Goal: Task Accomplishment & Management: Use online tool/utility

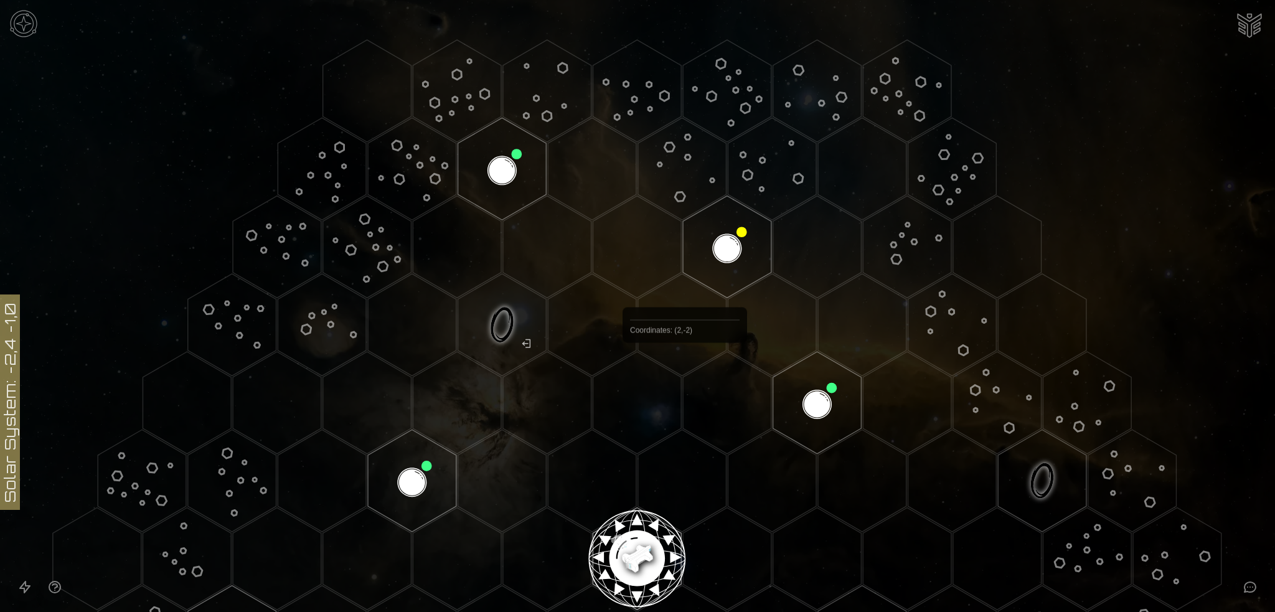
scroll to position [187, 0]
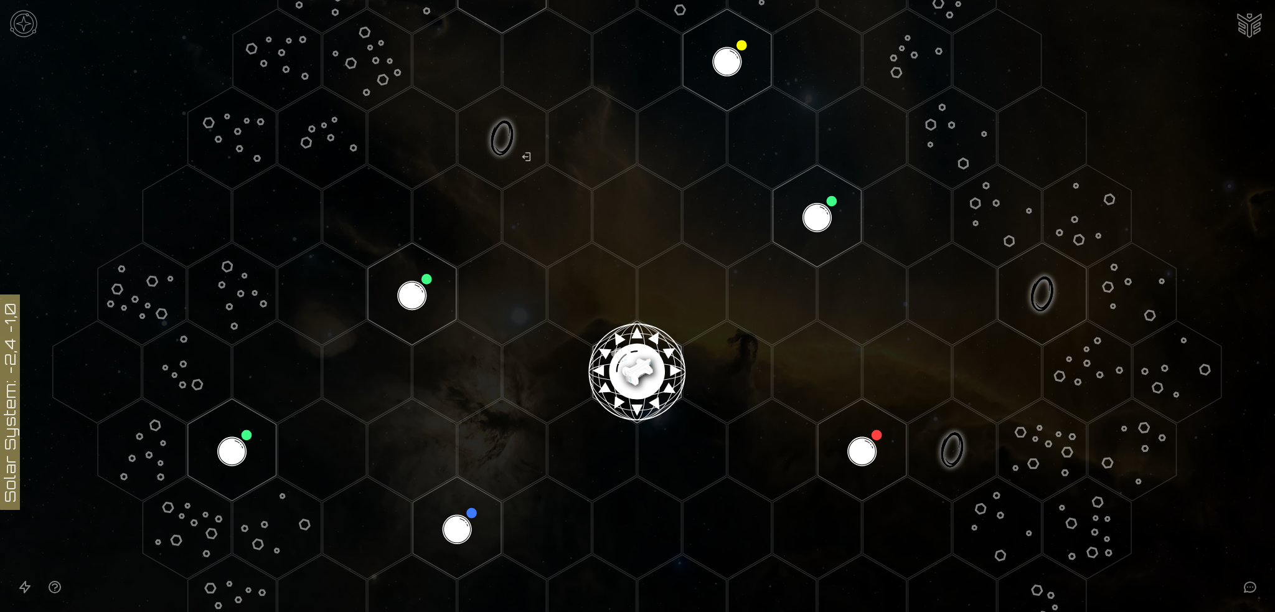
click at [638, 370] on image at bounding box center [637, 367] width 104 height 104
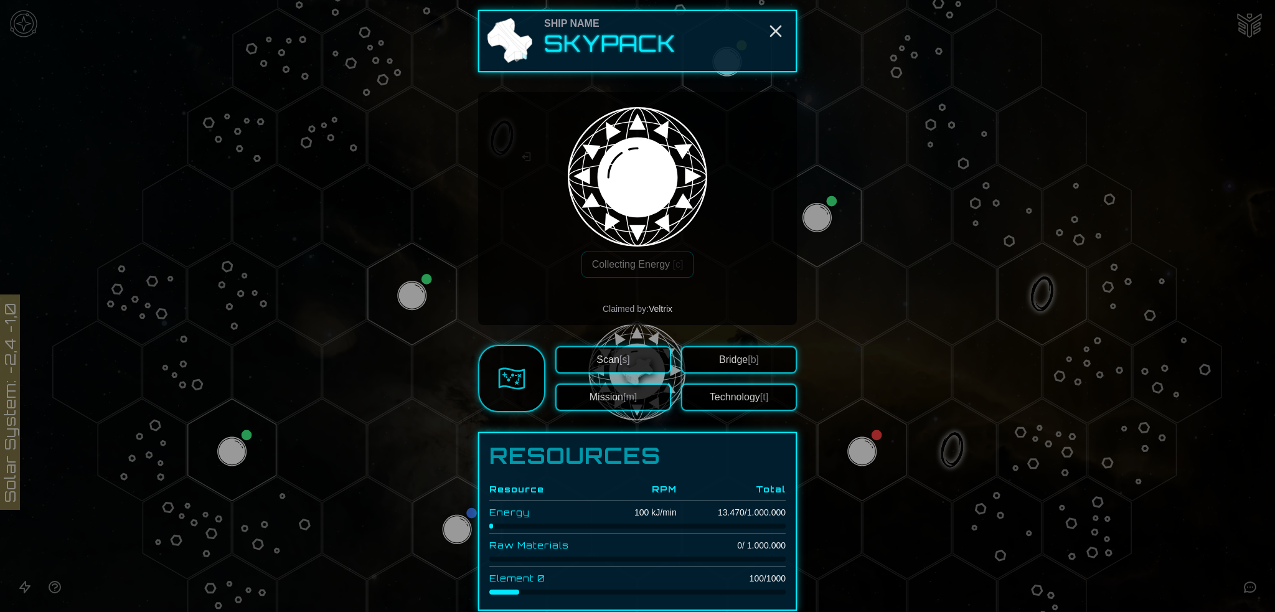
click at [731, 395] on button "Technology [t]" at bounding box center [739, 396] width 116 height 27
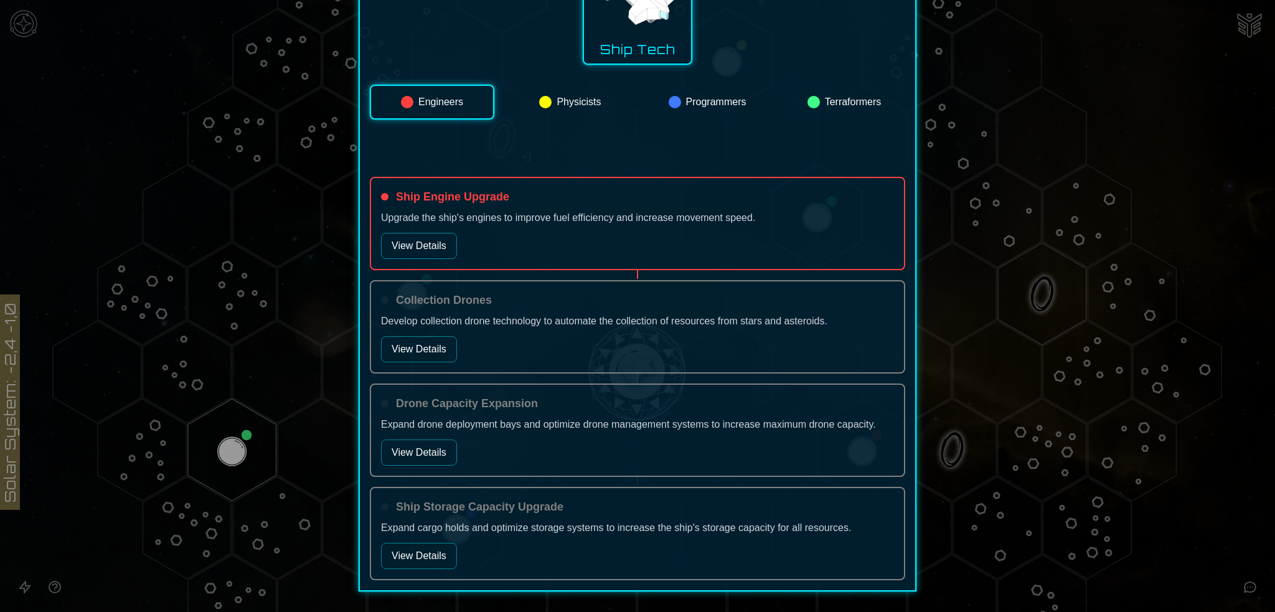
scroll to position [243, 0]
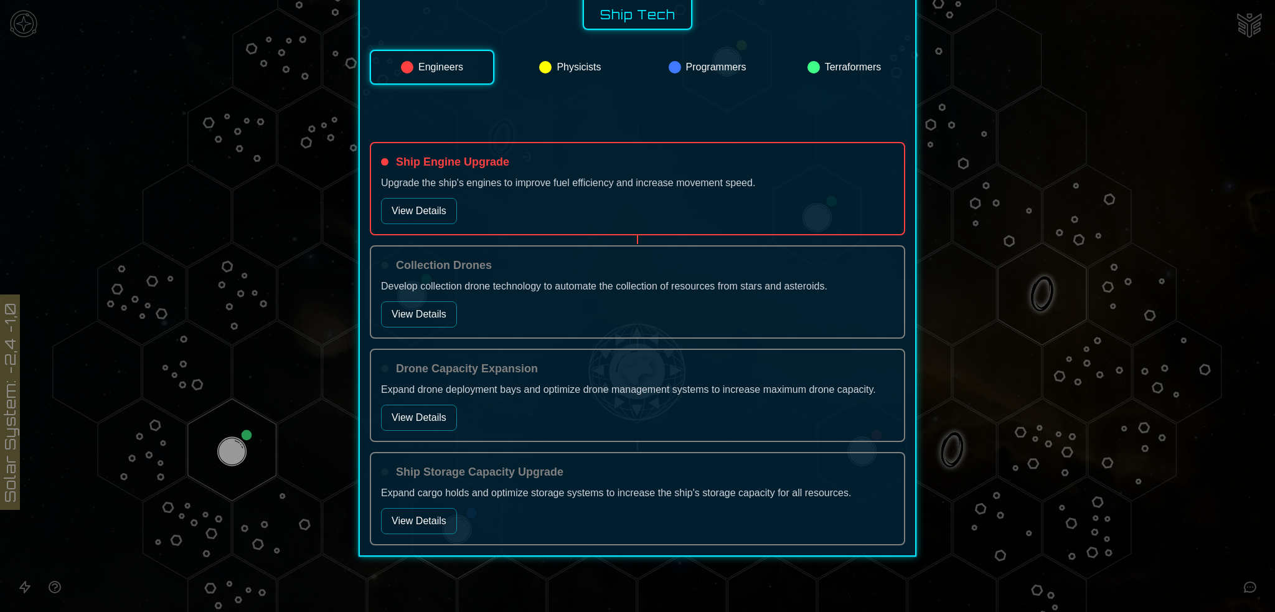
click at [419, 515] on button "View Details" at bounding box center [419, 521] width 76 height 26
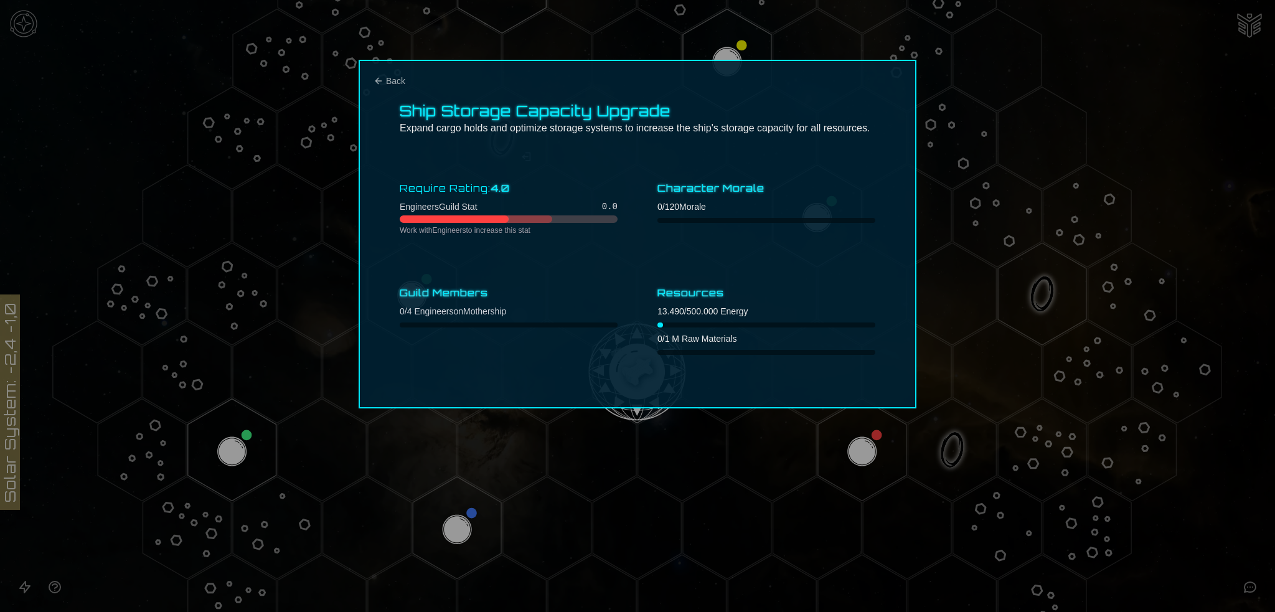
scroll to position [0, 0]
click at [378, 78] on icon "Back" at bounding box center [378, 81] width 10 height 10
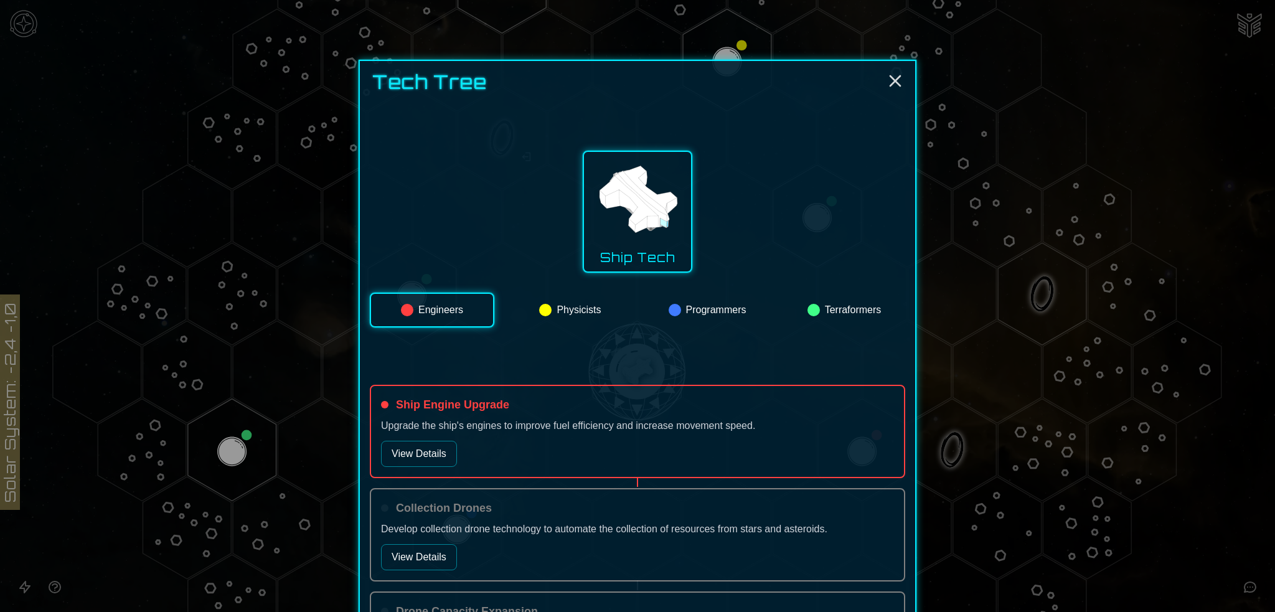
click at [426, 446] on button "View Details" at bounding box center [419, 454] width 76 height 26
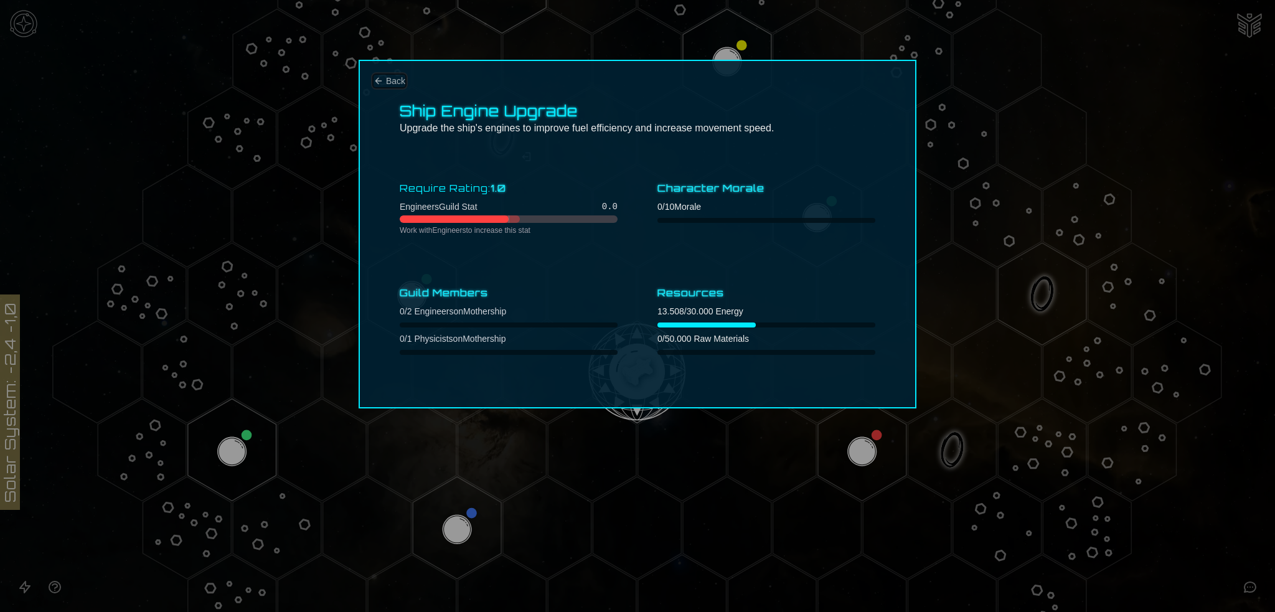
click at [379, 77] on icon "Back" at bounding box center [378, 81] width 10 height 10
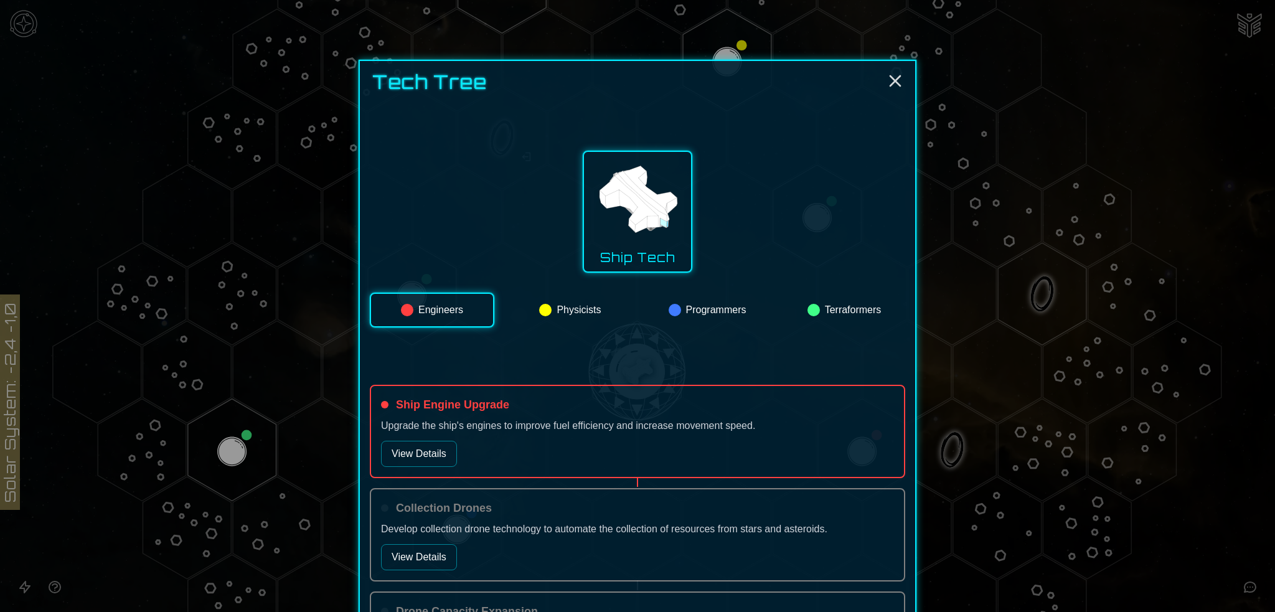
click at [595, 308] on button "Physicists" at bounding box center [570, 310] width 122 height 35
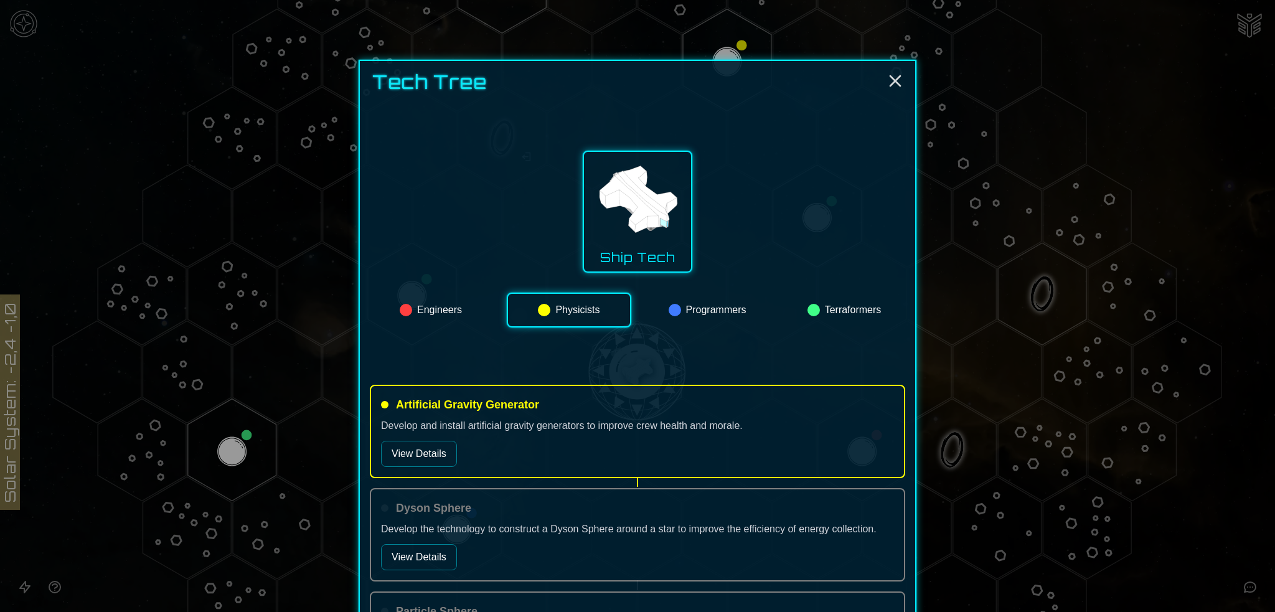
click at [687, 314] on button "Programmers" at bounding box center [707, 310] width 122 height 35
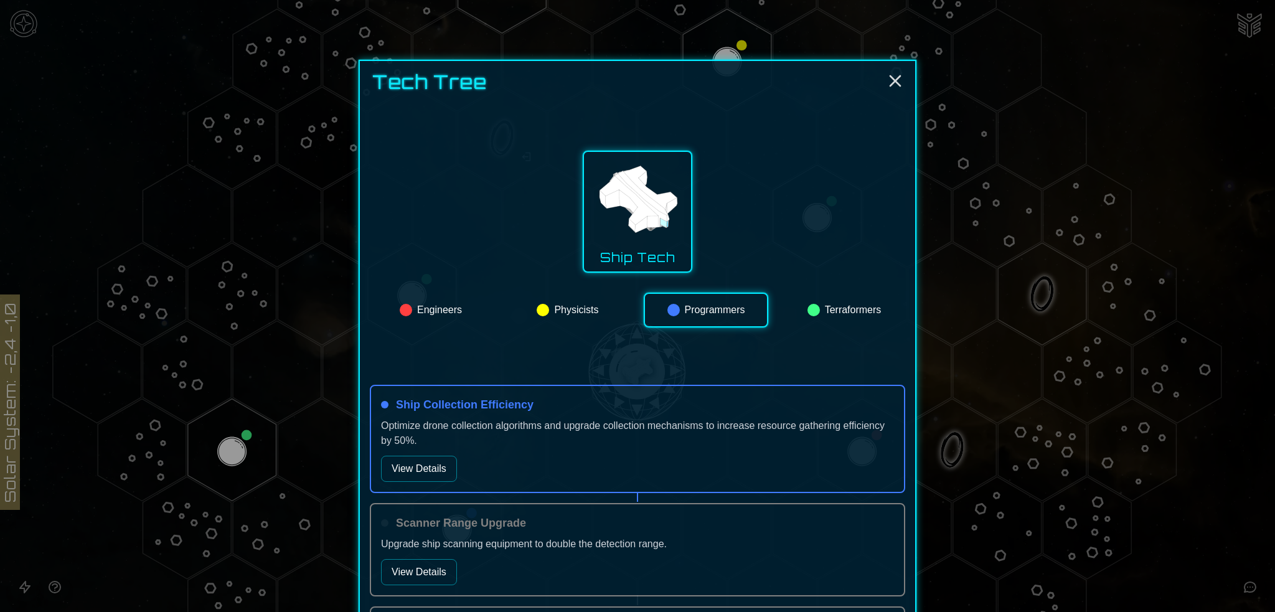
click at [422, 473] on button "View Details" at bounding box center [419, 469] width 76 height 26
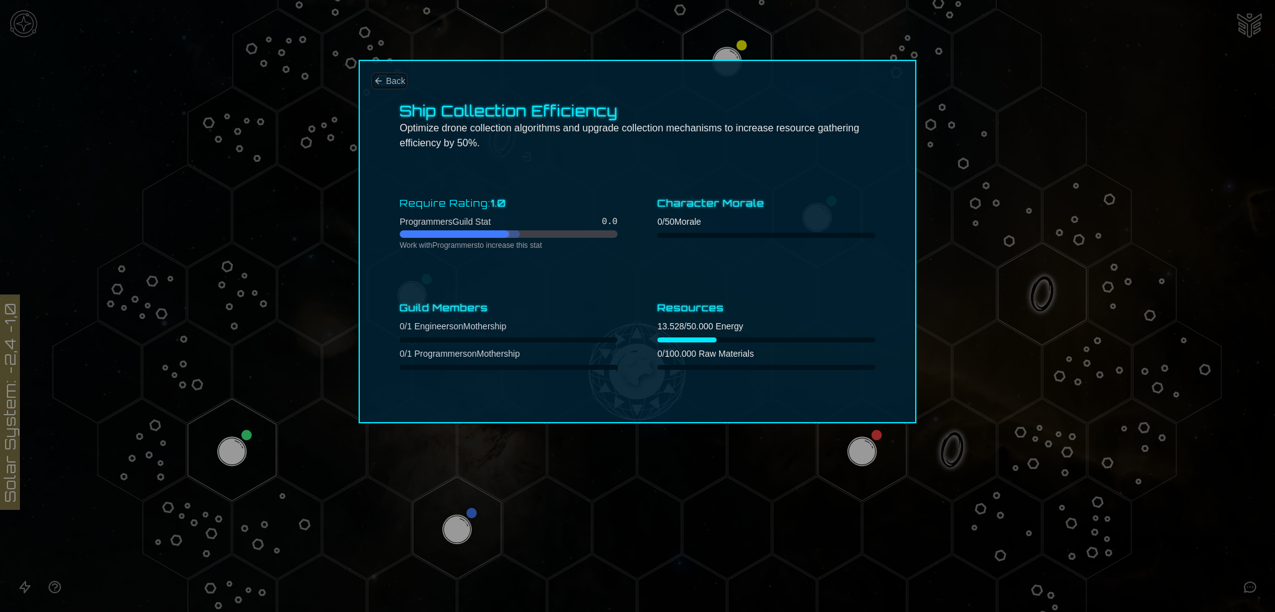
click at [383, 78] on icon "Back" at bounding box center [378, 81] width 10 height 10
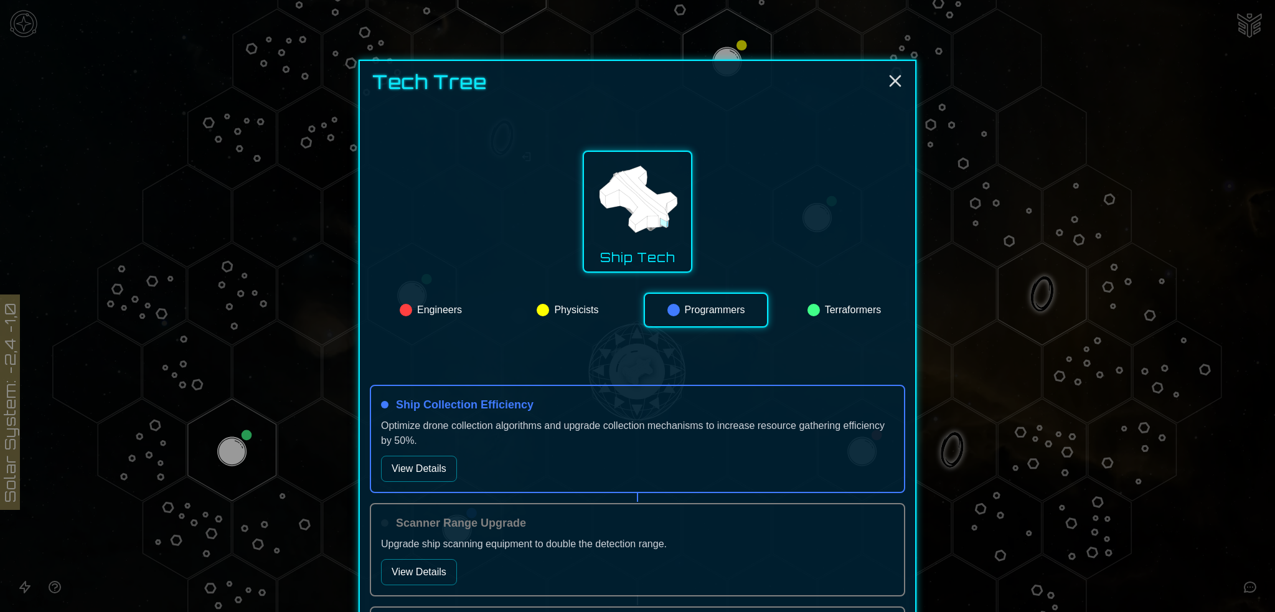
click at [827, 308] on button "Terraformers" at bounding box center [844, 310] width 122 height 35
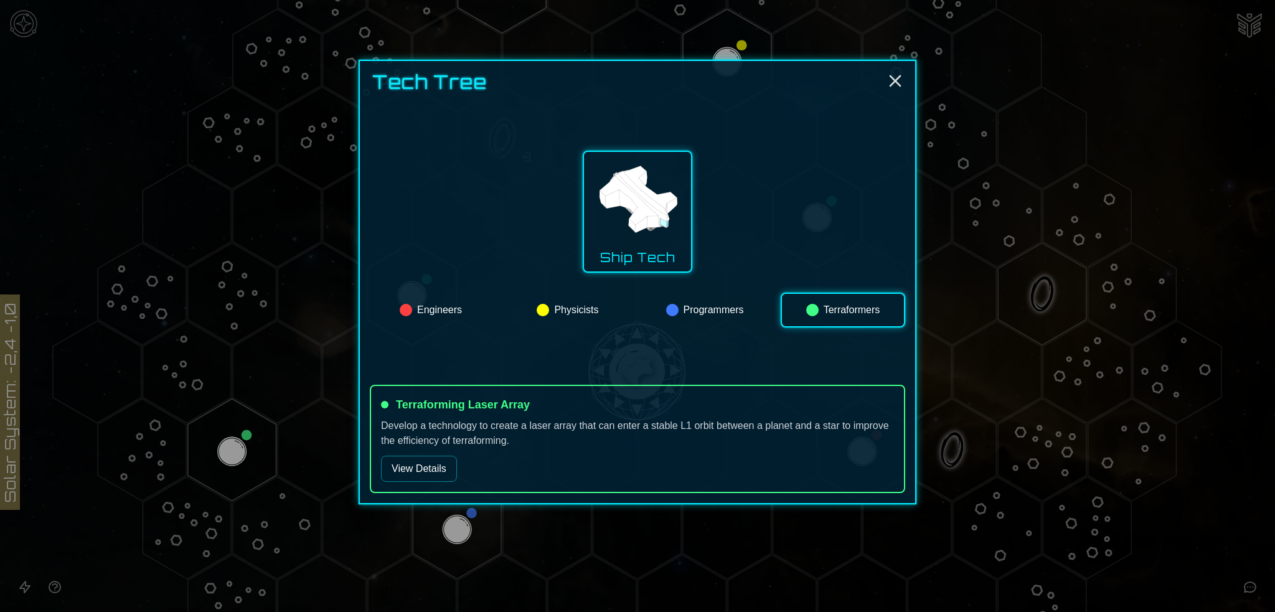
click at [431, 466] on button "View Details" at bounding box center [419, 469] width 76 height 26
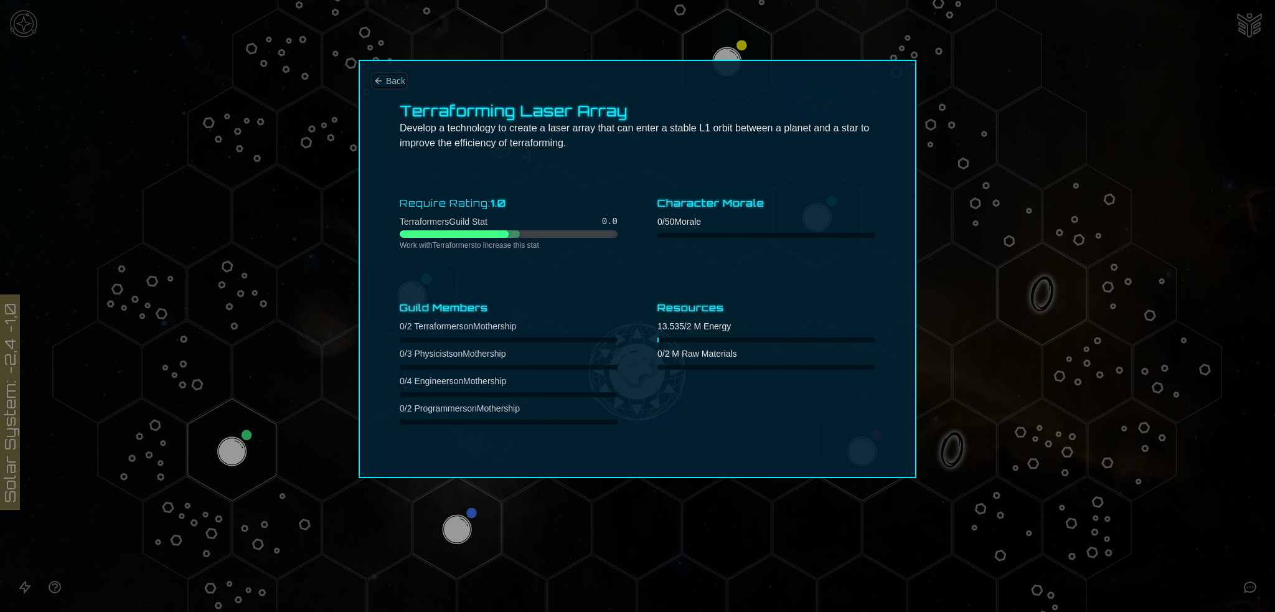
click at [393, 80] on span "Back" at bounding box center [395, 81] width 19 height 12
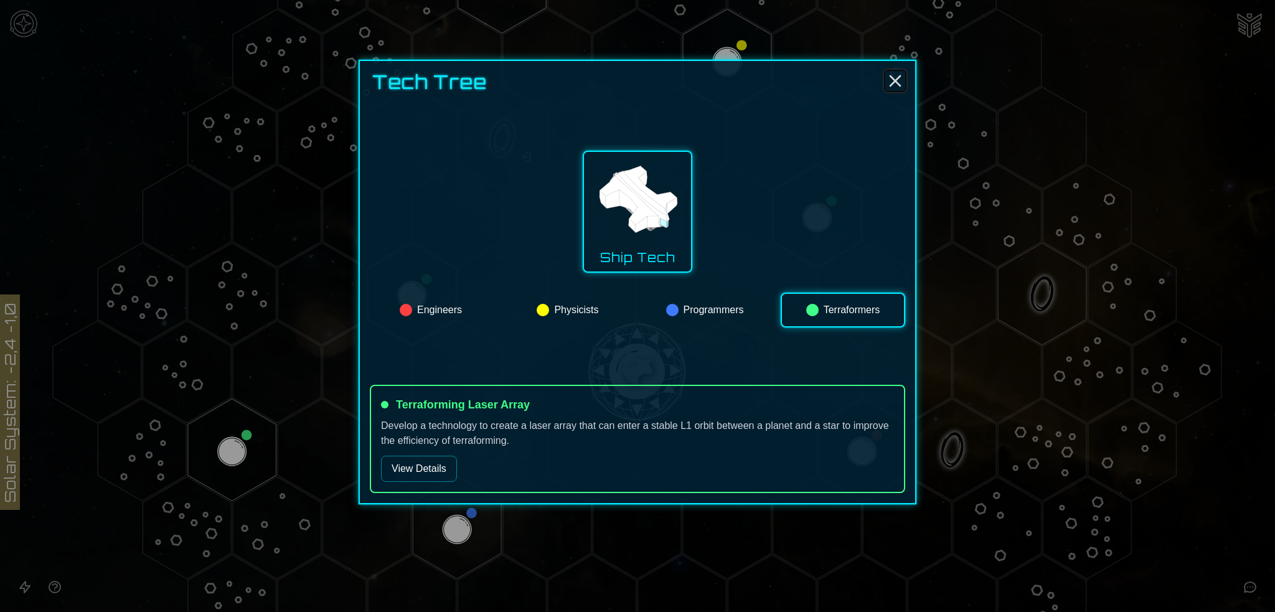
click at [894, 79] on line "Close" at bounding box center [895, 81] width 10 height 10
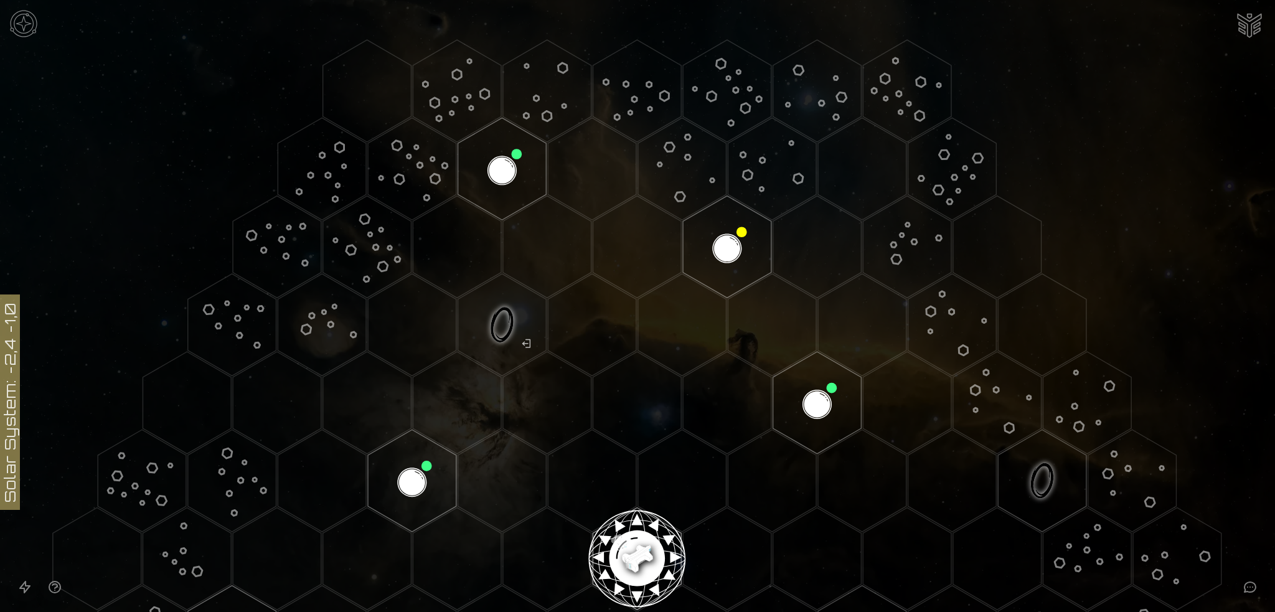
click at [1251, 12] on img "Ship AI Chat" at bounding box center [1249, 24] width 30 height 30
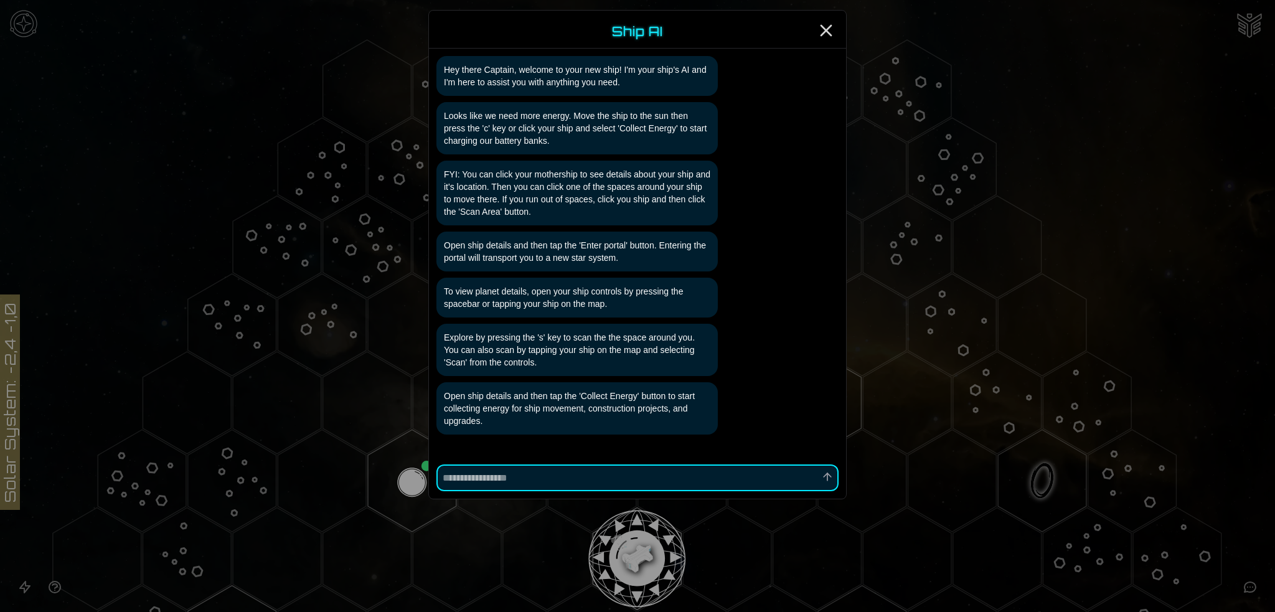
scroll to position [59, 0]
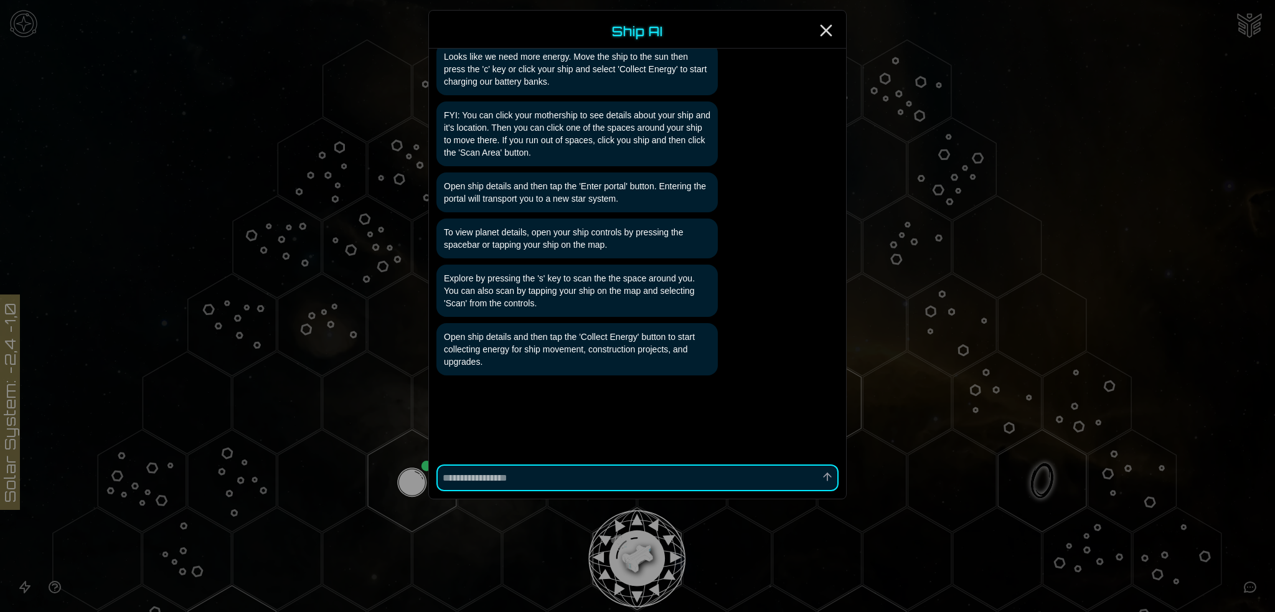
click at [522, 475] on textarea at bounding box center [637, 477] width 402 height 27
click at [824, 27] on icon "Close" at bounding box center [826, 31] width 20 height 20
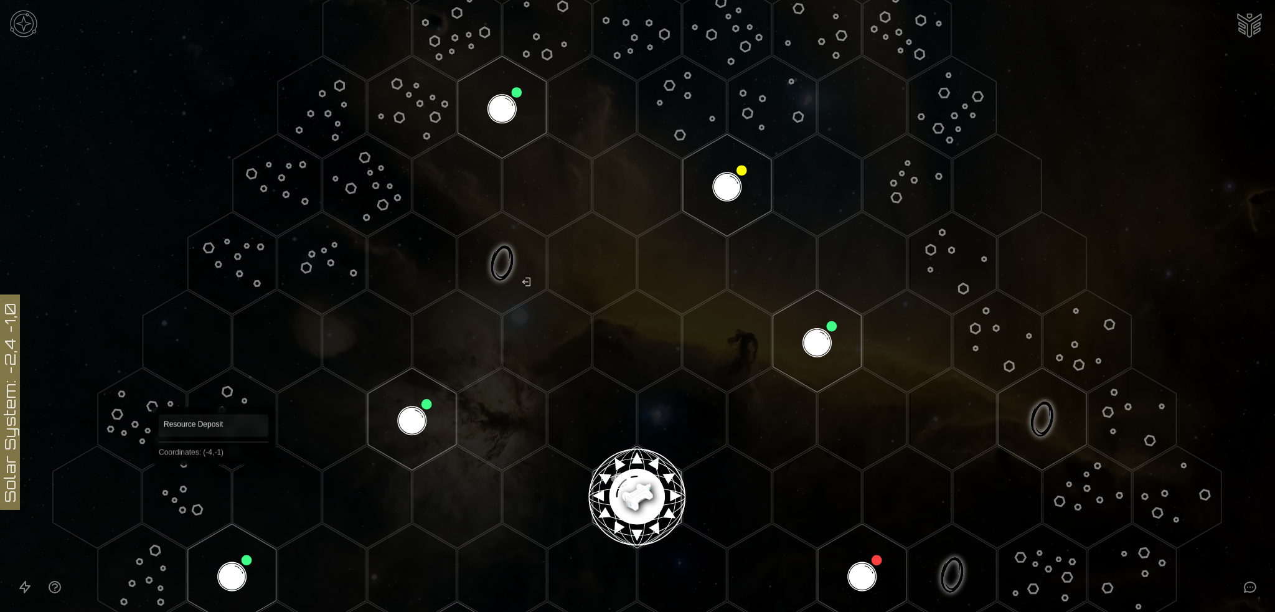
scroll to position [62, 0]
click at [52, 580] on icon "Open accessibility help guide" at bounding box center [54, 587] width 15 height 15
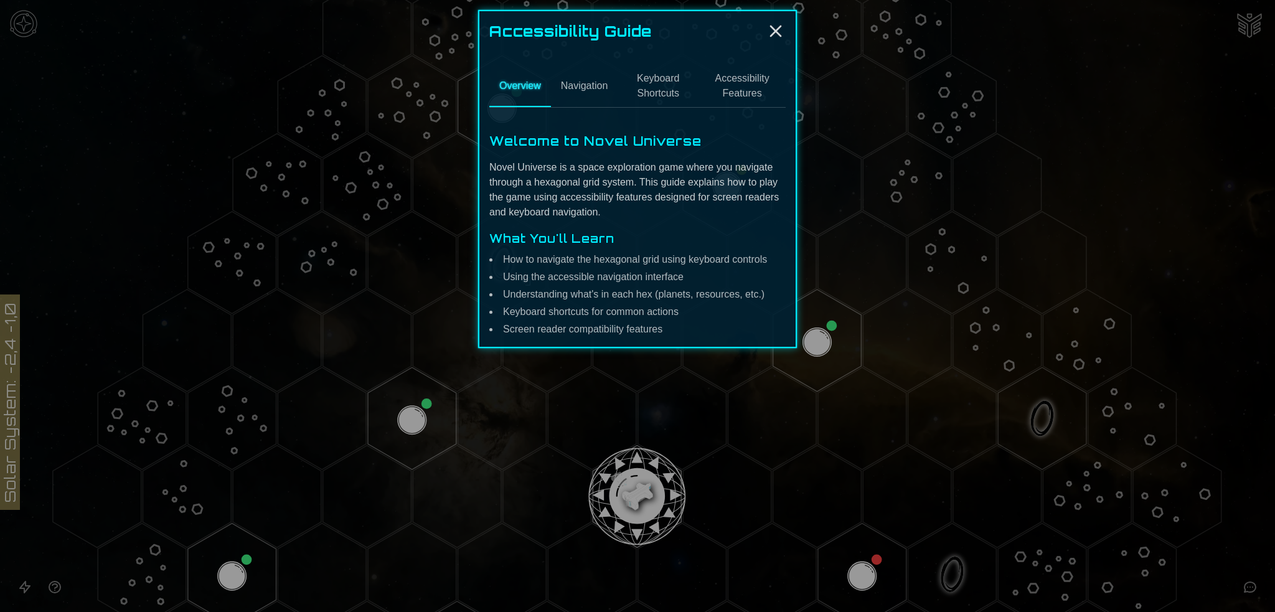
click at [590, 84] on button "Navigation" at bounding box center [584, 86] width 67 height 41
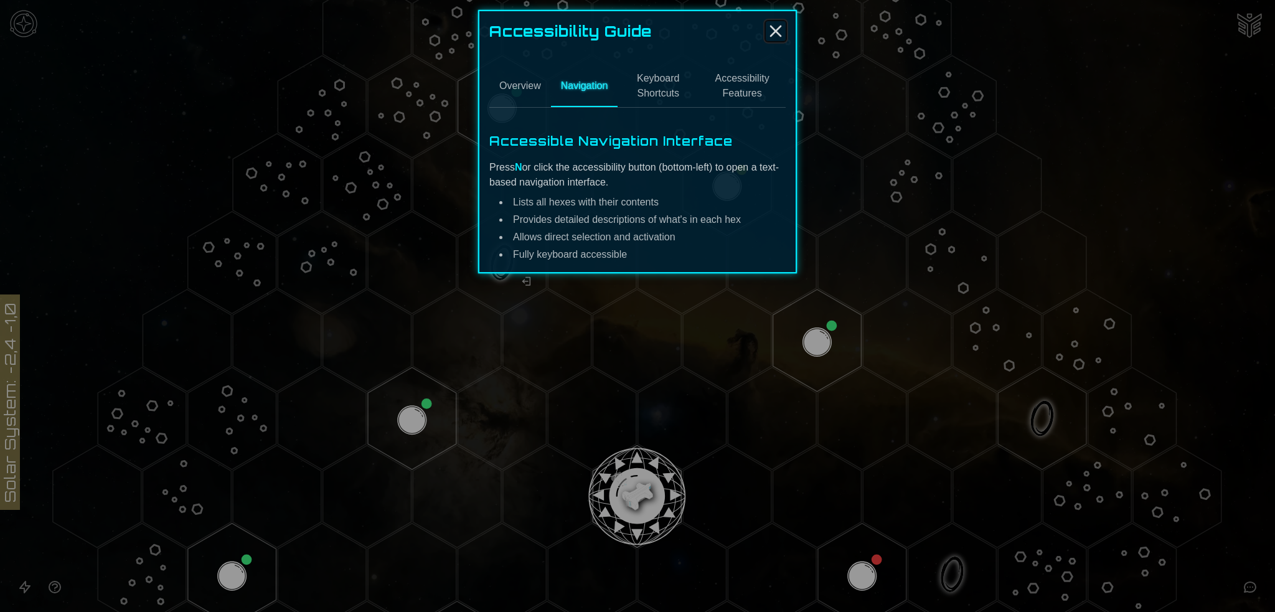
click at [775, 24] on icon "Close" at bounding box center [776, 31] width 20 height 20
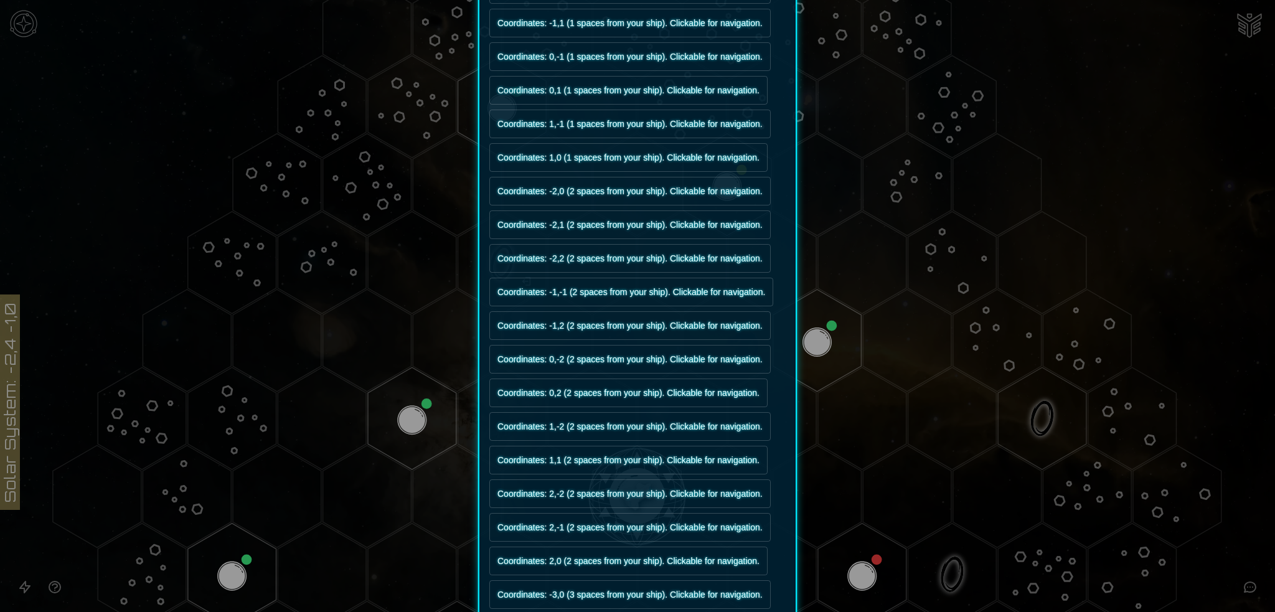
scroll to position [0, 0]
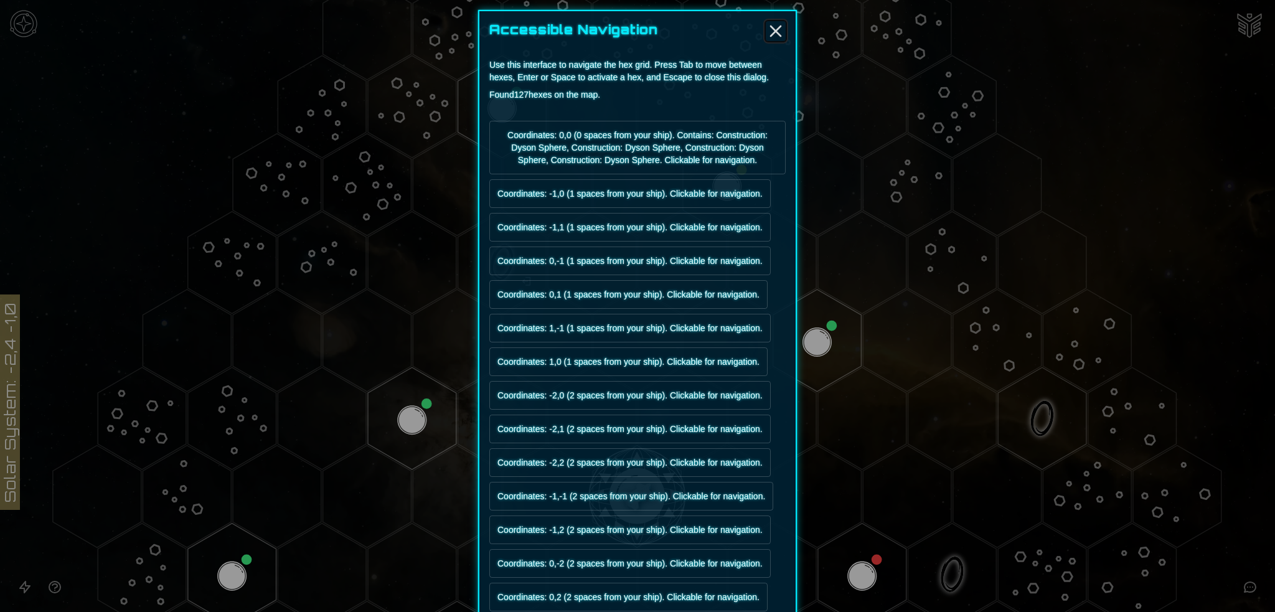
click at [769, 25] on icon "Close" at bounding box center [776, 31] width 20 height 20
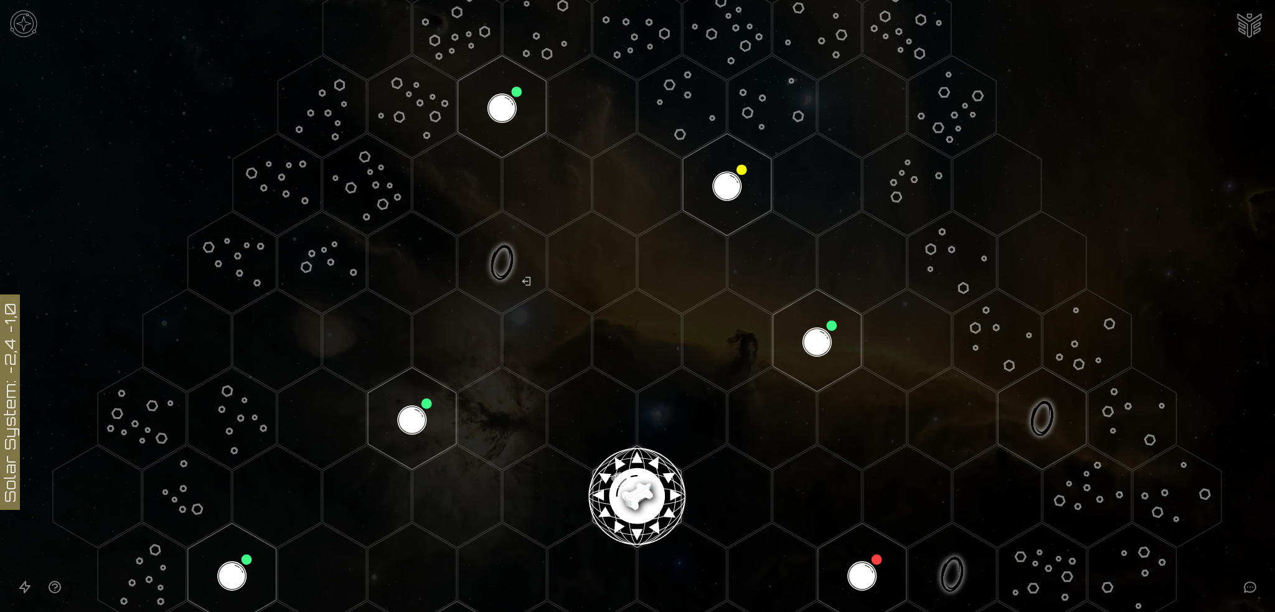
click at [1252, 10] on img "Ship AI Chat" at bounding box center [1249, 24] width 30 height 30
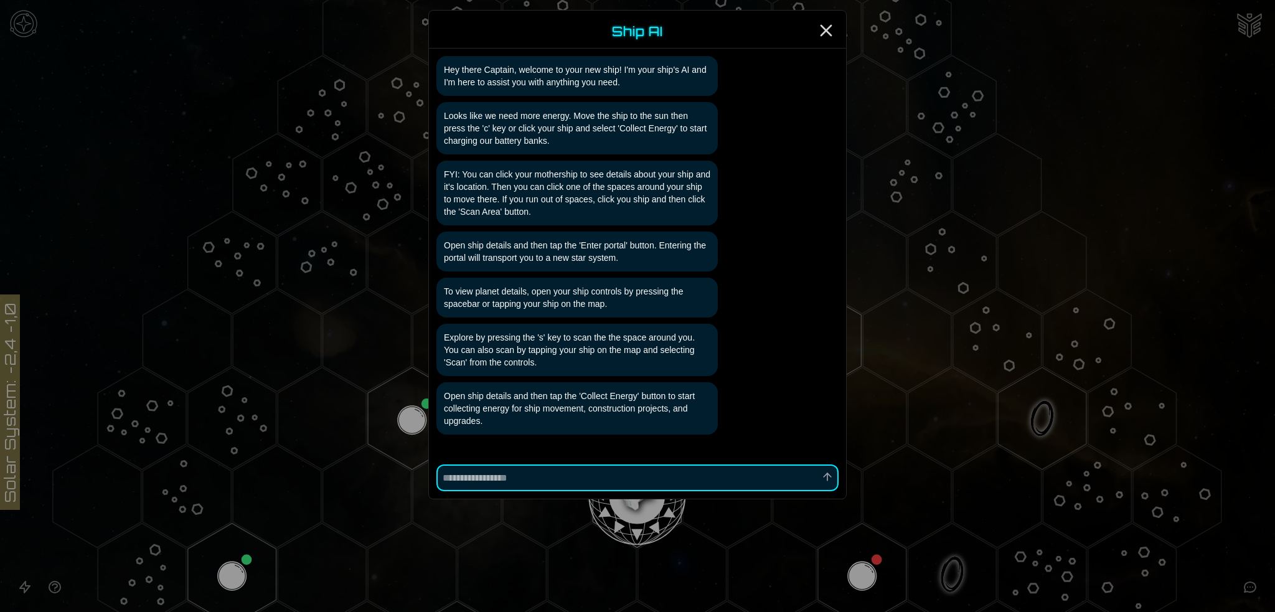
scroll to position [59, 0]
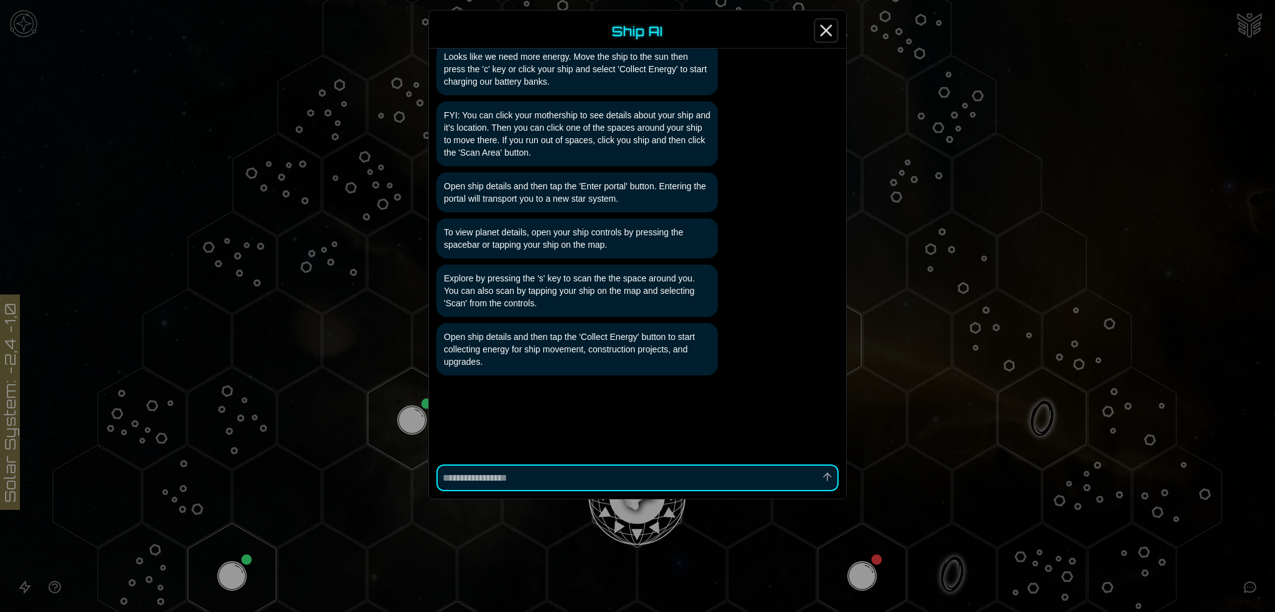
click at [827, 30] on line "Close" at bounding box center [826, 31] width 10 height 10
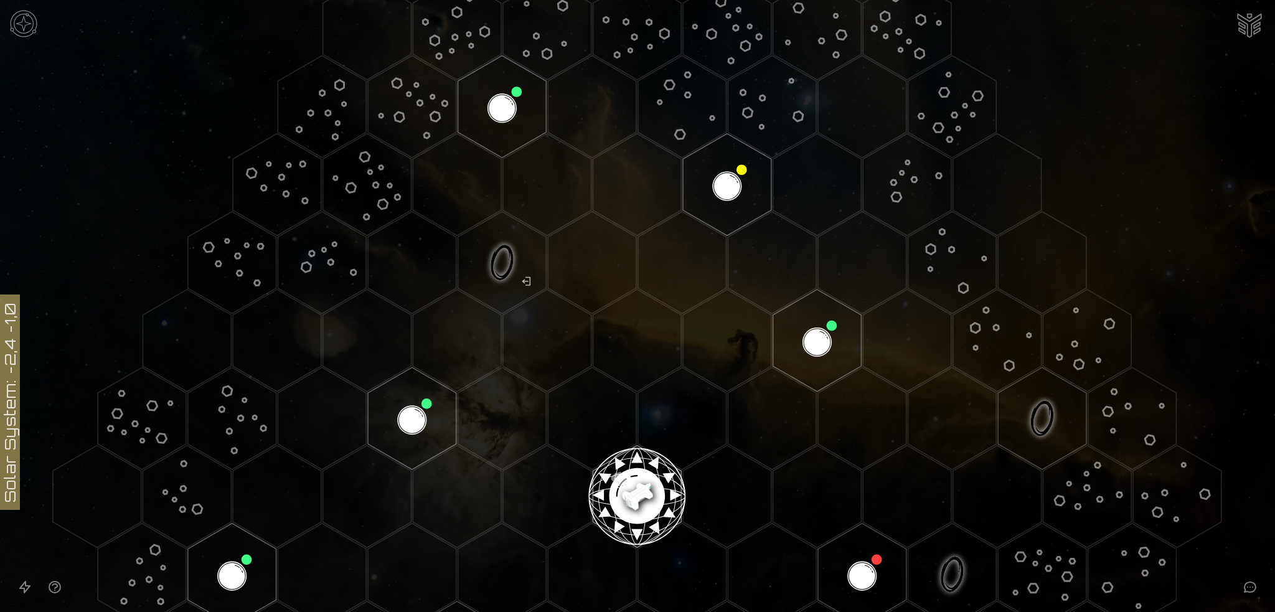
click at [637, 481] on image at bounding box center [637, 491] width 104 height 104
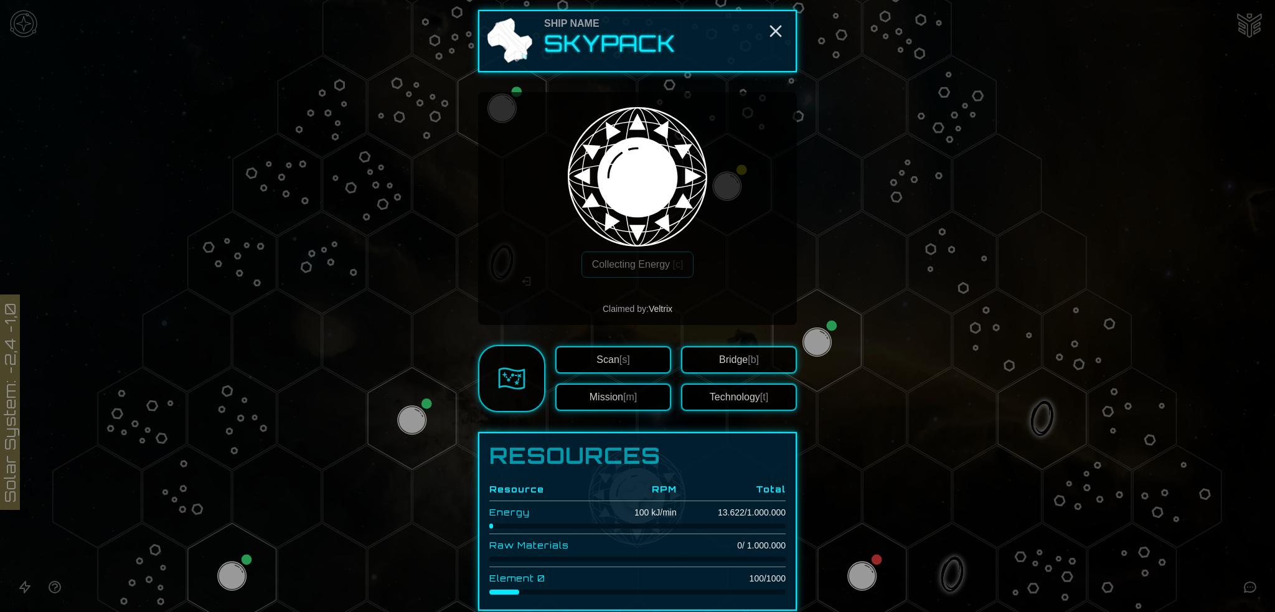
click at [623, 394] on span "[m]" at bounding box center [630, 397] width 14 height 11
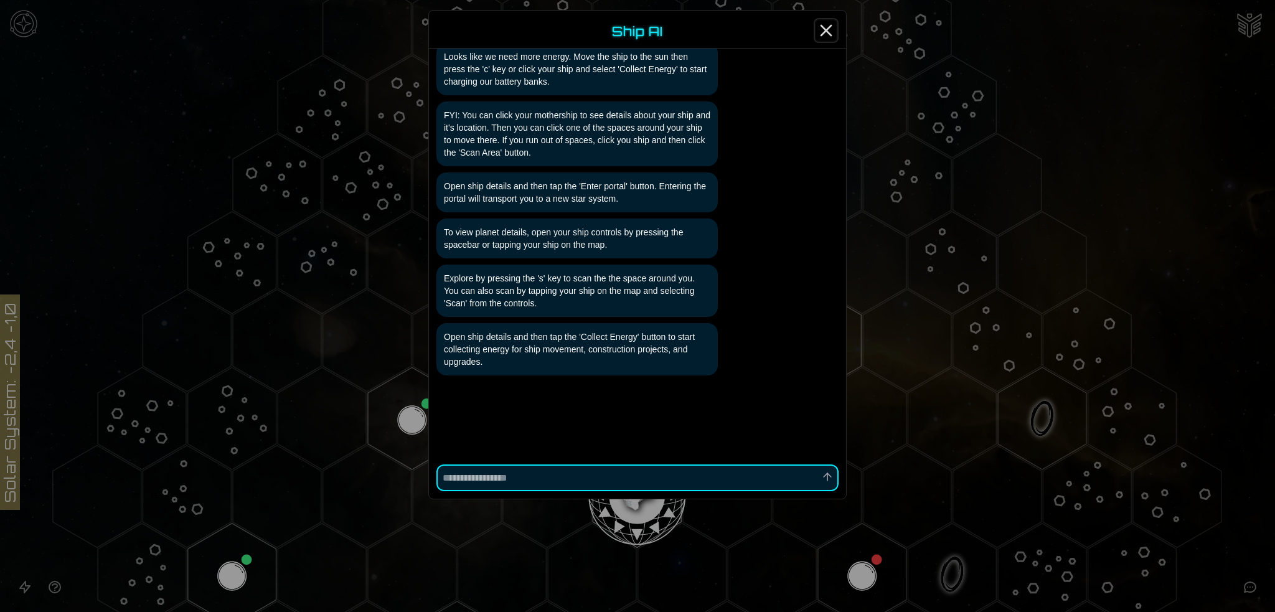
click at [823, 27] on line "Close" at bounding box center [826, 31] width 10 height 10
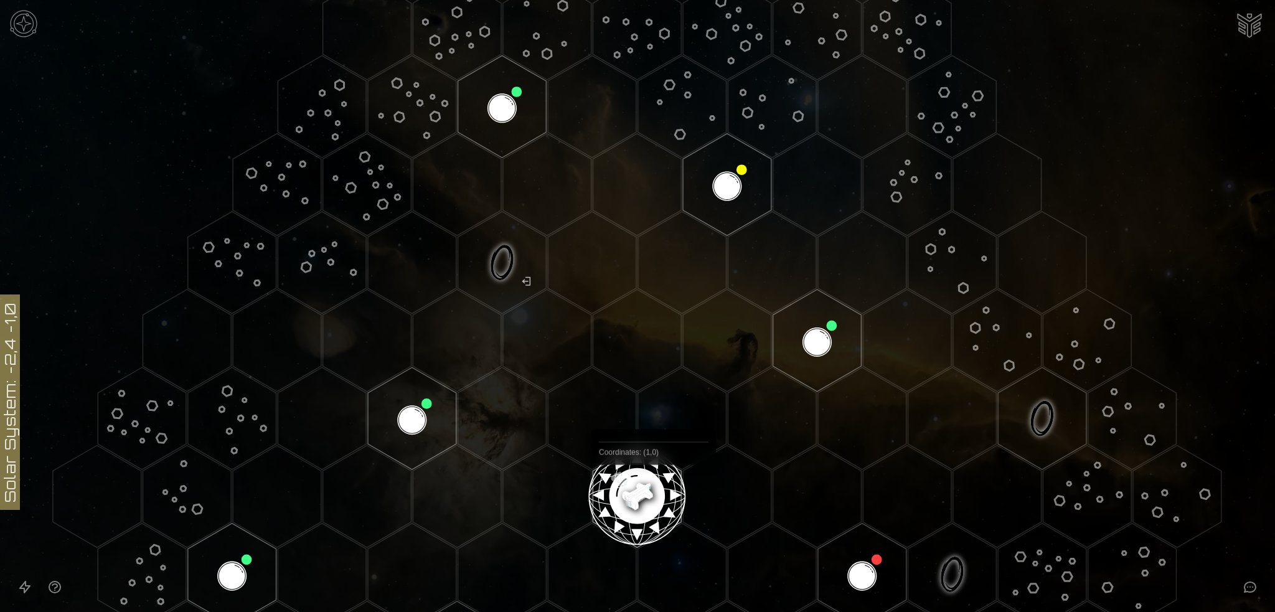
click at [634, 490] on image at bounding box center [637, 491] width 104 height 104
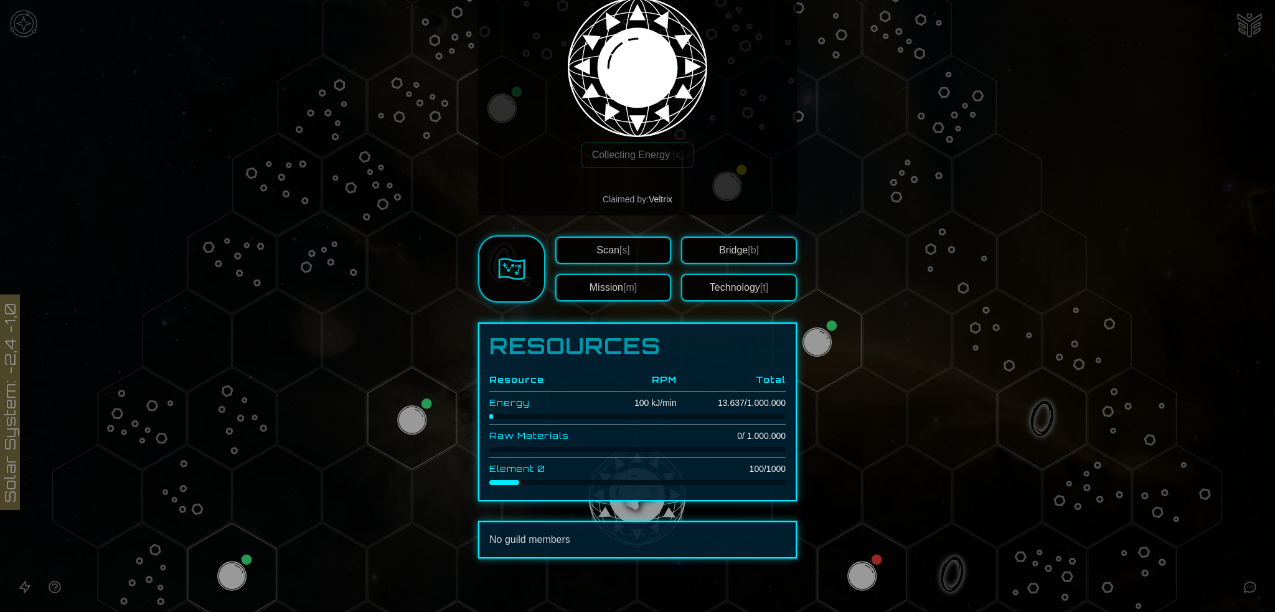
scroll to position [113, 0]
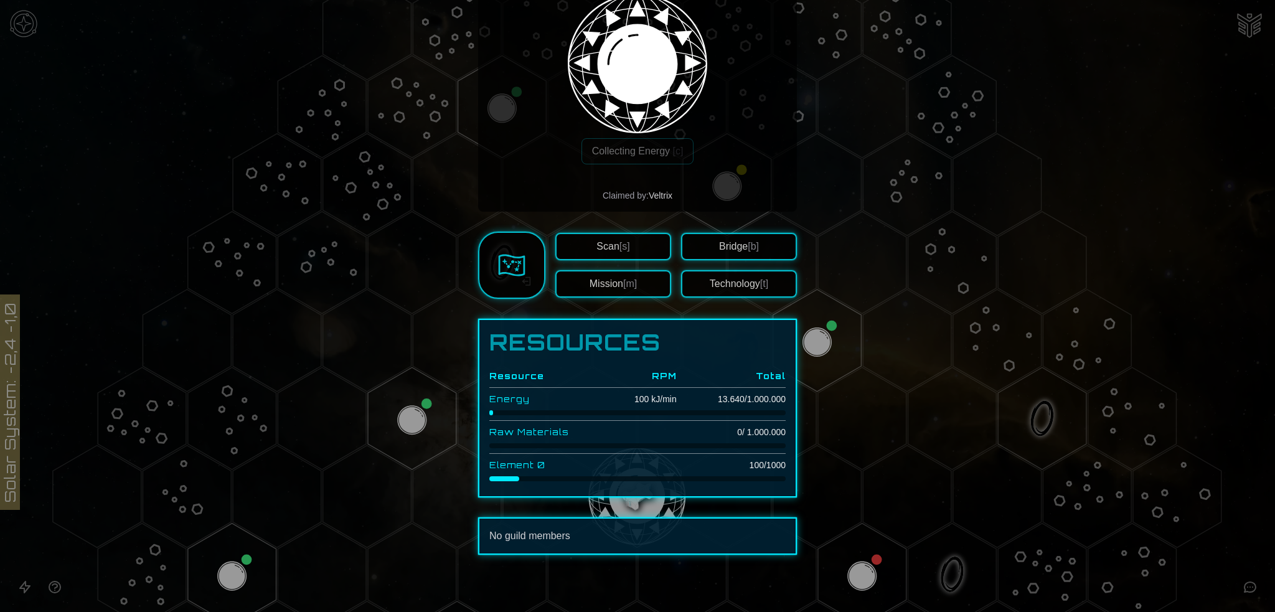
click at [728, 280] on button "Technology [t]" at bounding box center [739, 283] width 116 height 27
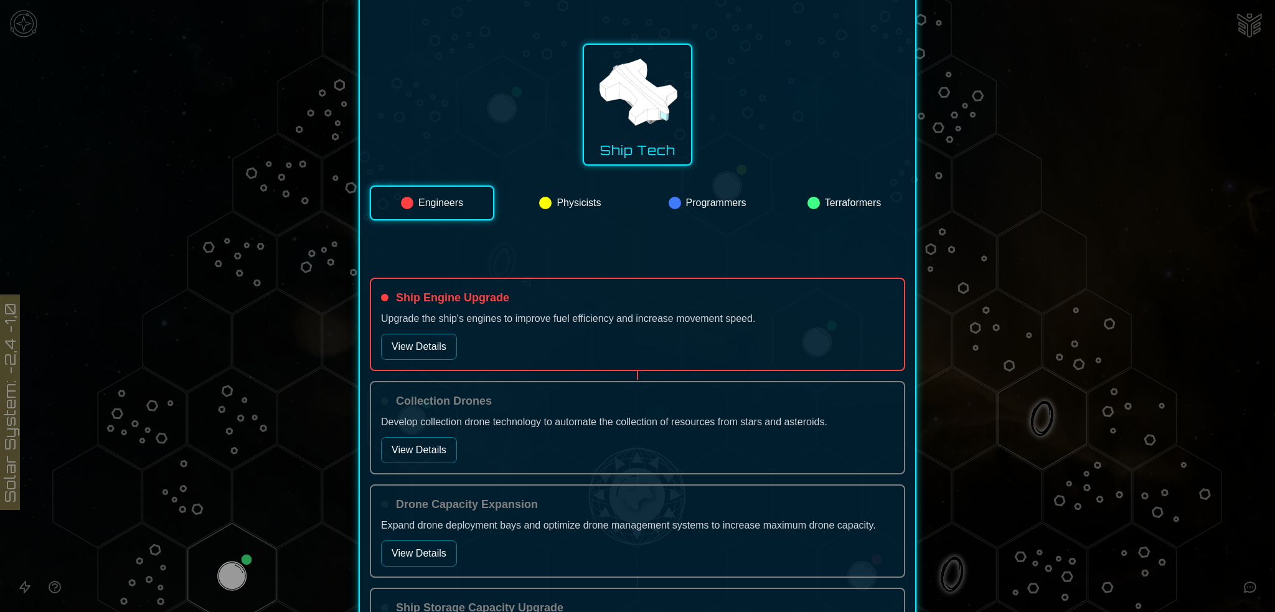
scroll to position [124, 0]
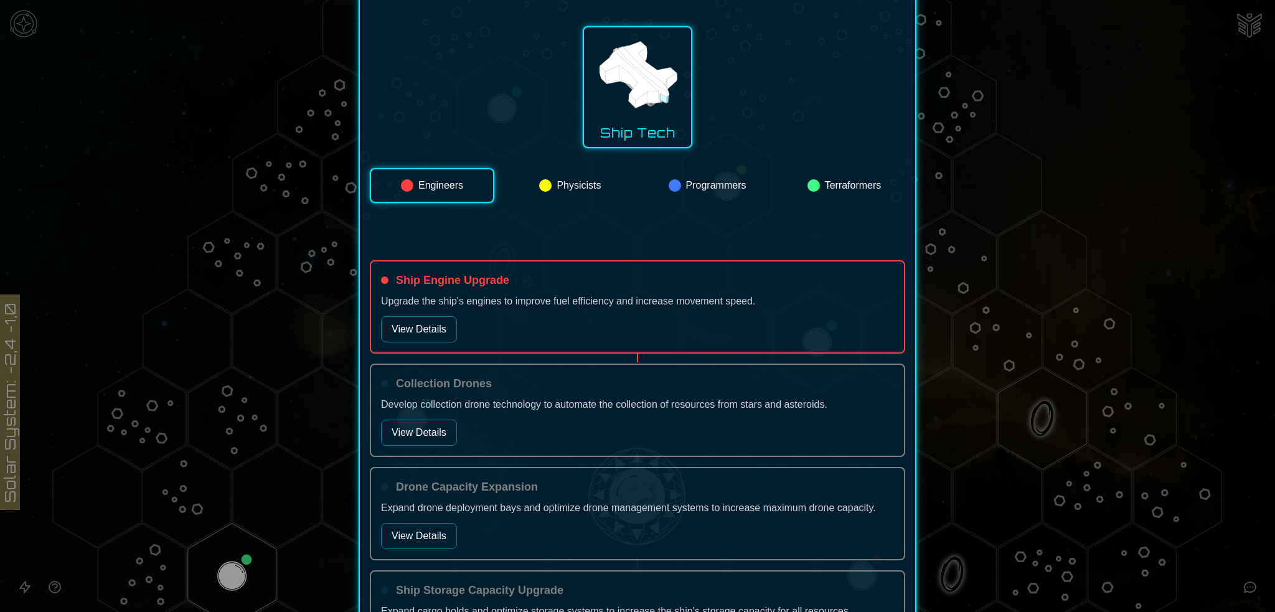
click at [415, 324] on button "View Details" at bounding box center [419, 329] width 76 height 26
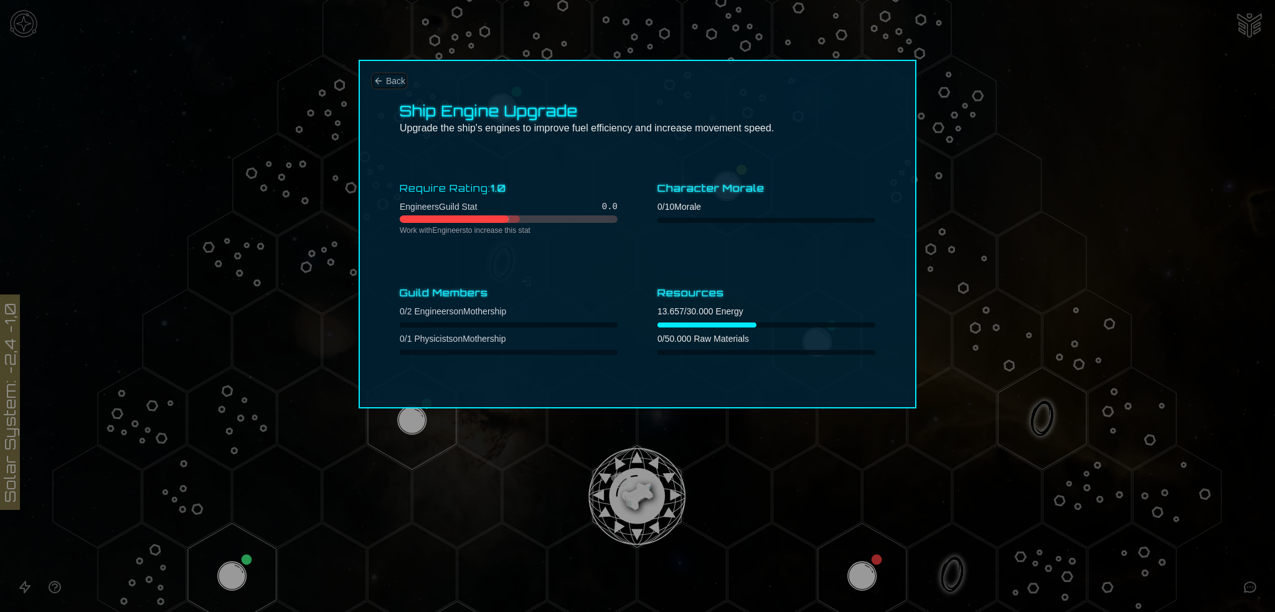
click at [383, 77] on button "Back" at bounding box center [389, 81] width 32 height 12
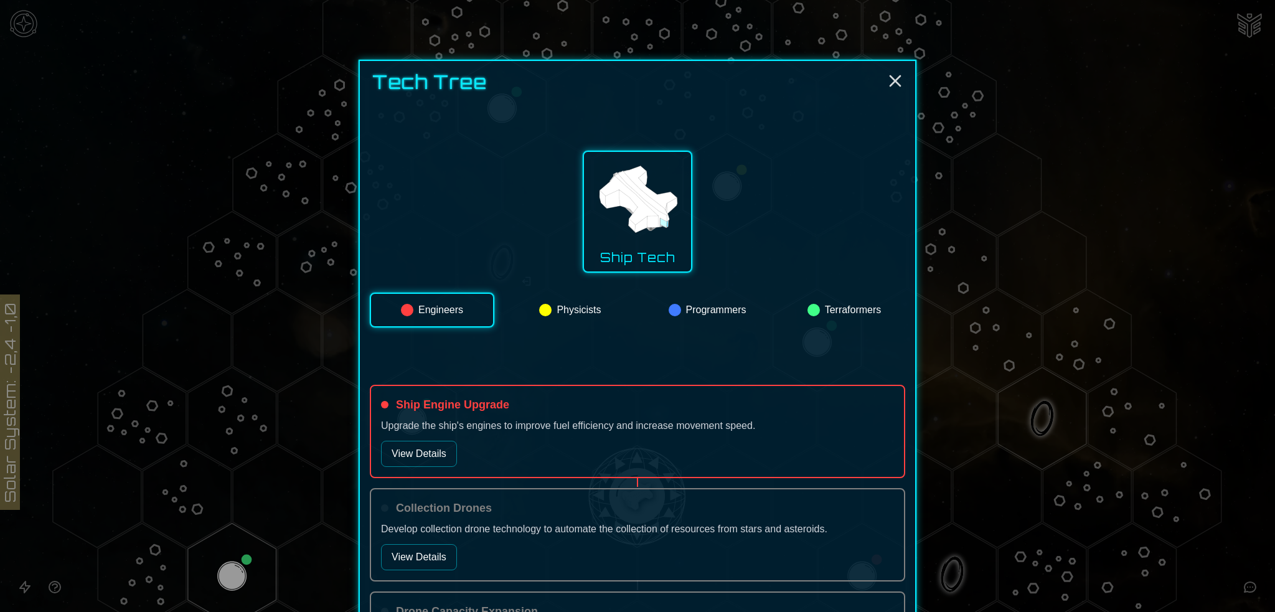
click at [589, 311] on button "Physicists" at bounding box center [570, 310] width 122 height 35
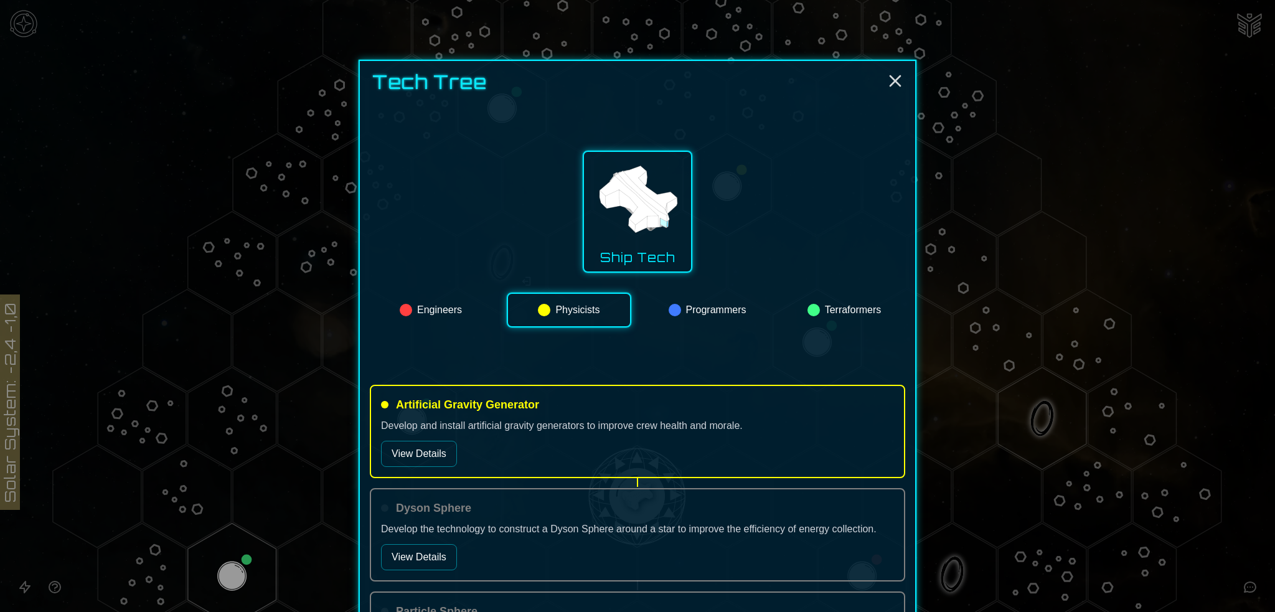
click at [700, 310] on button "Programmers" at bounding box center [707, 310] width 122 height 35
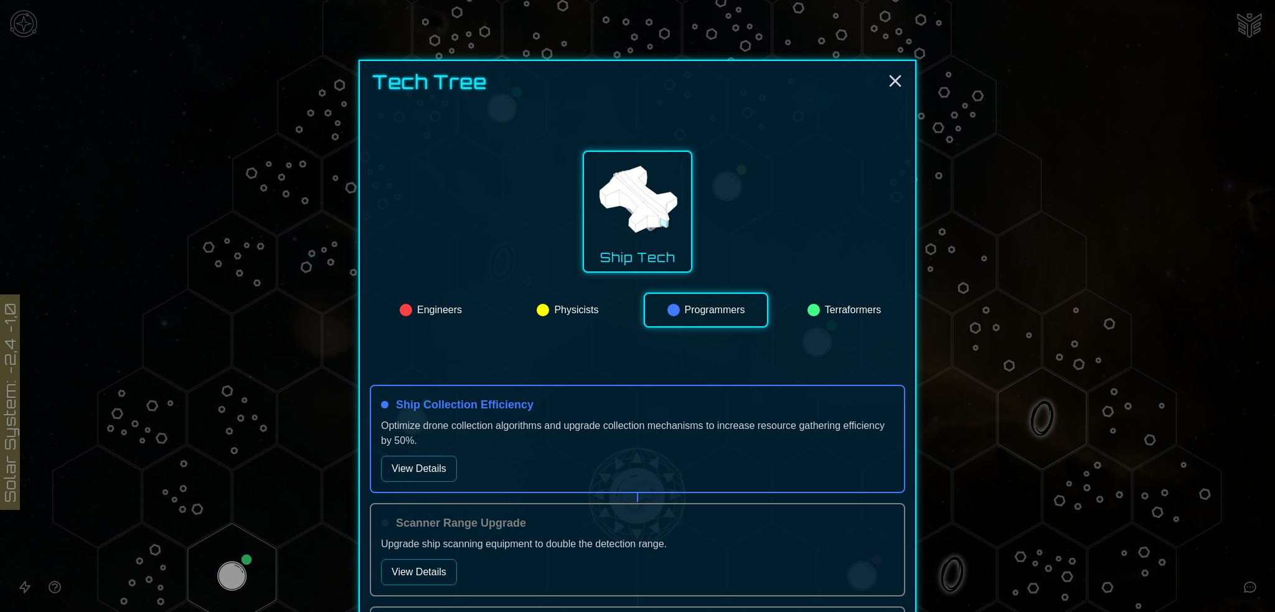
click at [405, 464] on button "View Details" at bounding box center [419, 469] width 76 height 26
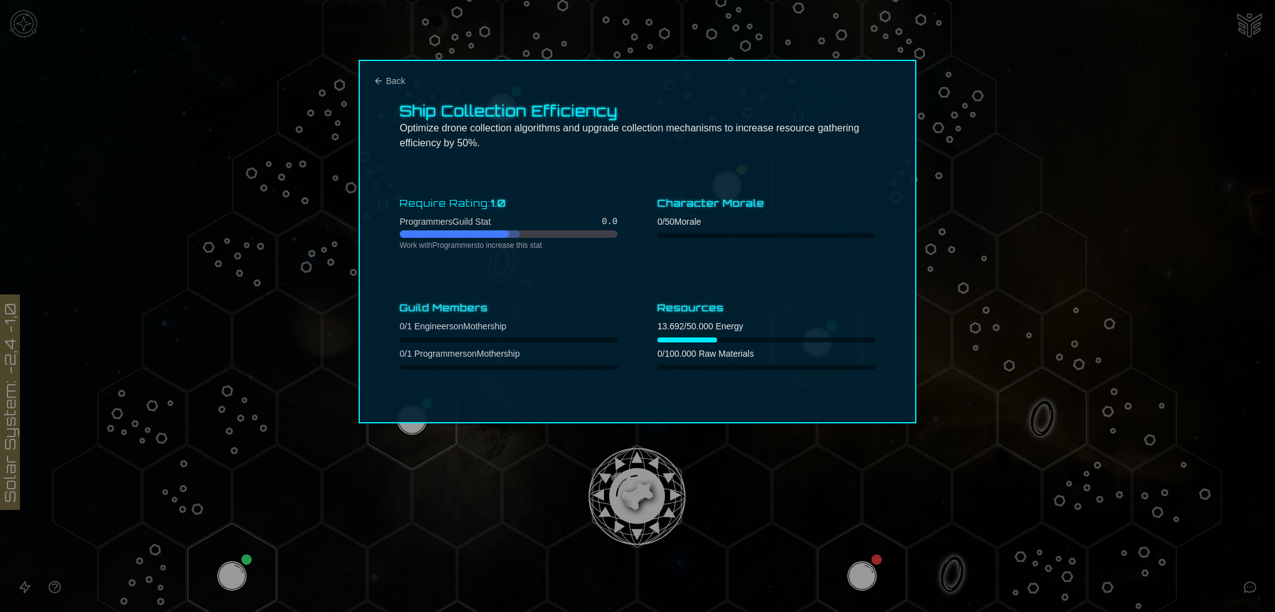
click at [1046, 172] on div at bounding box center [637, 306] width 1275 height 612
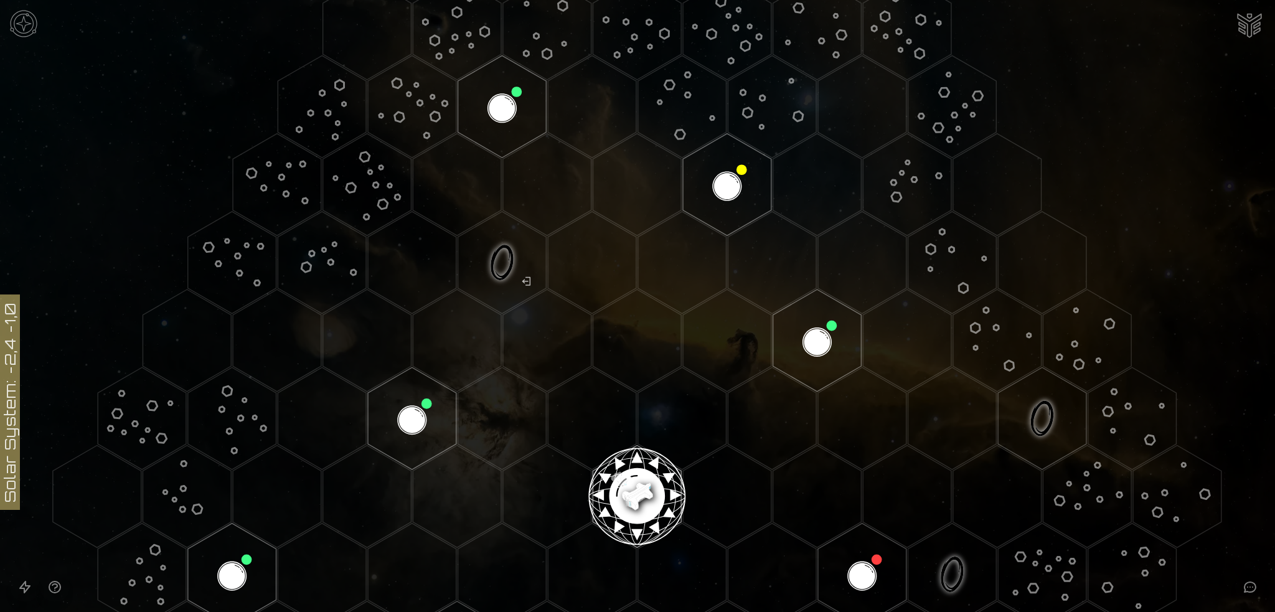
click at [625, 492] on image at bounding box center [637, 491] width 104 height 104
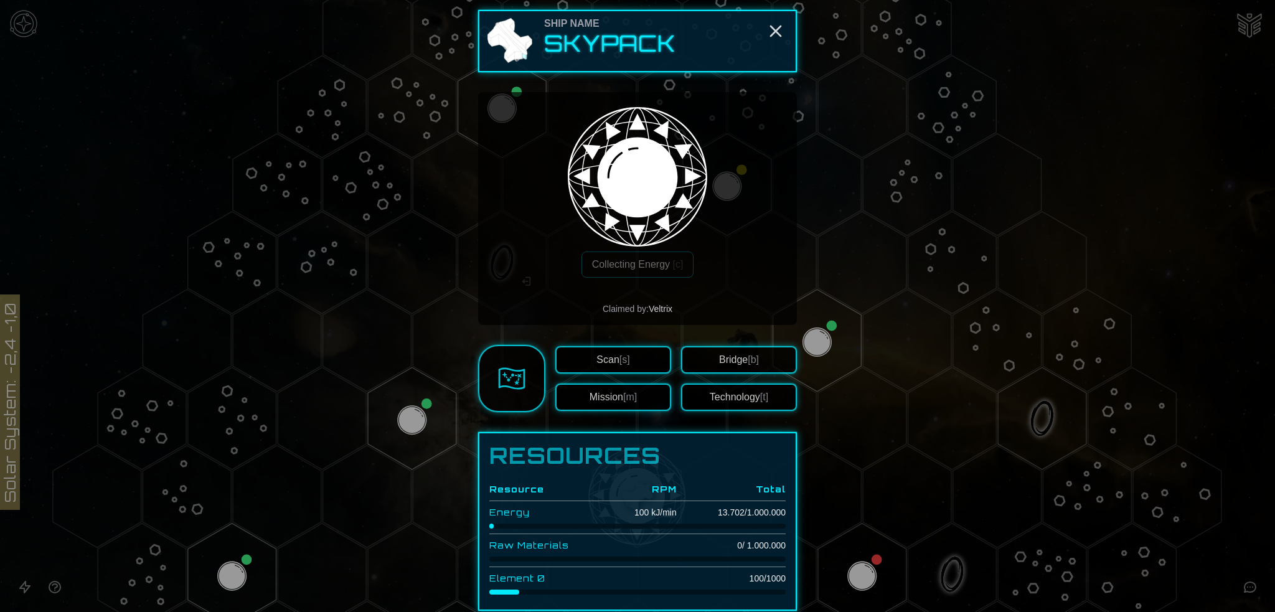
click at [748, 354] on span "[b]" at bounding box center [753, 359] width 11 height 11
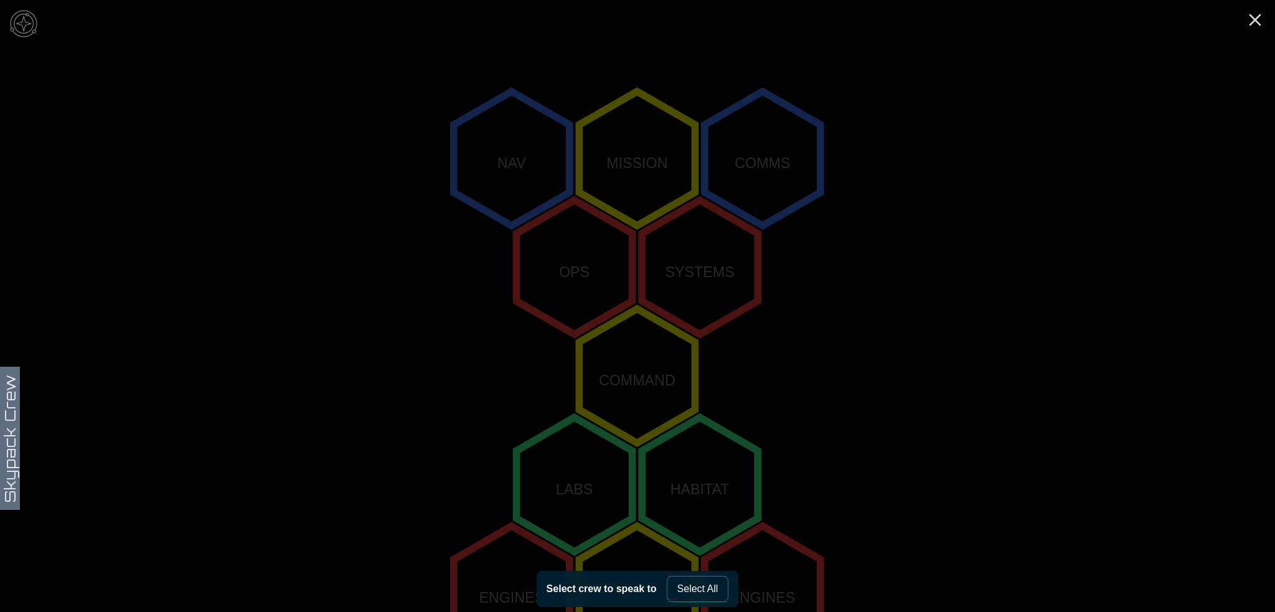
scroll to position [251, 0]
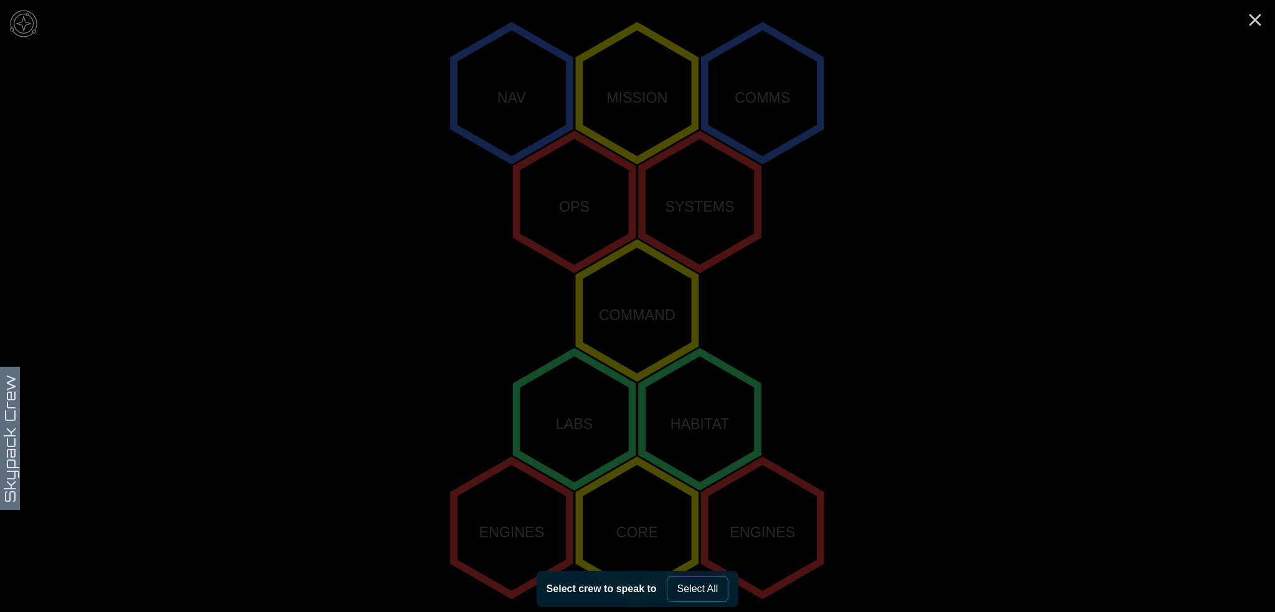
click at [632, 321] on polygon "0,0" at bounding box center [637, 310] width 116 height 134
click at [587, 216] on polygon "0,-1" at bounding box center [575, 201] width 116 height 134
click at [583, 417] on polygon "-1,1" at bounding box center [575, 419] width 116 height 134
click at [695, 587] on button "Select All" at bounding box center [698, 589] width 62 height 26
click at [1255, 22] on icon "Close" at bounding box center [1255, 20] width 20 height 20
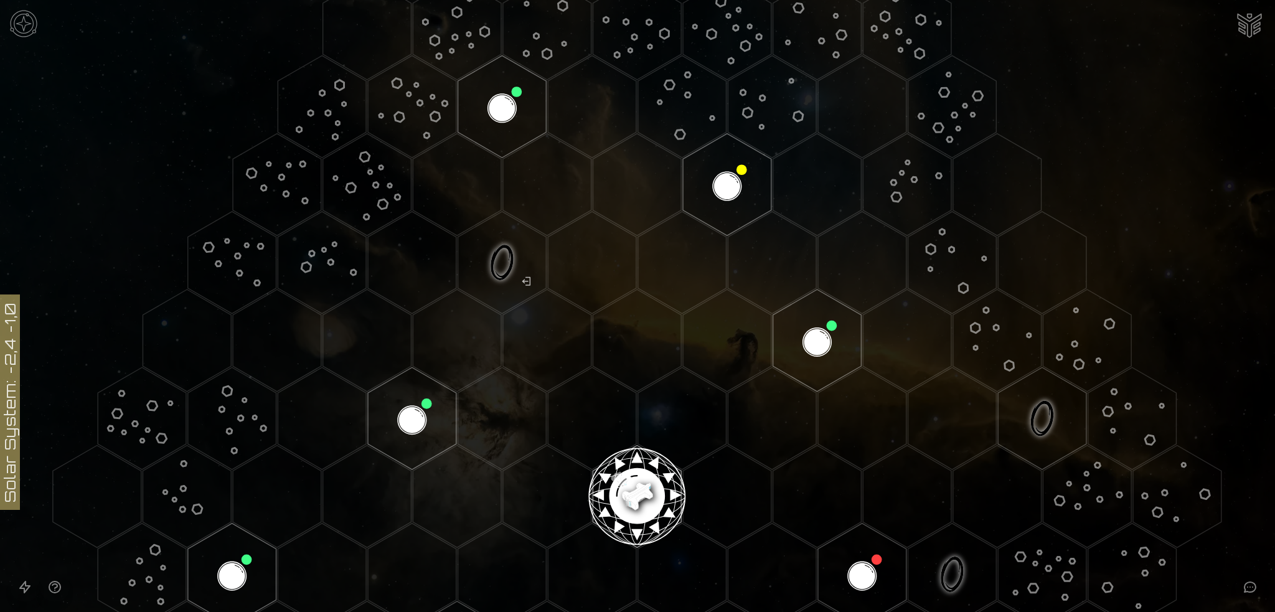
click at [634, 489] on image at bounding box center [637, 491] width 104 height 104
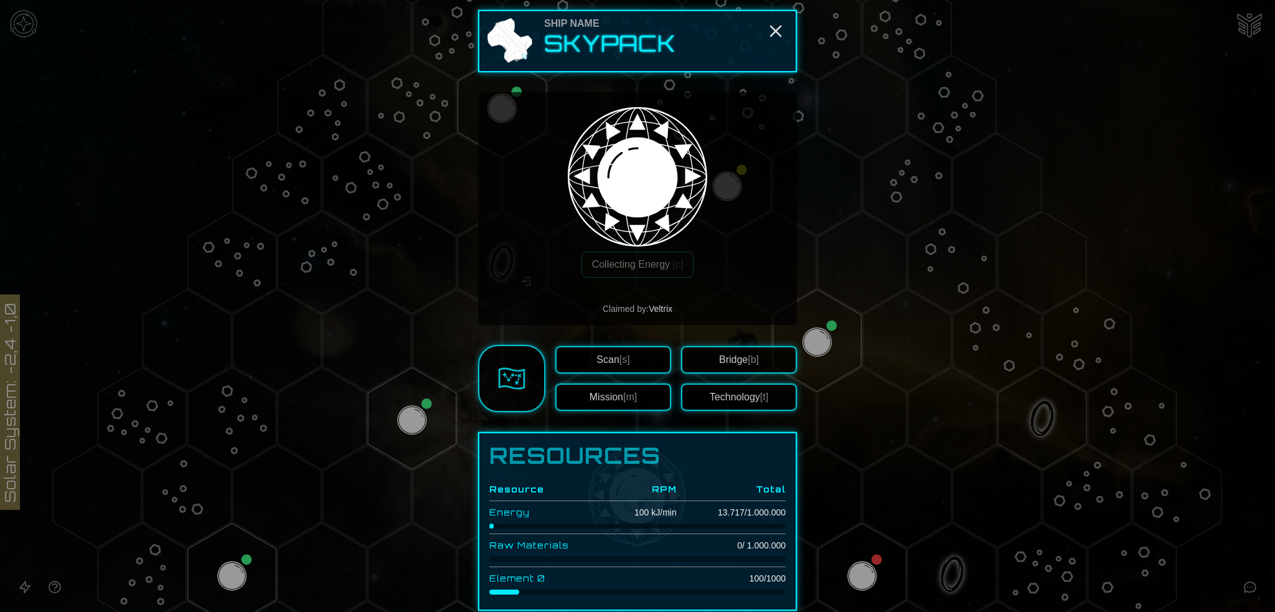
click at [744, 400] on button "Technology [t]" at bounding box center [739, 396] width 116 height 27
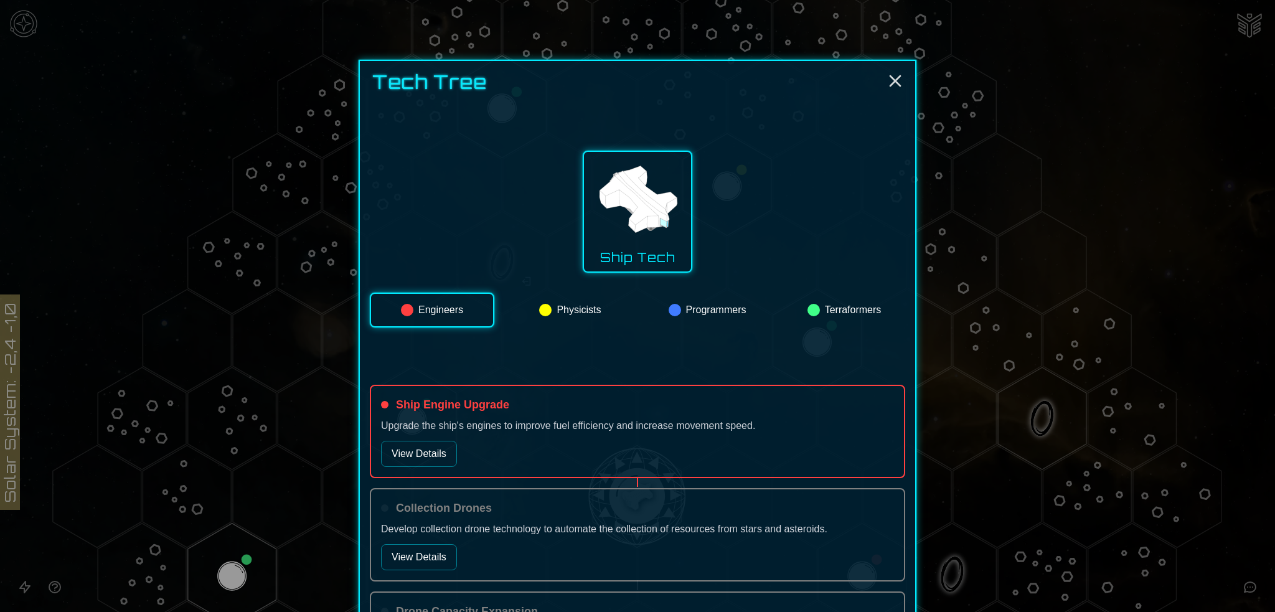
click at [845, 312] on button "Terraformers" at bounding box center [844, 310] width 122 height 35
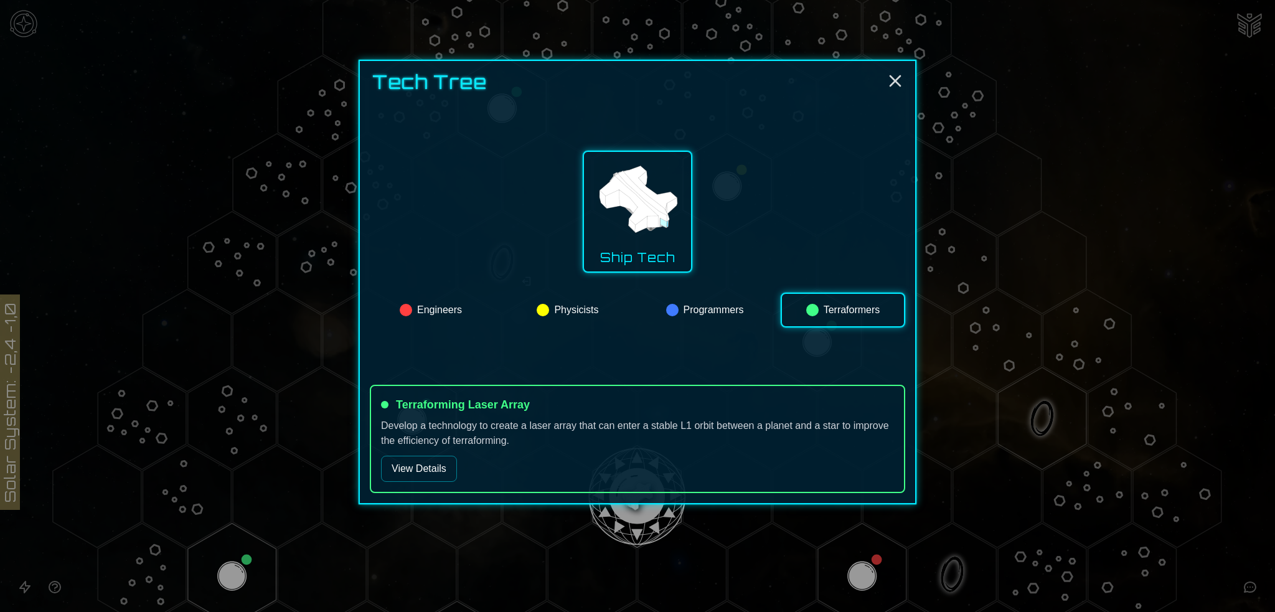
click at [431, 457] on button "View Details" at bounding box center [419, 469] width 76 height 26
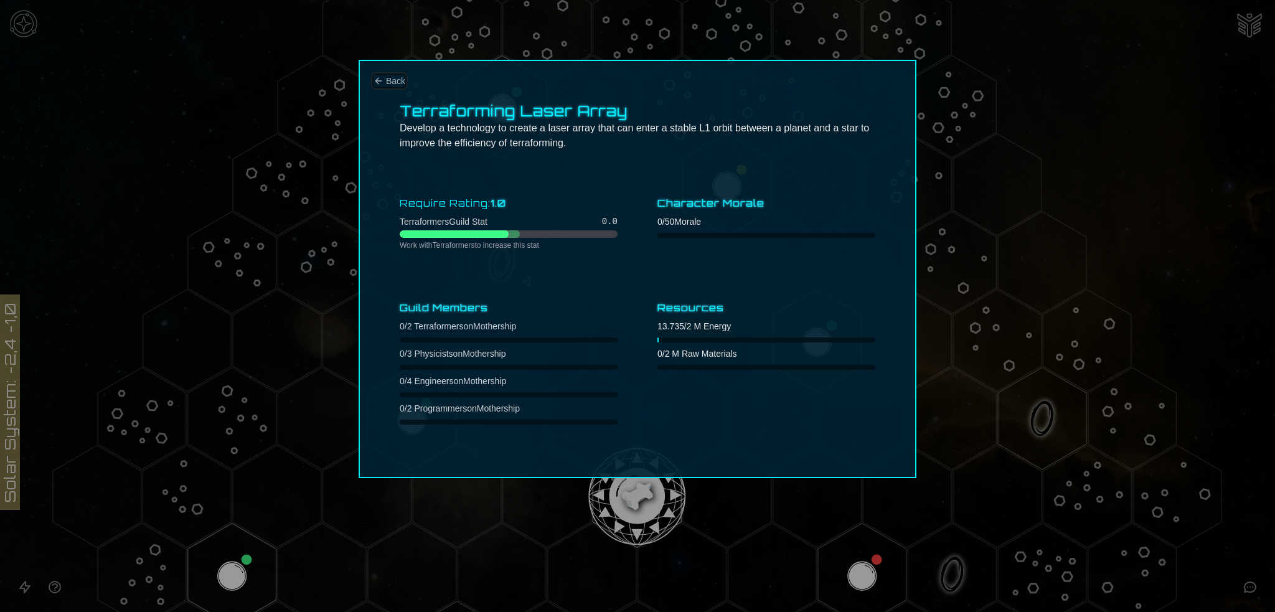
click at [383, 82] on button "Back" at bounding box center [389, 81] width 32 height 12
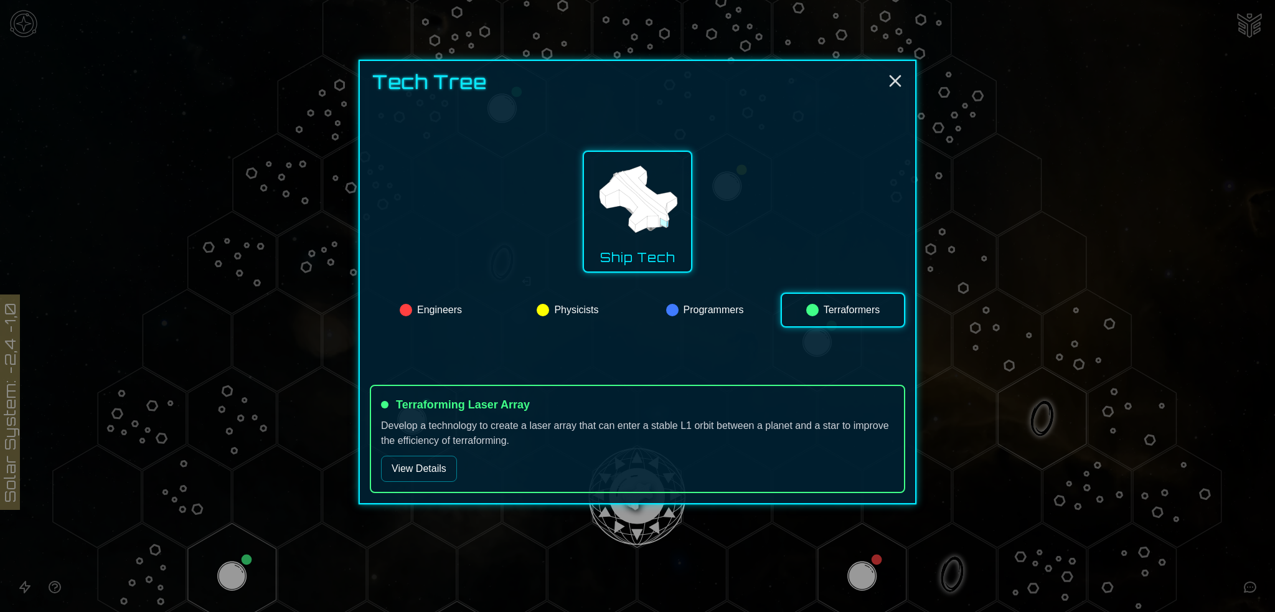
click at [692, 306] on button "Programmers" at bounding box center [705, 310] width 122 height 35
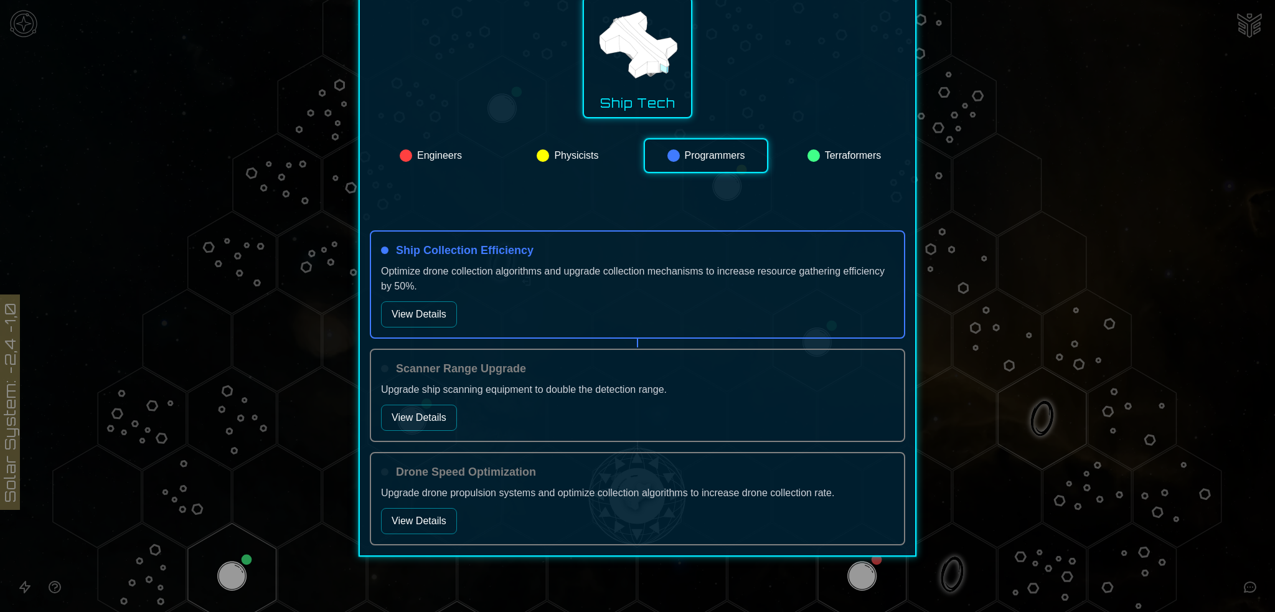
scroll to position [155, 0]
click at [403, 314] on button "View Details" at bounding box center [419, 314] width 76 height 26
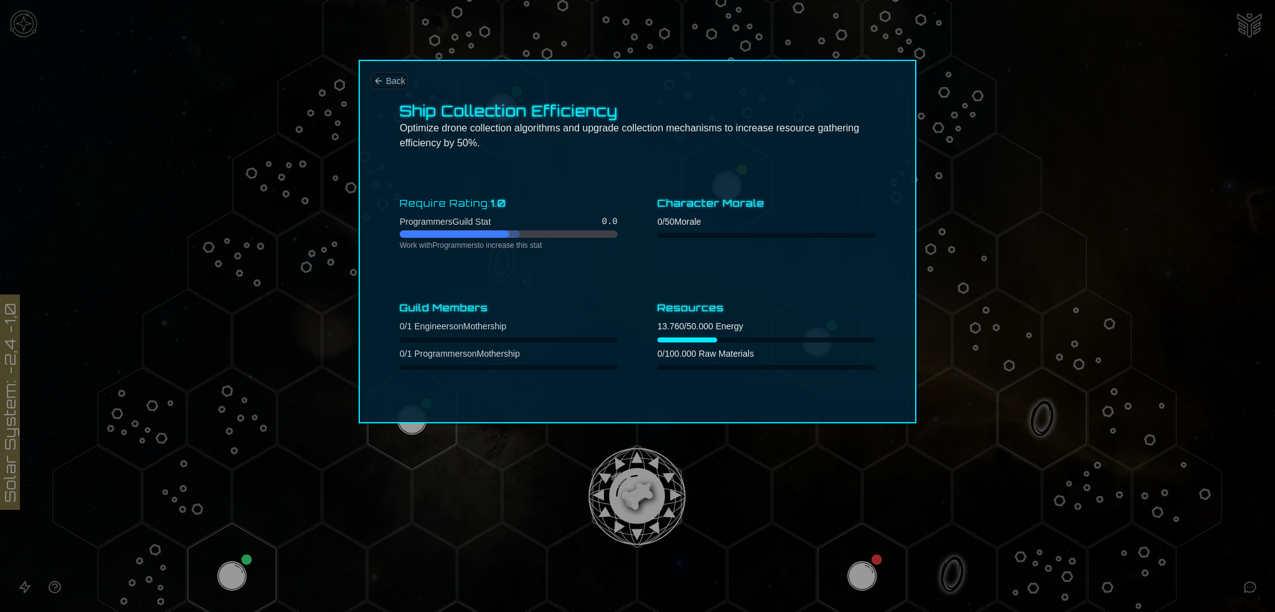
click at [388, 82] on span "Back" at bounding box center [395, 81] width 19 height 12
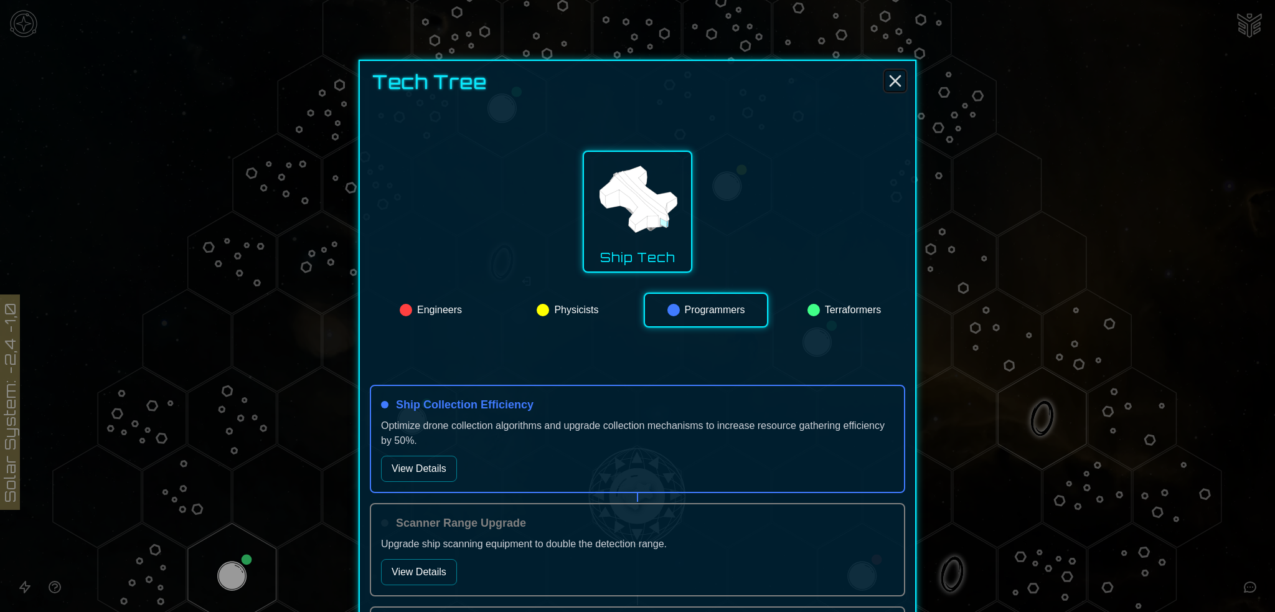
click at [888, 82] on icon "Close" at bounding box center [895, 81] width 20 height 20
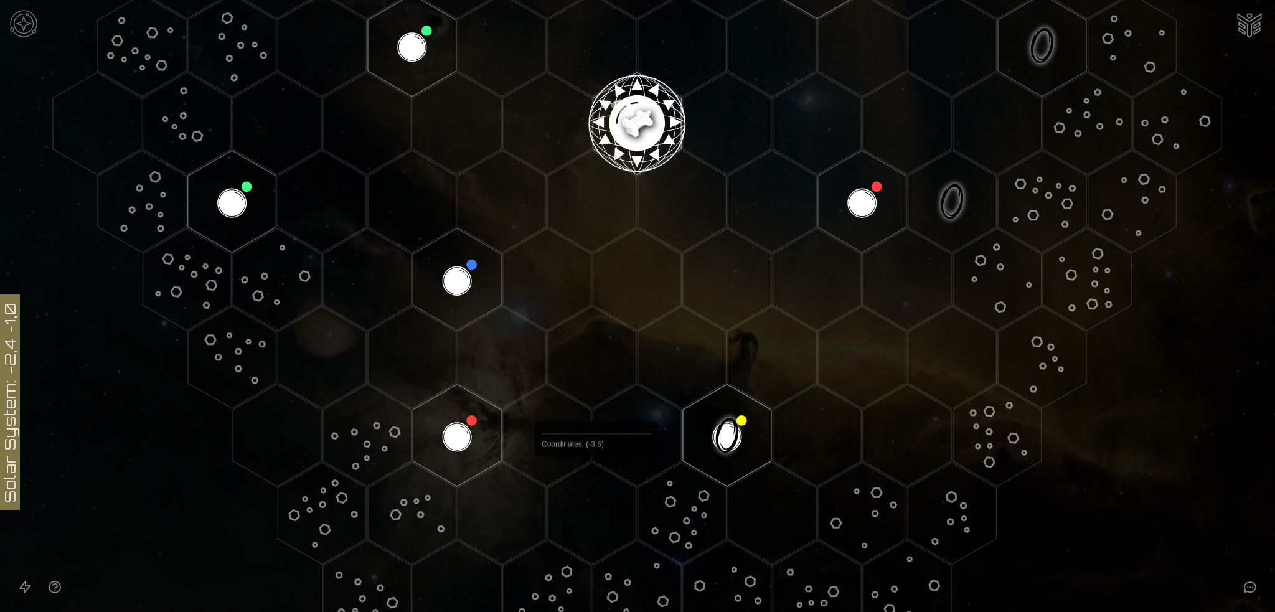
scroll to position [436, 0]
click at [638, 113] on image at bounding box center [637, 118] width 104 height 104
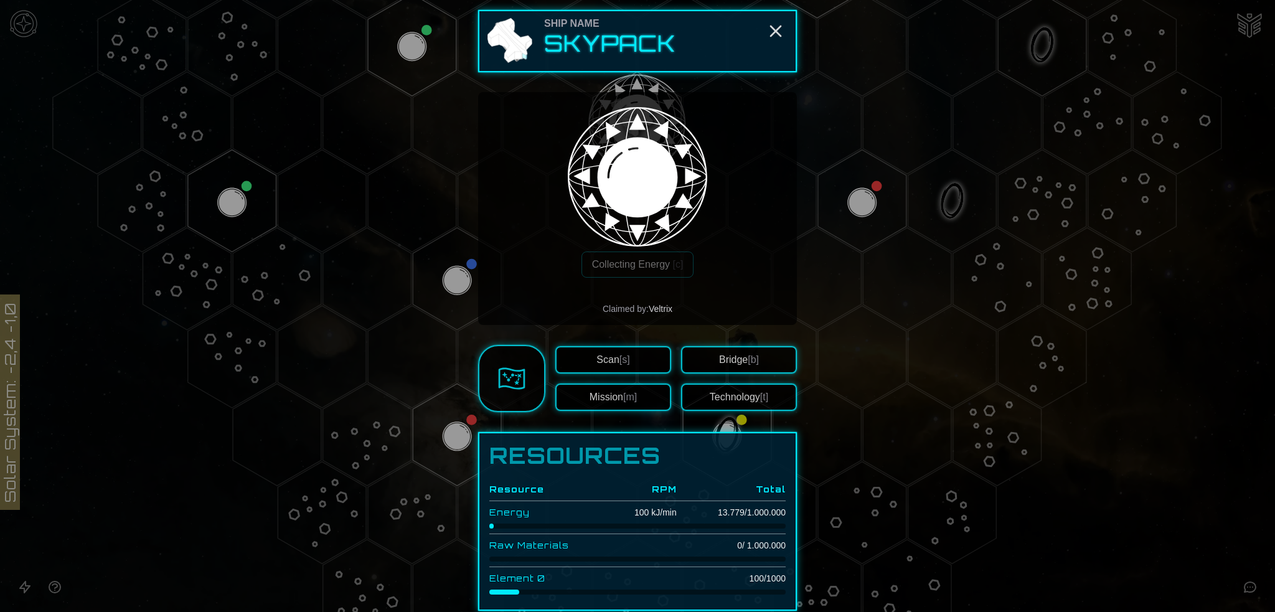
click at [756, 403] on button "Technology [t]" at bounding box center [739, 396] width 116 height 27
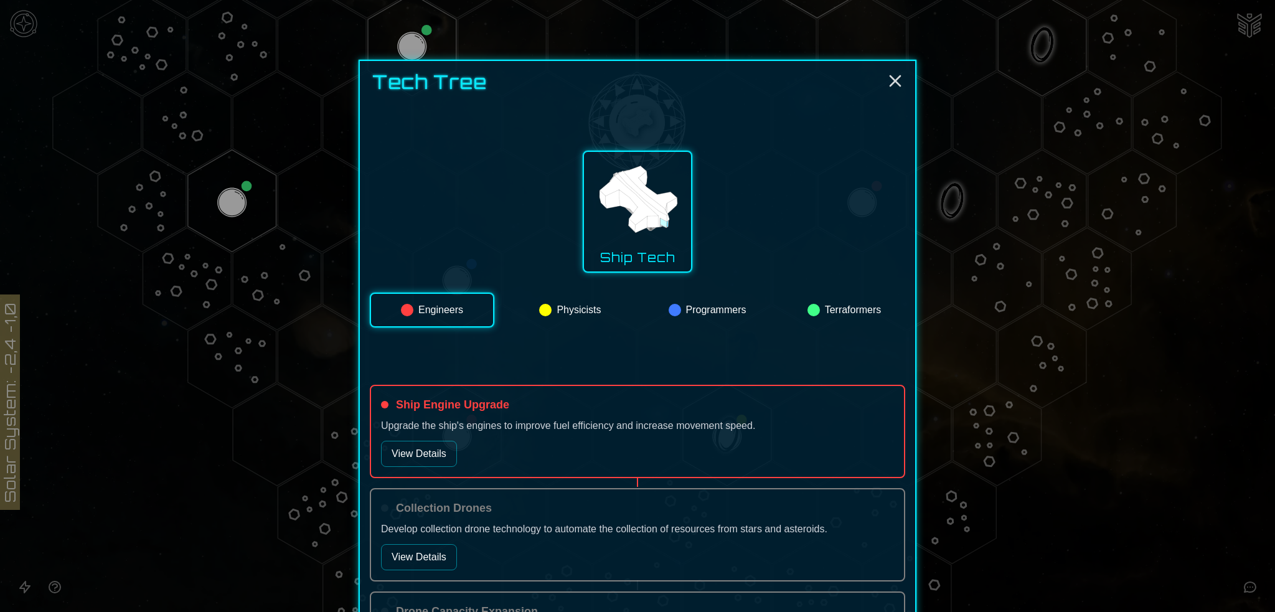
click at [722, 308] on button "Programmers" at bounding box center [707, 310] width 122 height 35
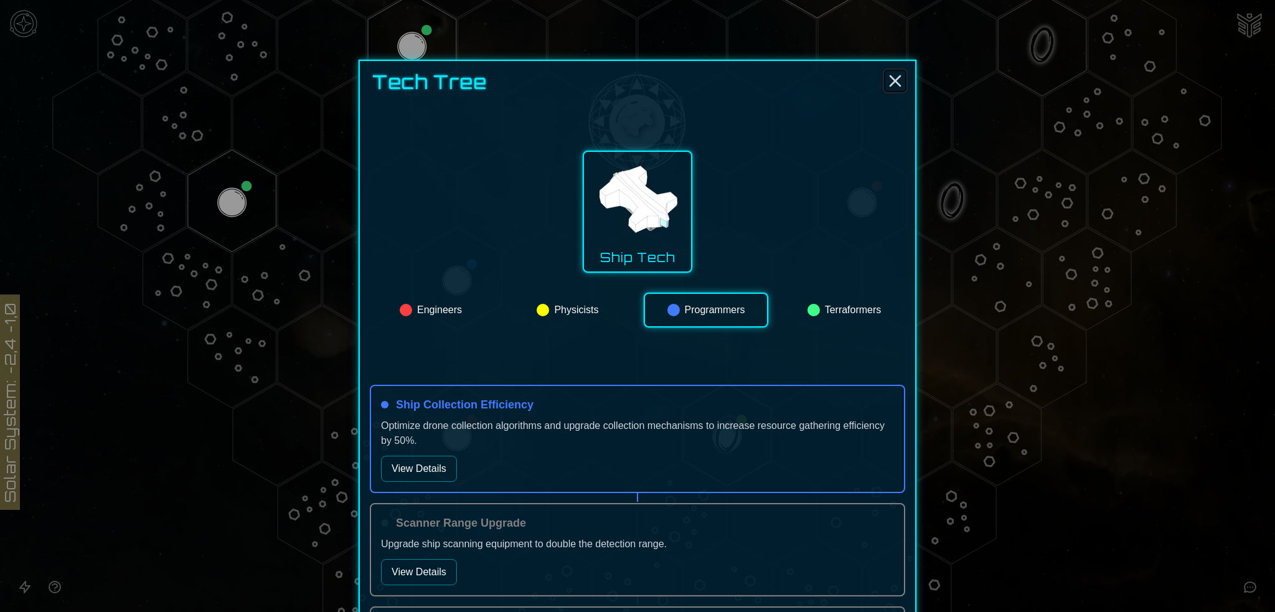
click at [890, 83] on line "Close" at bounding box center [895, 81] width 10 height 10
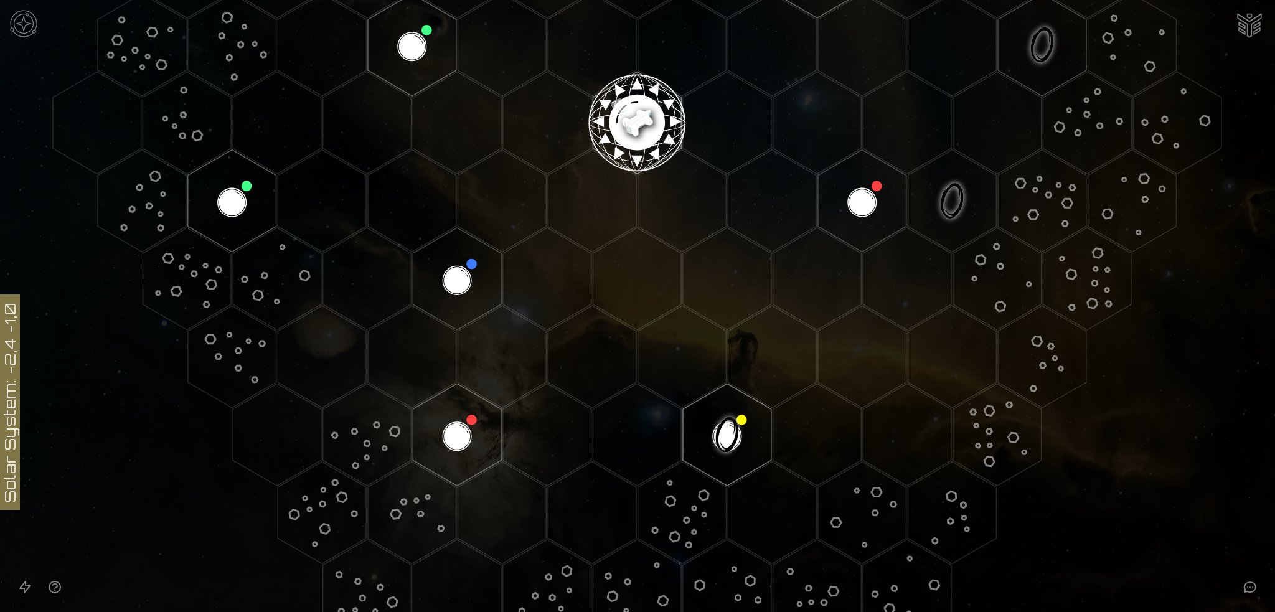
click at [461, 272] on polygon "Hex at coordinates -3,2, clickable" at bounding box center [457, 279] width 88 height 102
click at [1258, 12] on img "Ship AI Chat" at bounding box center [1249, 24] width 30 height 30
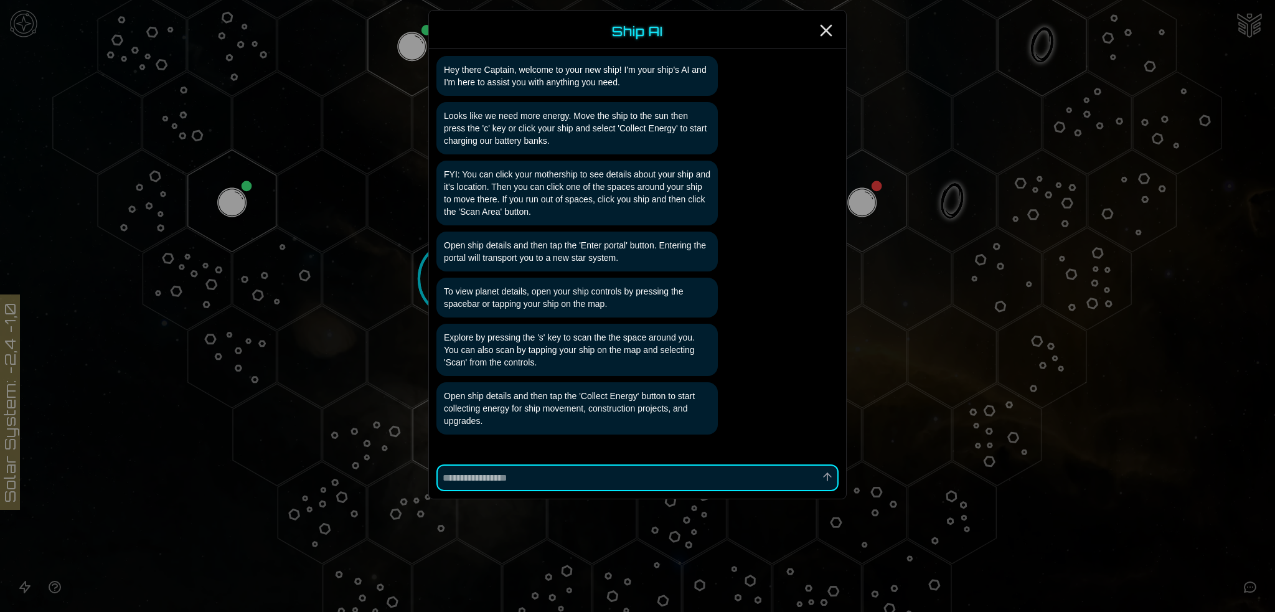
scroll to position [59, 0]
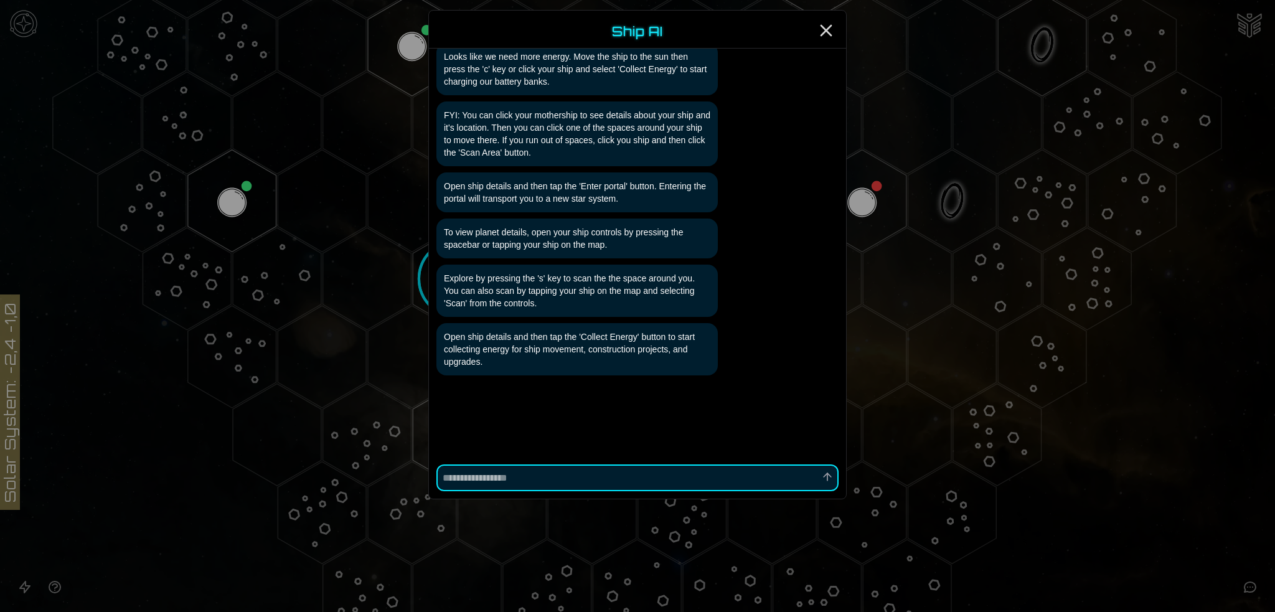
click at [551, 468] on textarea at bounding box center [637, 477] width 402 height 27
type textarea "*"
type textarea "**"
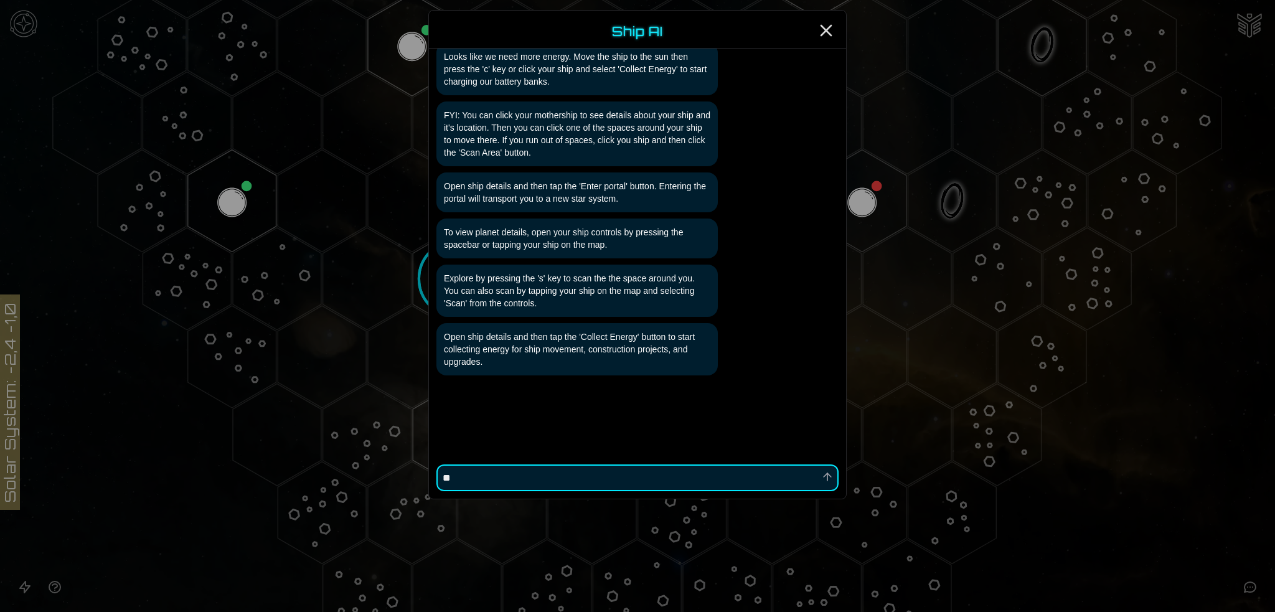
type textarea "*"
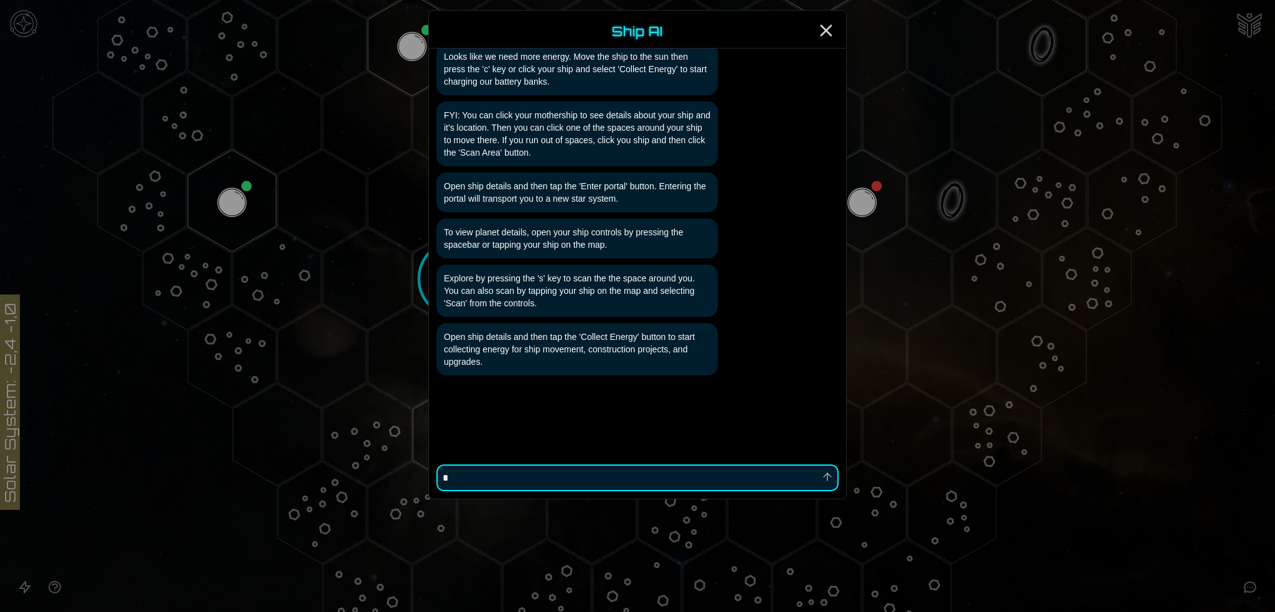
type textarea "*"
type textarea "**"
type textarea "*"
type textarea "***"
type textarea "*"
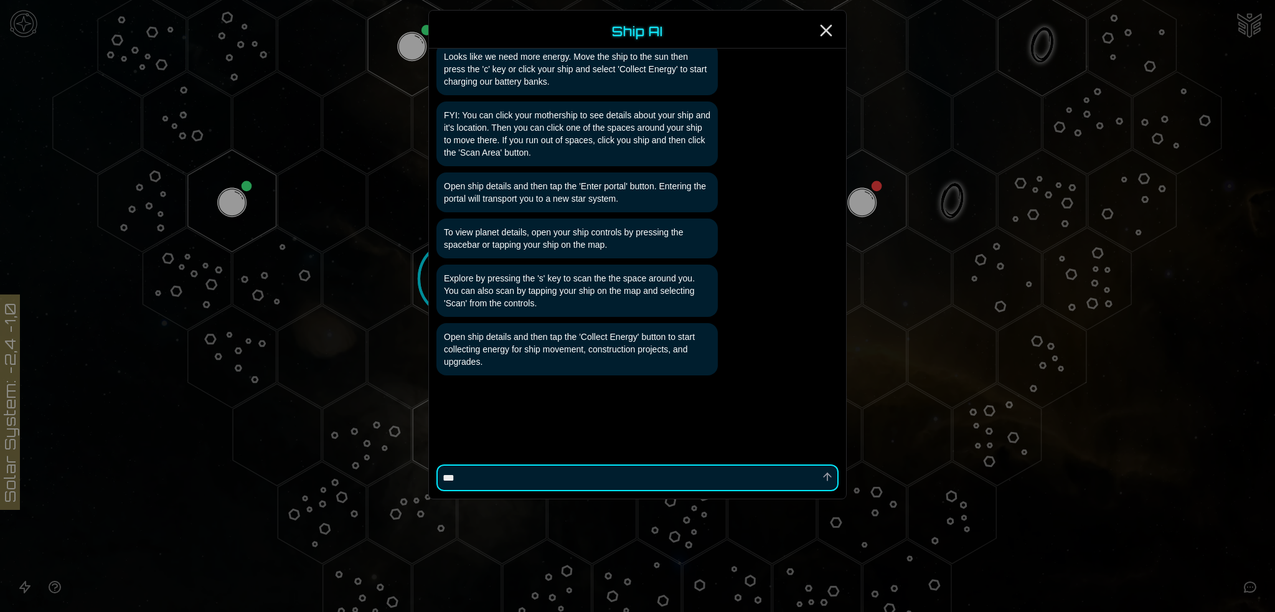
type textarea "***"
type textarea "*"
type textarea "*****"
type textarea "*"
type textarea "******"
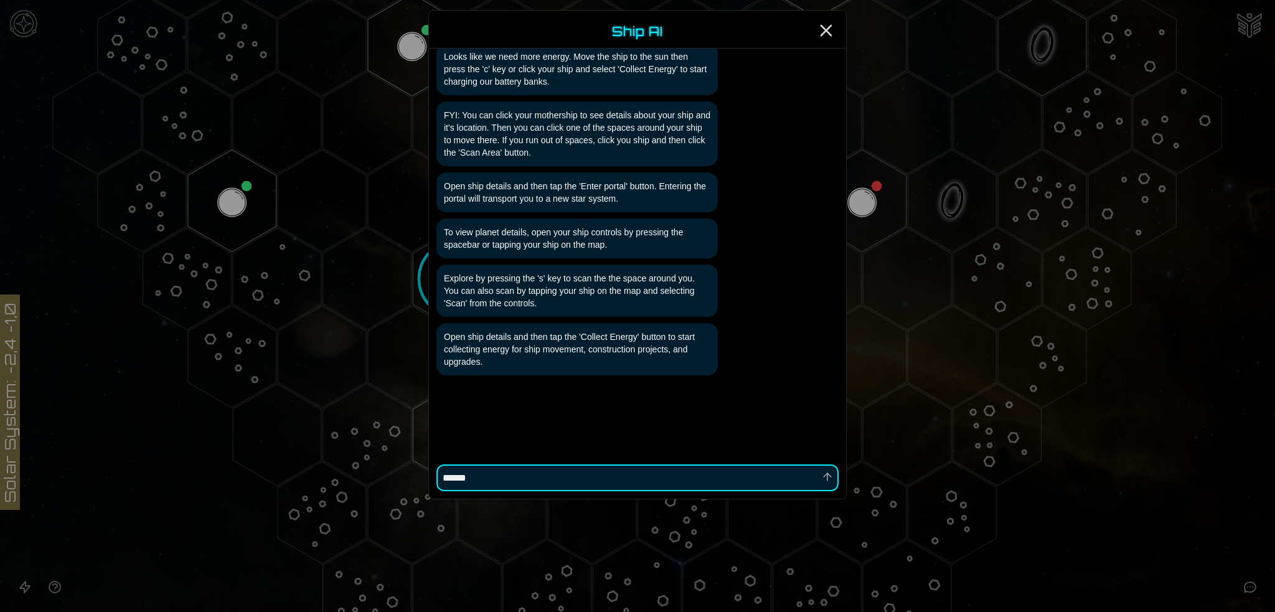
type textarea "*"
type textarea "******"
type textarea "*"
type textarea "********"
type textarea "*"
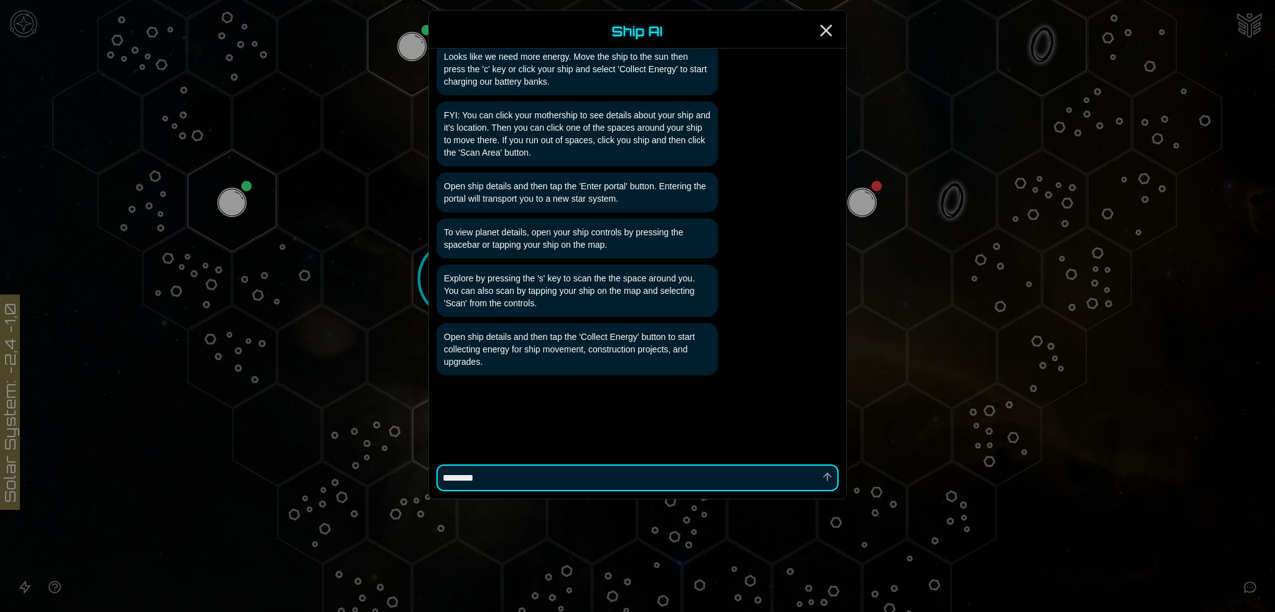
type textarea "*********"
type textarea "*"
type textarea "**********"
type textarea "*"
type textarea "**********"
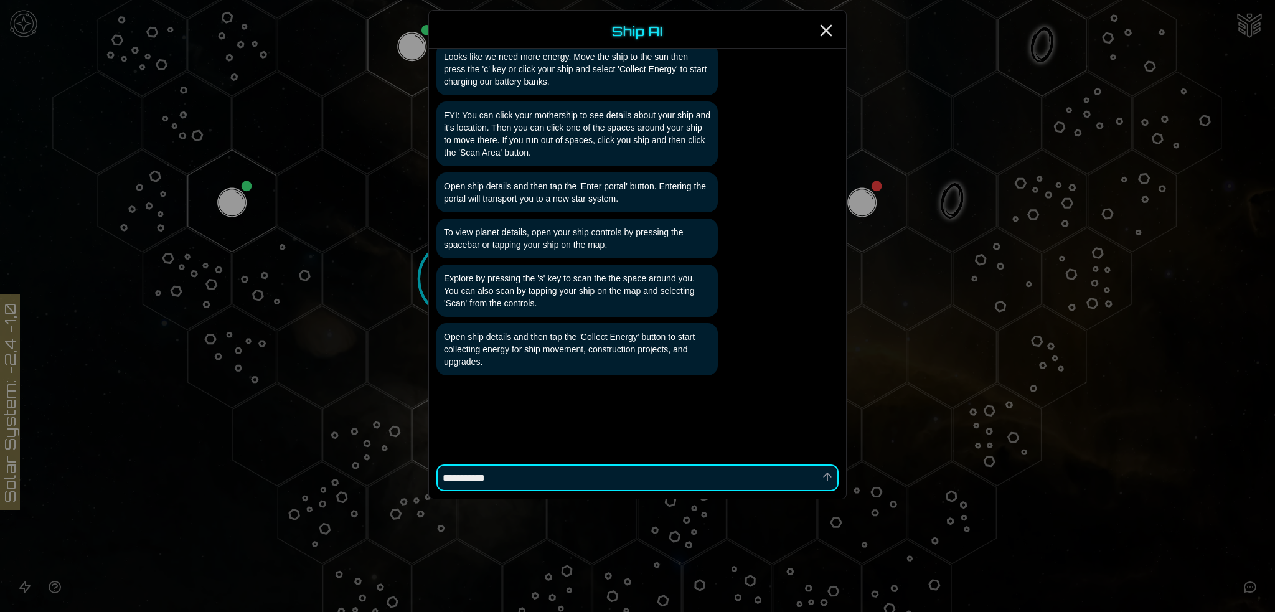
type textarea "*"
type textarea "**********"
type textarea "*"
type textarea "**********"
type textarea "*"
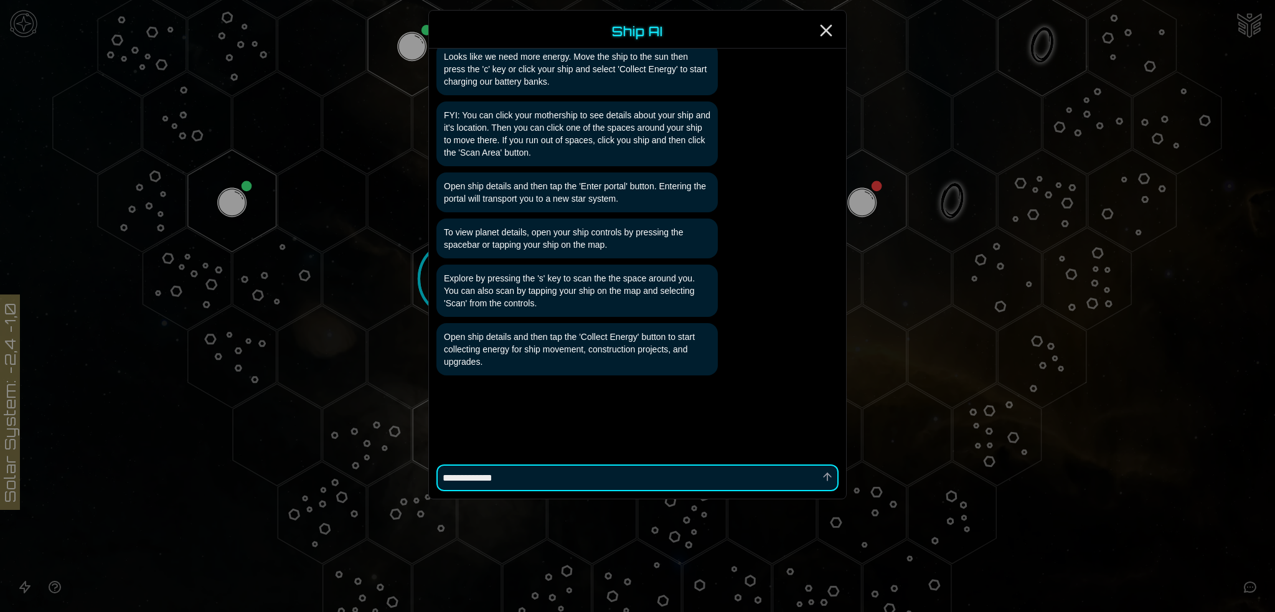
type textarea "**********"
type textarea "*"
type textarea "**********"
type textarea "*"
type textarea "**********"
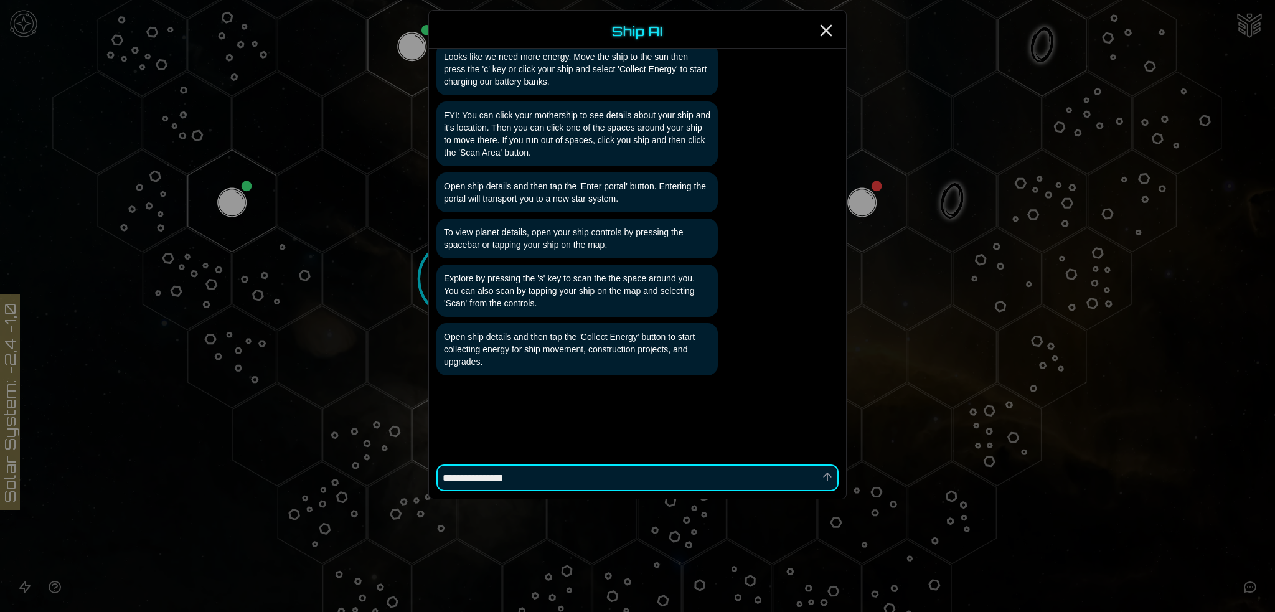
type textarea "*"
type textarea "**********"
type textarea "*"
type textarea "**********"
type textarea "*"
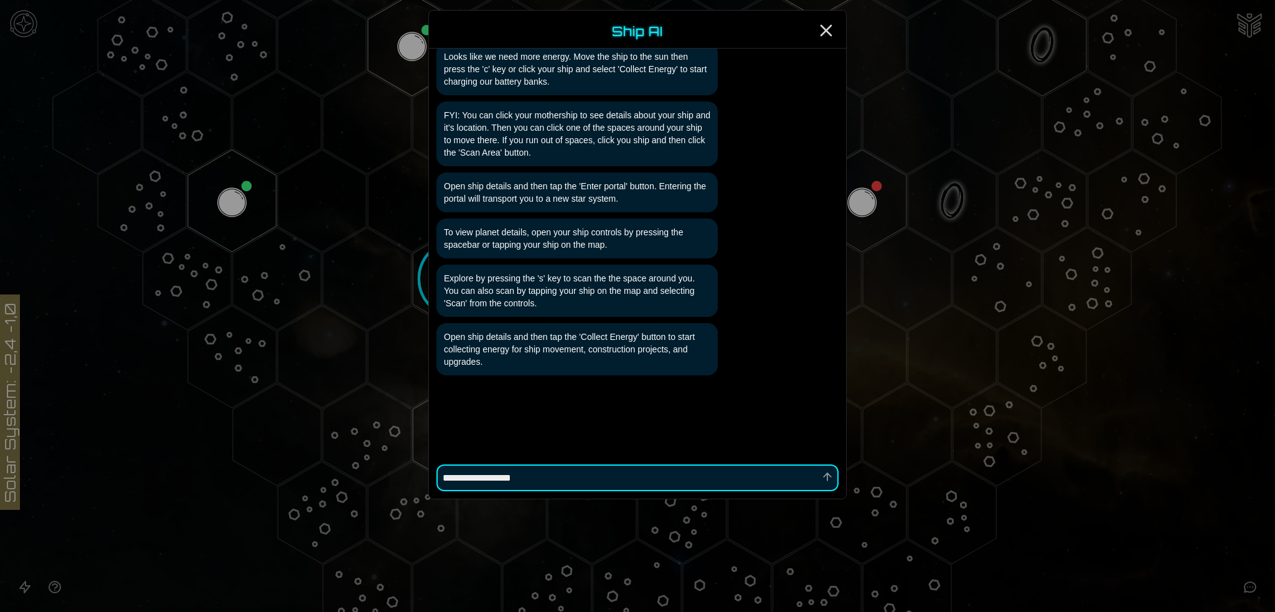
type textarea "**********"
type textarea "*"
type textarea "**********"
type textarea "*"
type textarea "**********"
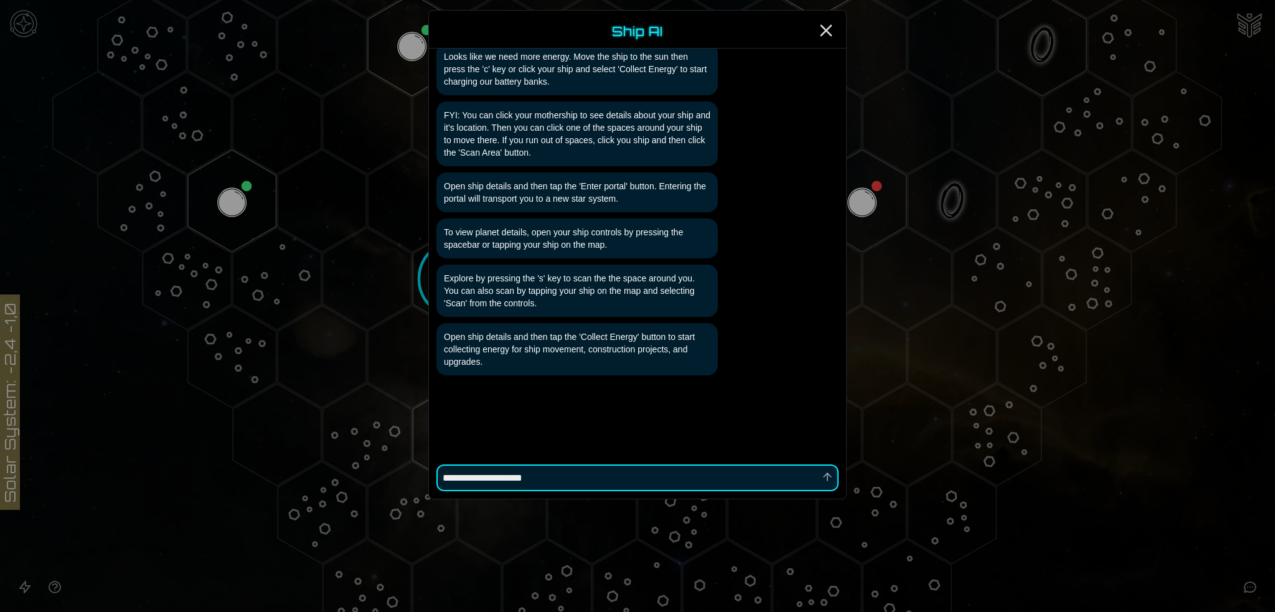
type textarea "*"
type textarea "**********"
type textarea "*"
type textarea "**********"
type textarea "*"
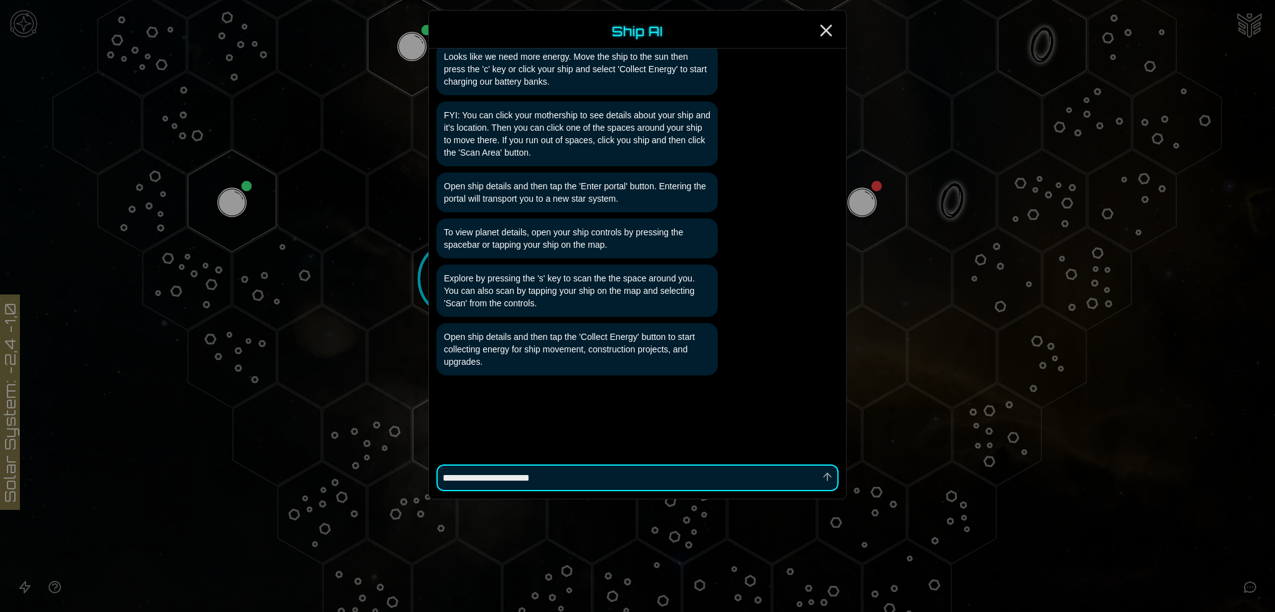
type textarea "**********"
type textarea "*"
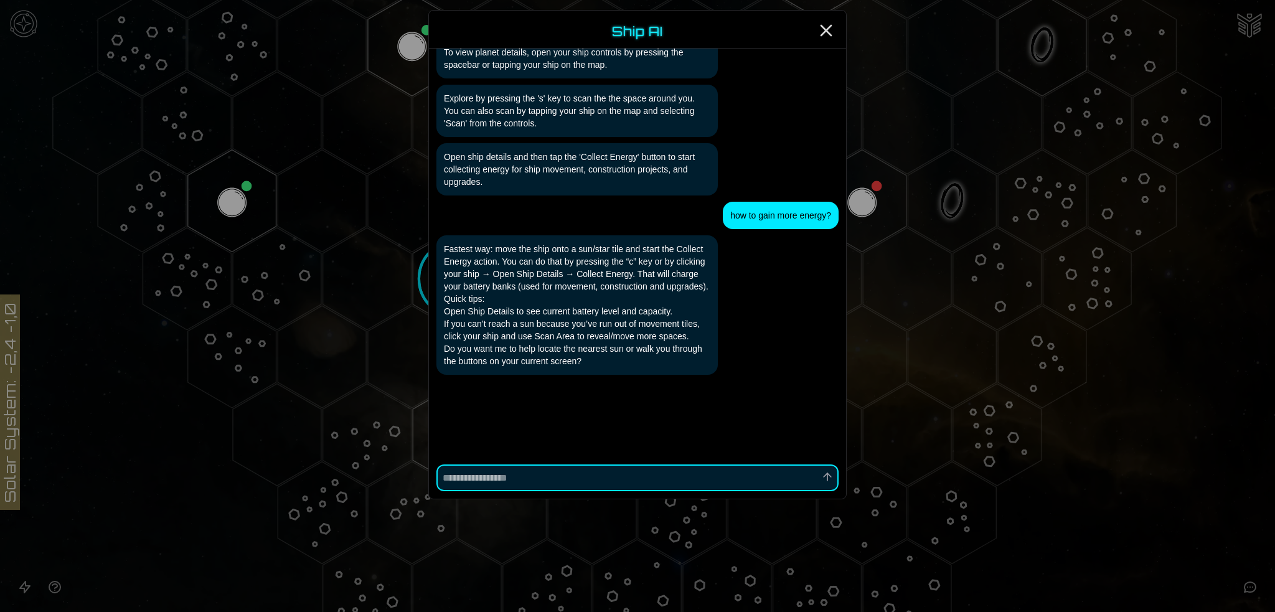
scroll to position [251, 0]
click at [827, 26] on icon "Close" at bounding box center [826, 31] width 20 height 20
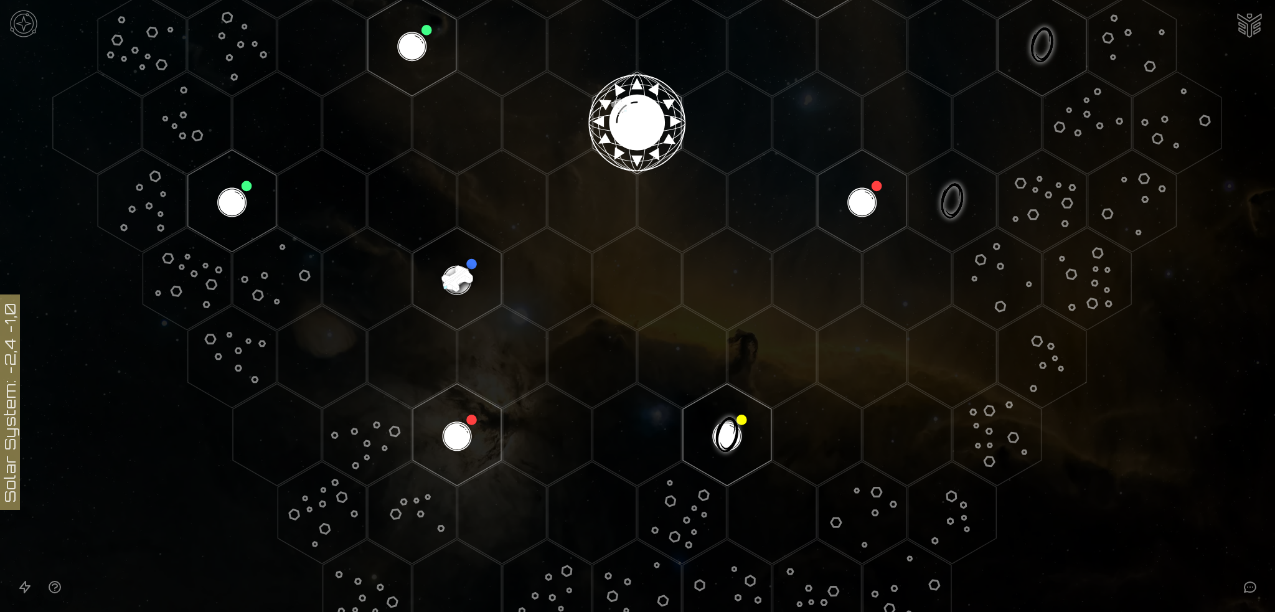
click at [443, 272] on image at bounding box center [457, 279] width 104 height 104
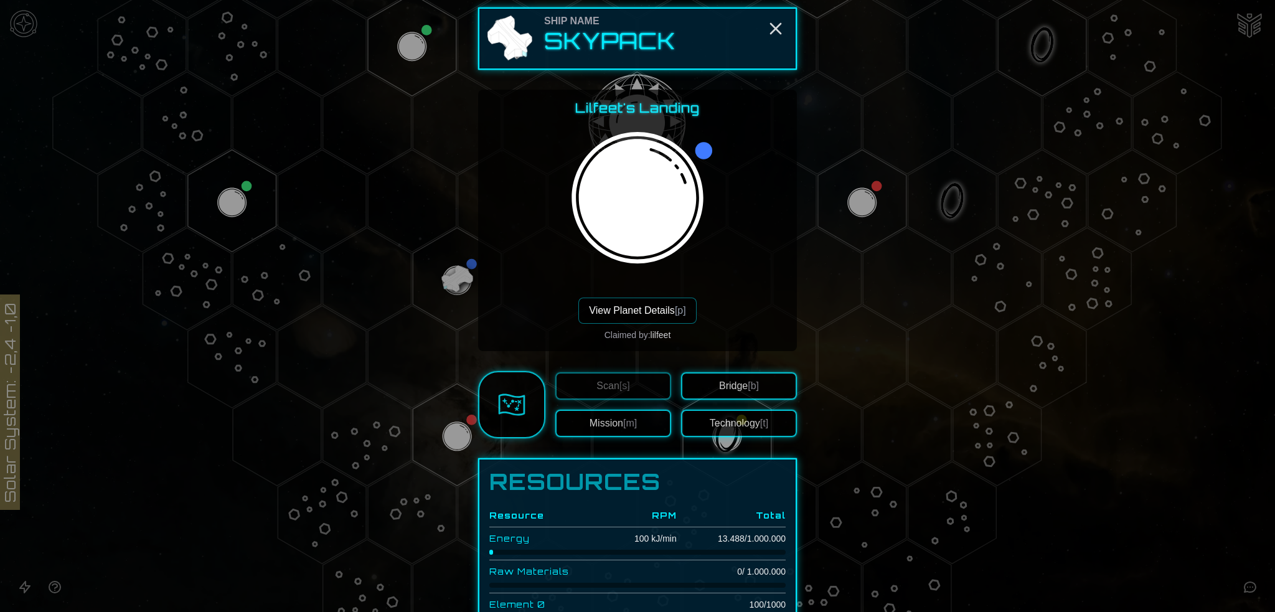
scroll to position [0, 0]
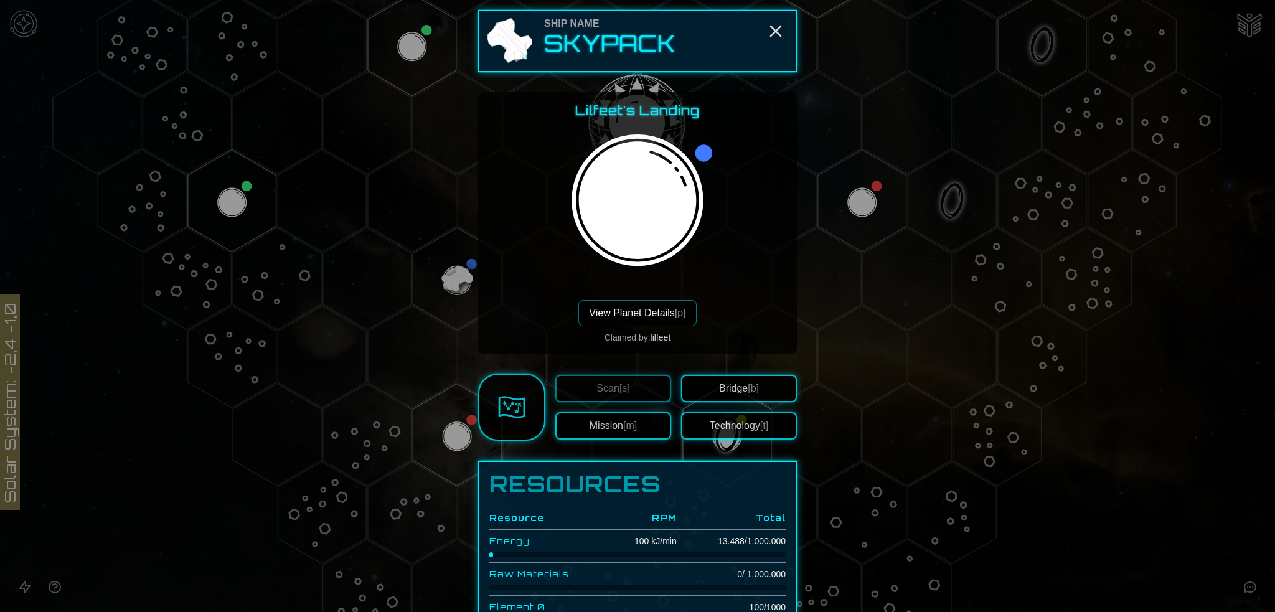
click at [622, 308] on button "View Planet Details [p]" at bounding box center [637, 313] width 118 height 26
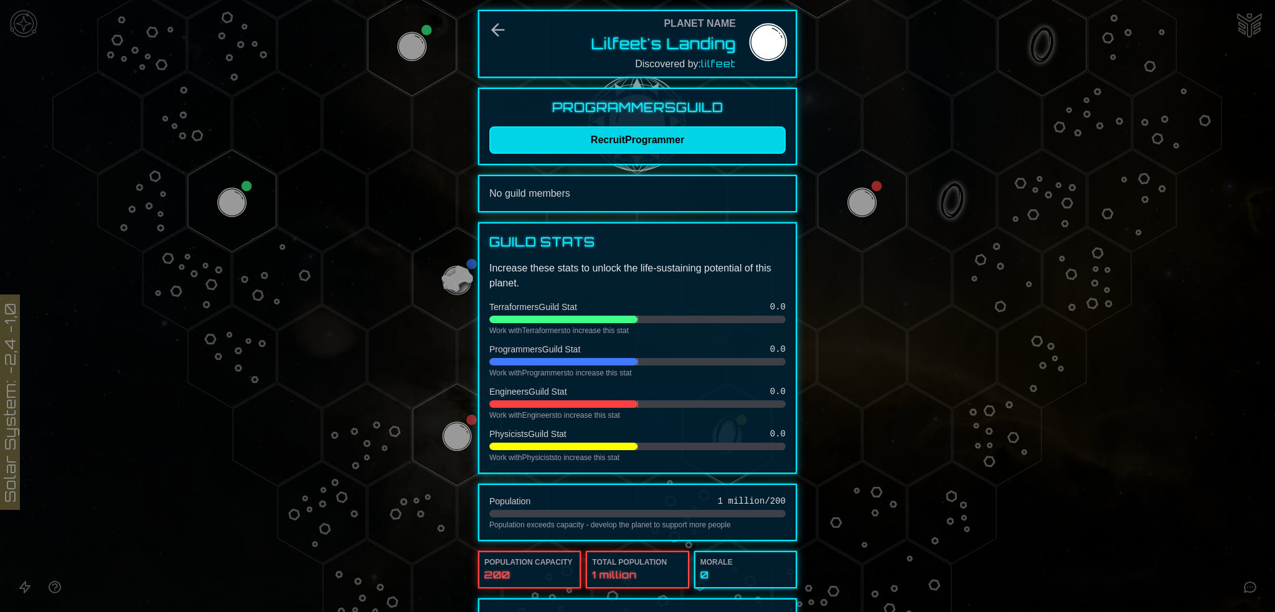
click at [644, 141] on button "Recruit Programmer" at bounding box center [637, 139] width 296 height 27
click at [495, 32] on icon "Back" at bounding box center [498, 30] width 20 height 20
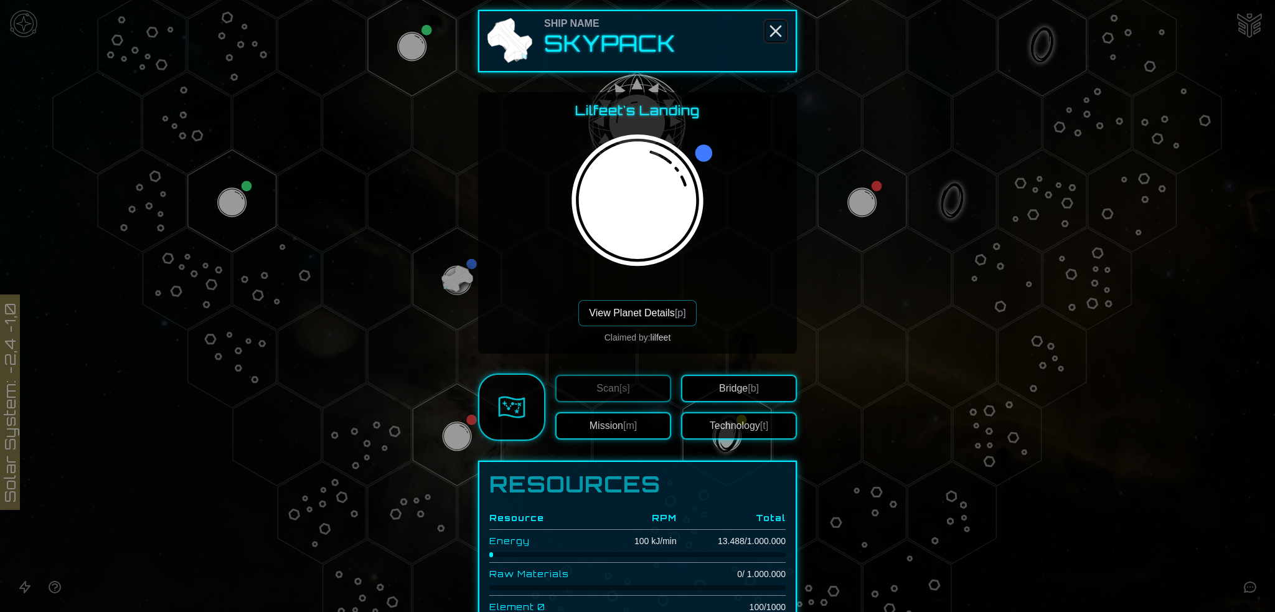
click at [769, 31] on icon "Close" at bounding box center [776, 31] width 20 height 20
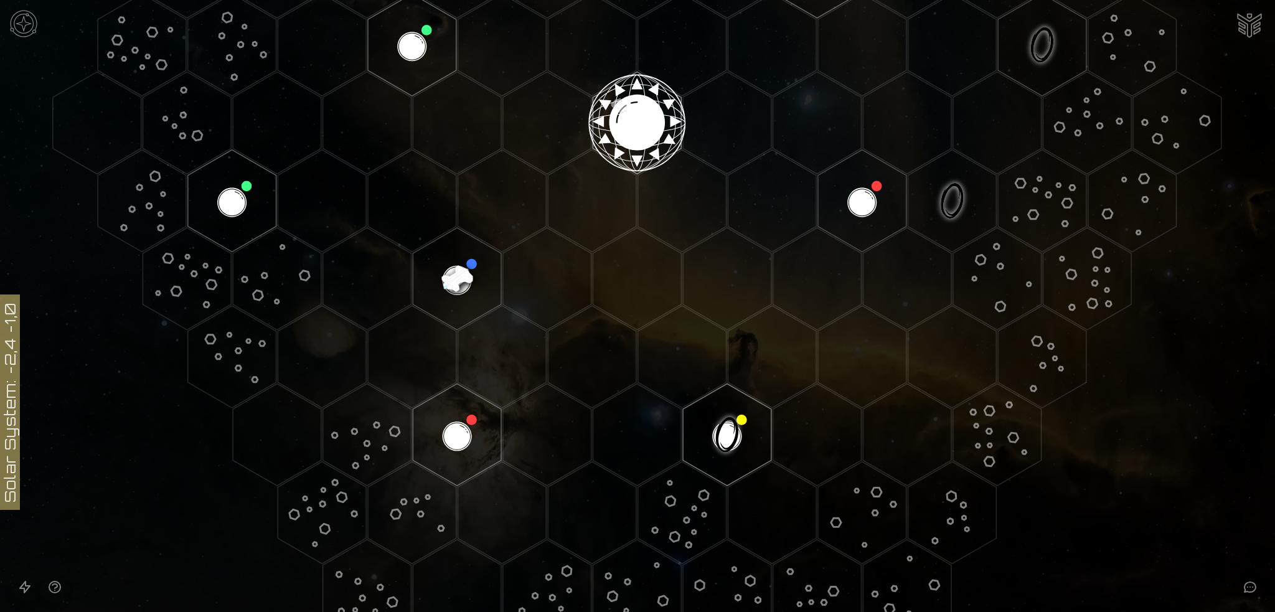
click at [356, 420] on polygon "Hex at coordinates -5,4, clickable" at bounding box center [367, 434] width 88 height 102
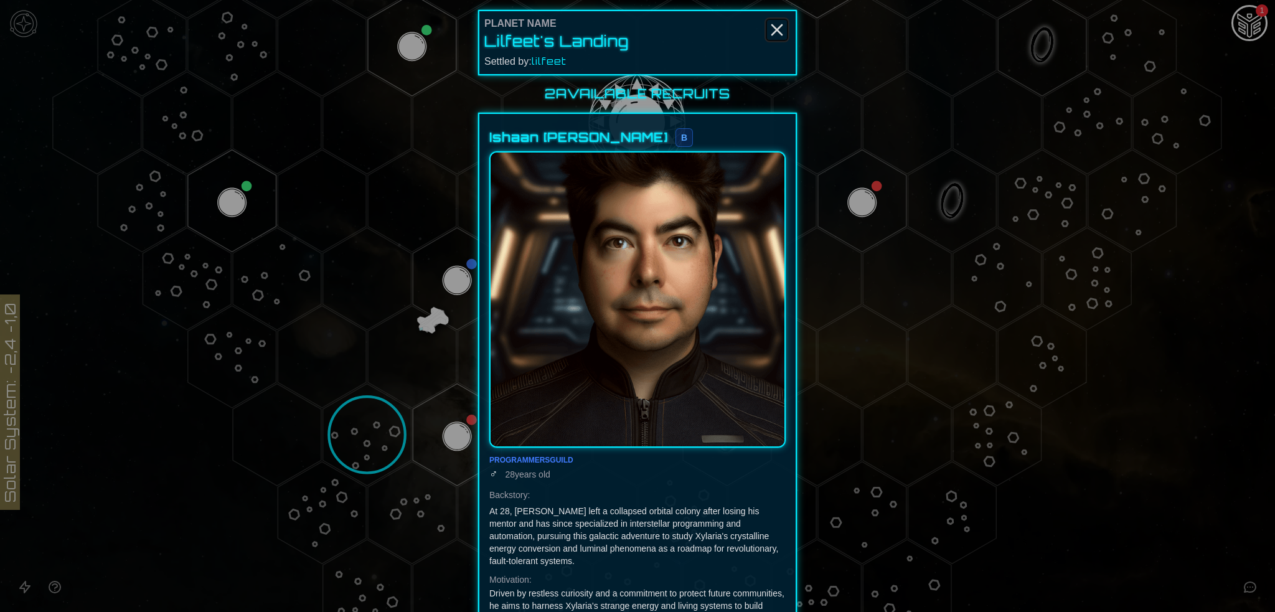
click at [770, 27] on icon "Close" at bounding box center [777, 30] width 20 height 20
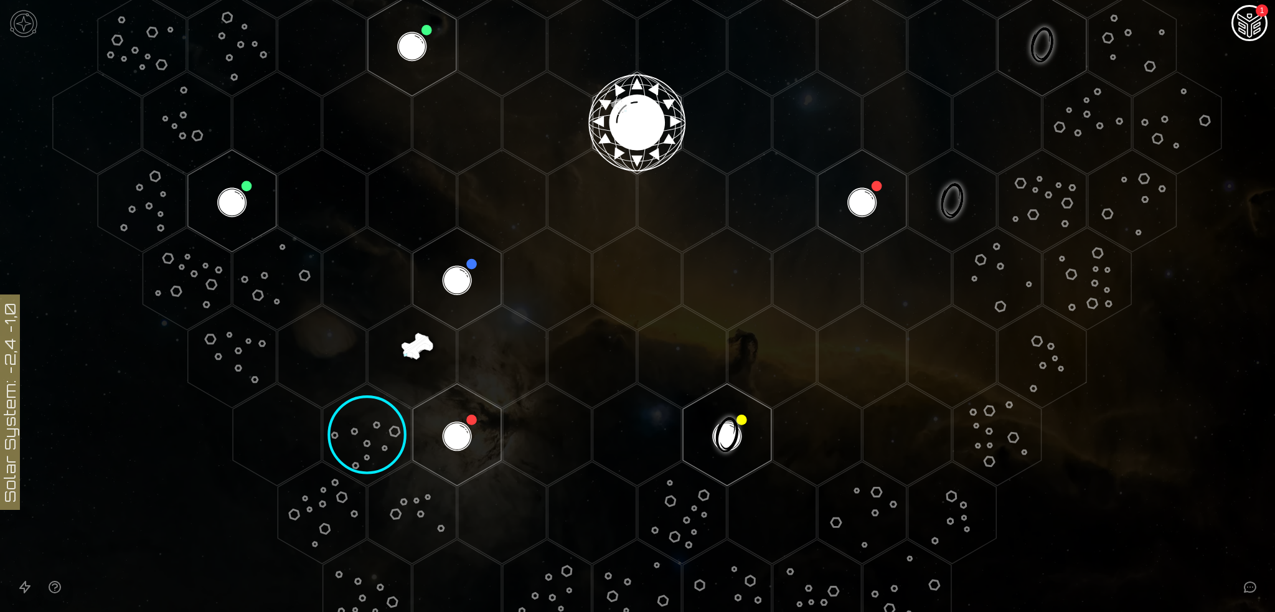
click at [1252, 25] on img "Ship AI Chat - 1 unread messages" at bounding box center [1249, 24] width 30 height 30
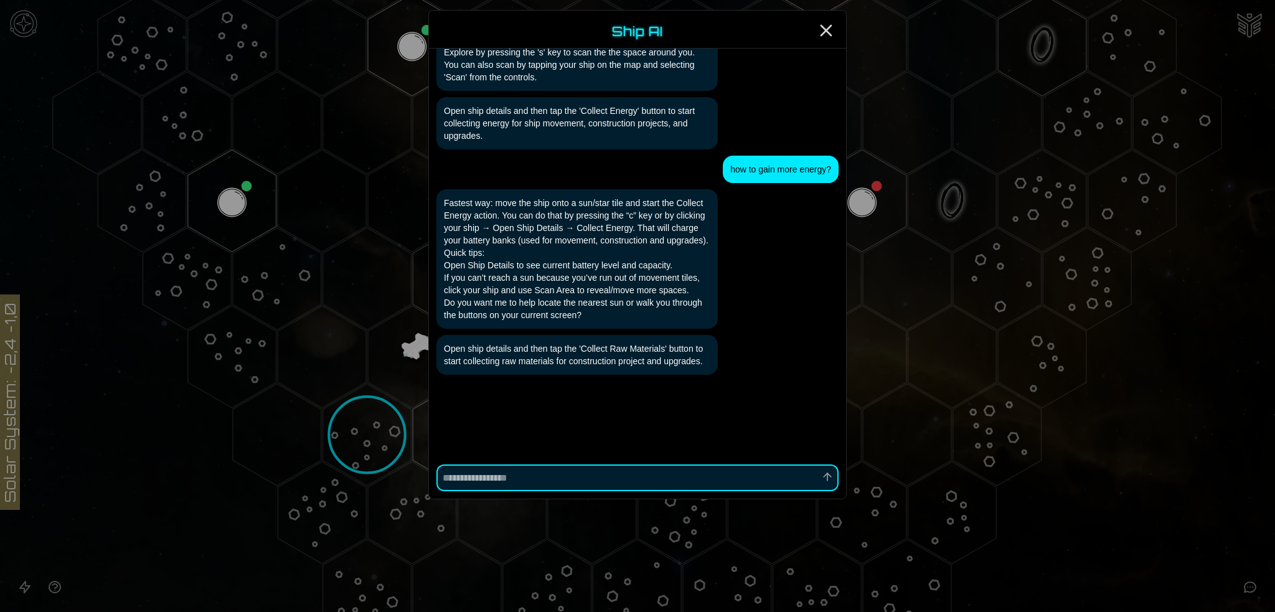
scroll to position [297, 0]
click at [827, 27] on line "Close" at bounding box center [826, 31] width 10 height 10
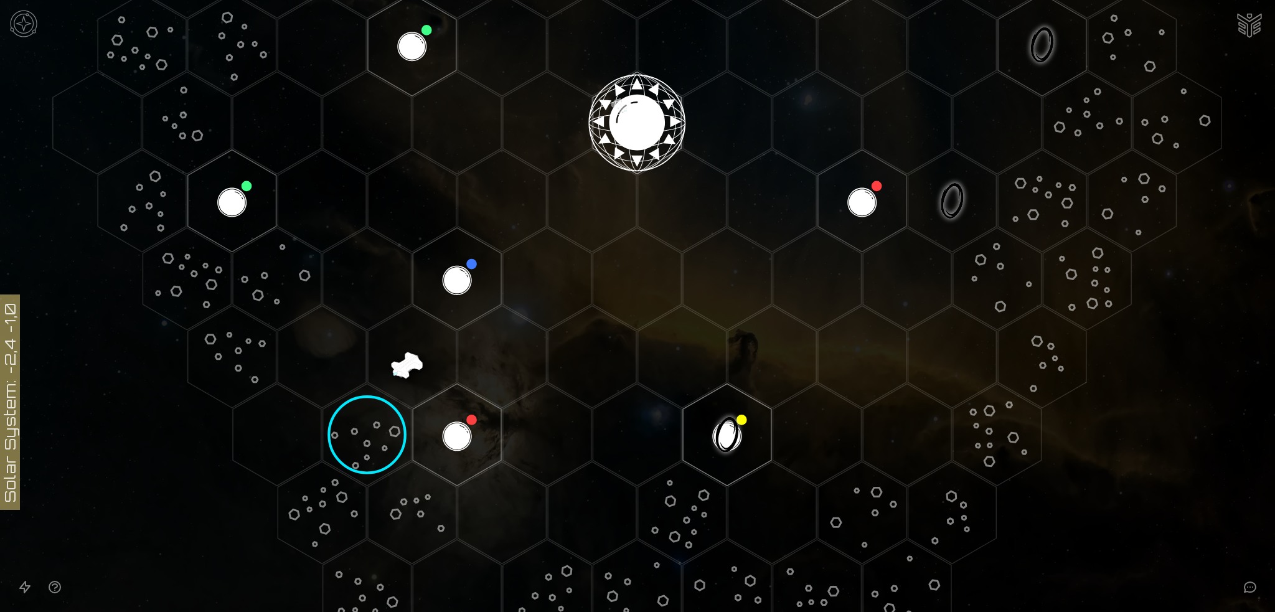
click at [370, 428] on image at bounding box center [367, 434] width 147 height 147
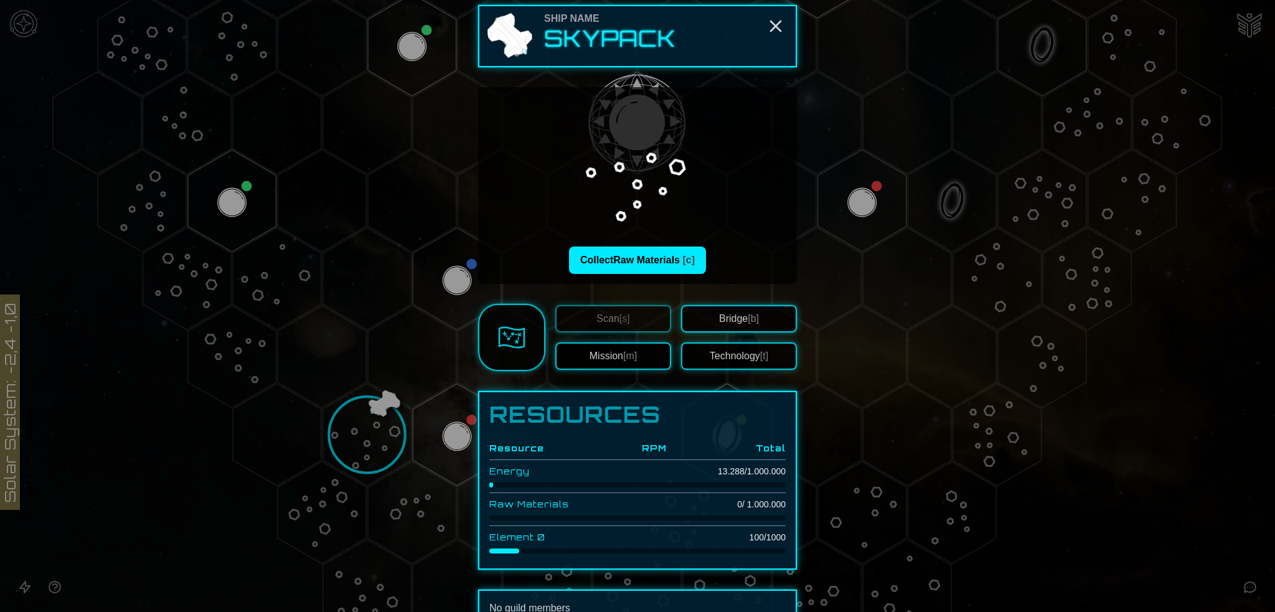
scroll to position [0, 0]
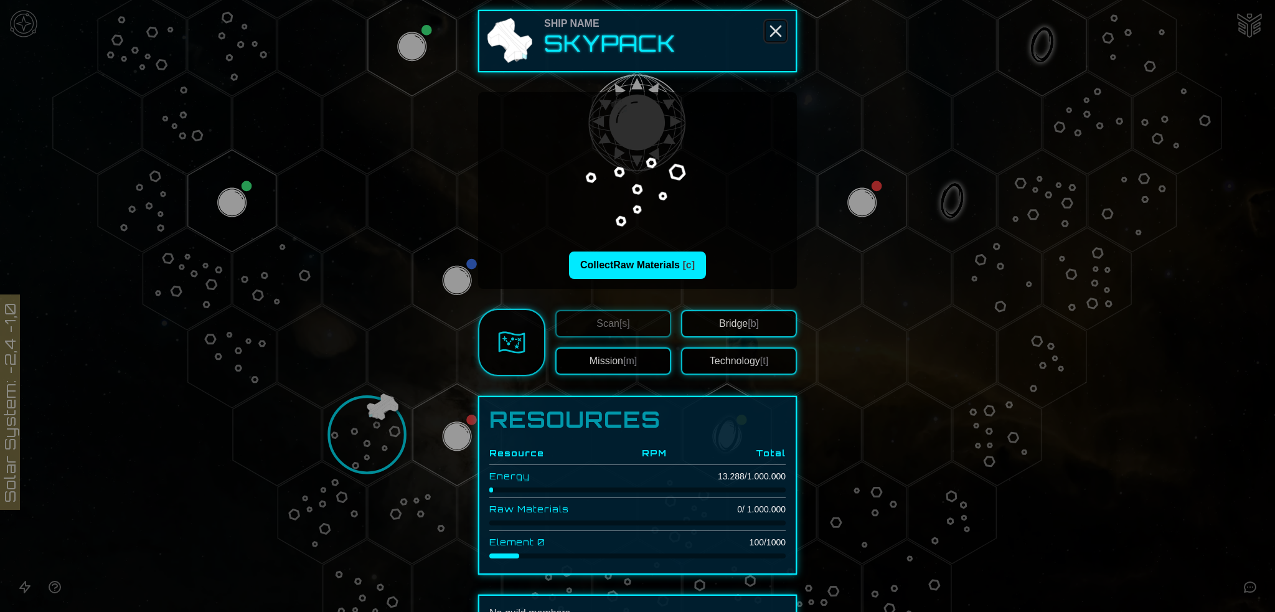
click at [774, 29] on icon "Close" at bounding box center [776, 31] width 20 height 20
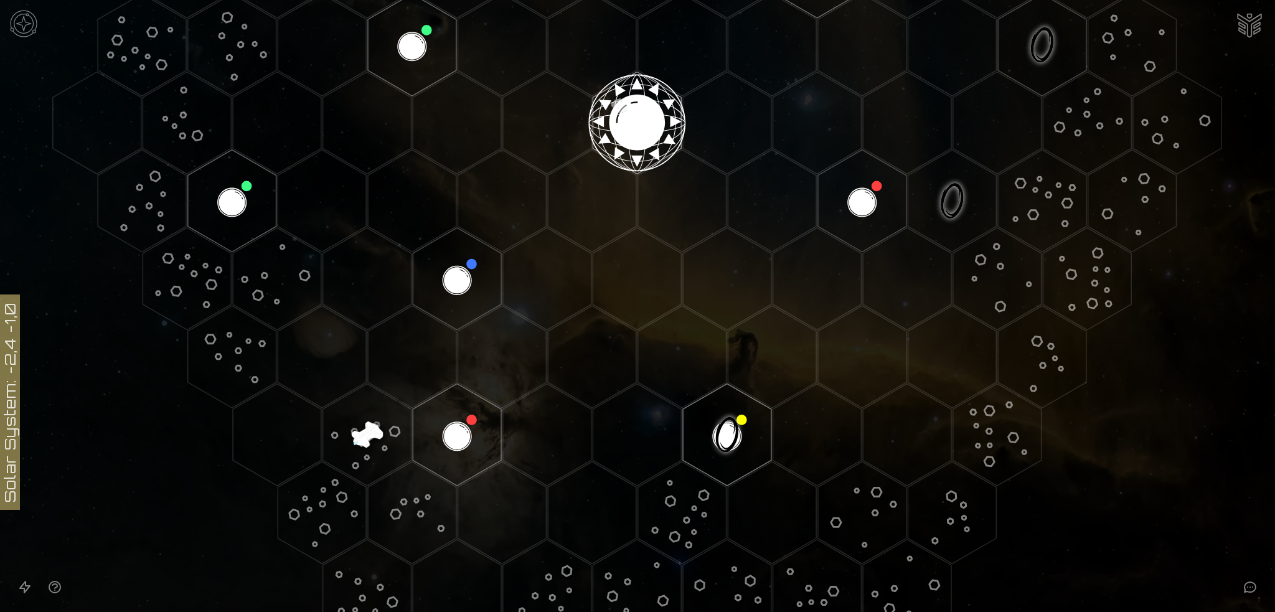
click at [359, 426] on image at bounding box center [367, 434] width 147 height 147
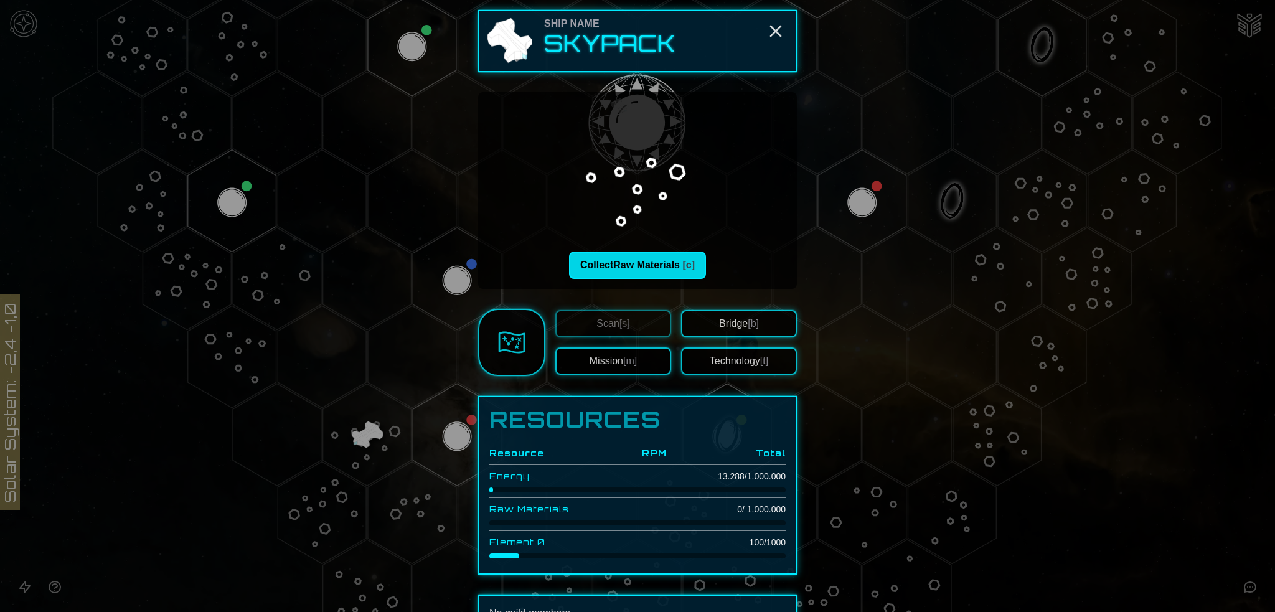
click at [665, 261] on button "Collect Raw Materials [c]" at bounding box center [637, 264] width 137 height 27
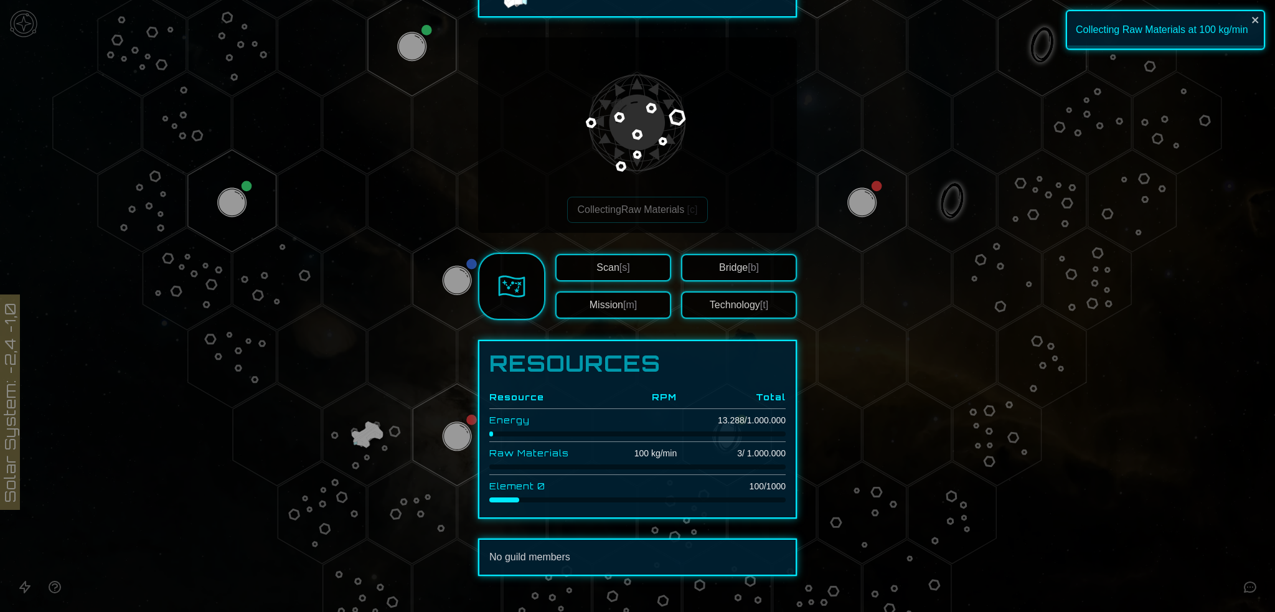
scroll to position [76, 0]
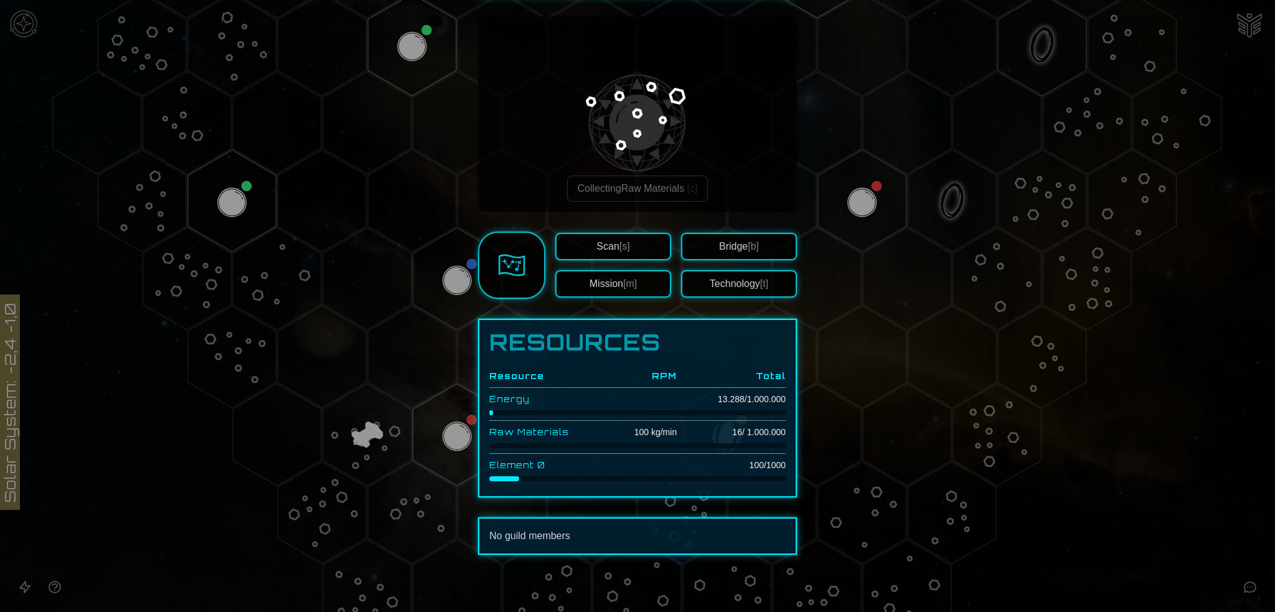
click at [1245, 22] on div at bounding box center [637, 306] width 1275 height 612
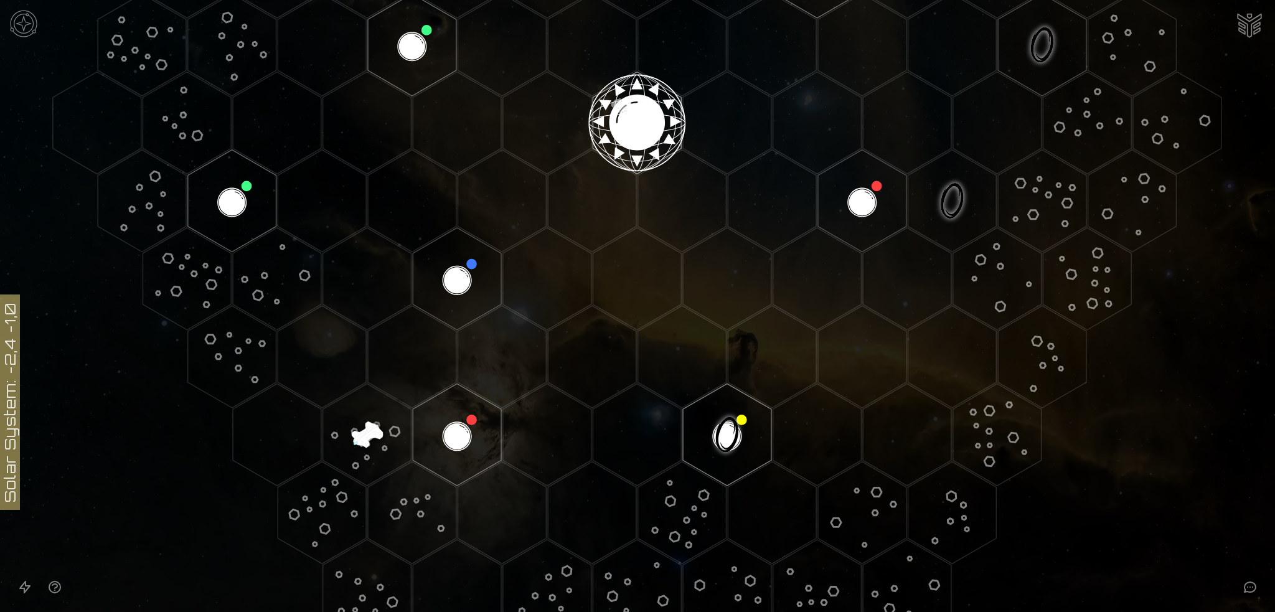
click at [1240, 22] on img "Ship AI Chat" at bounding box center [1249, 24] width 30 height 30
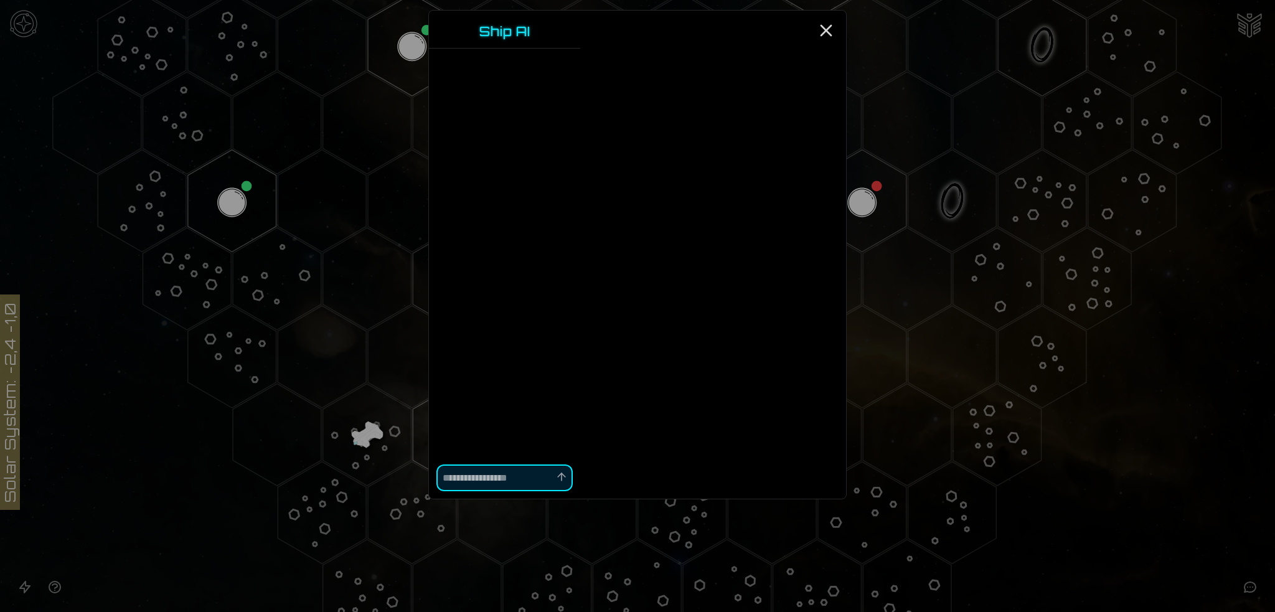
type textarea "*"
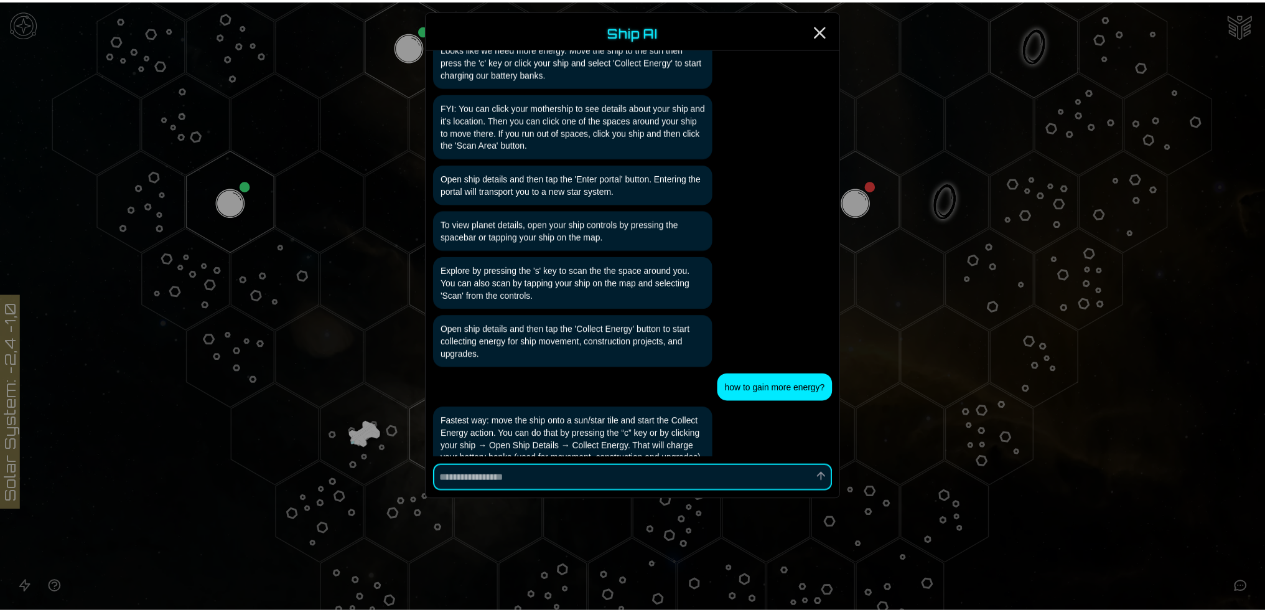
scroll to position [0, 0]
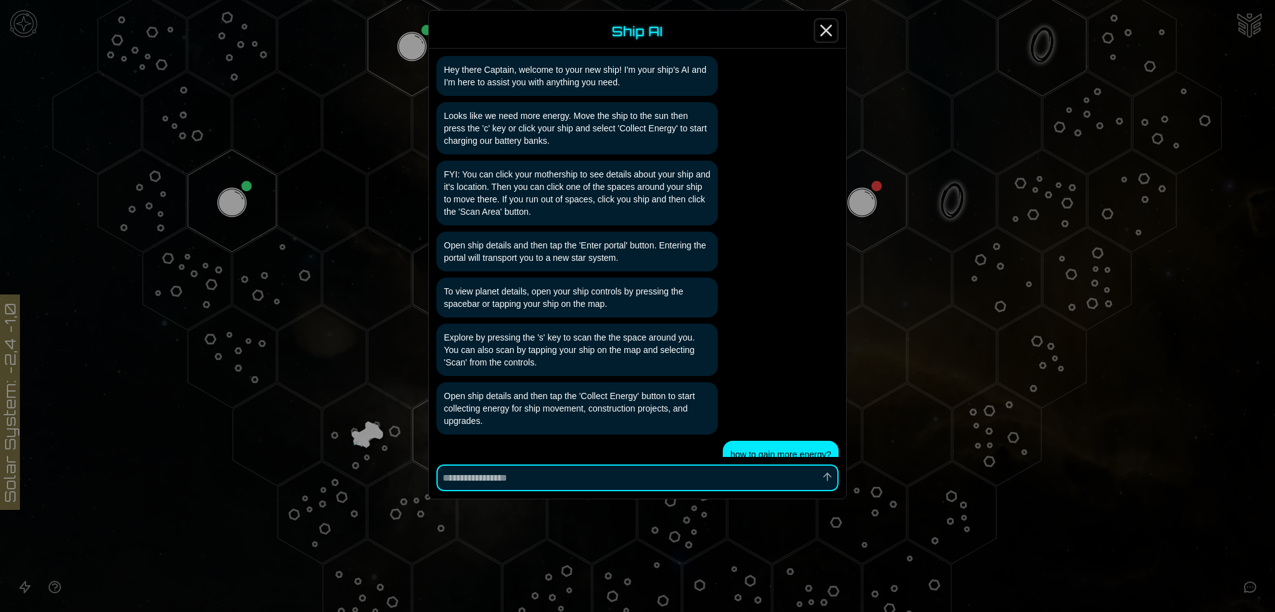
click at [829, 27] on line "Close" at bounding box center [826, 31] width 10 height 10
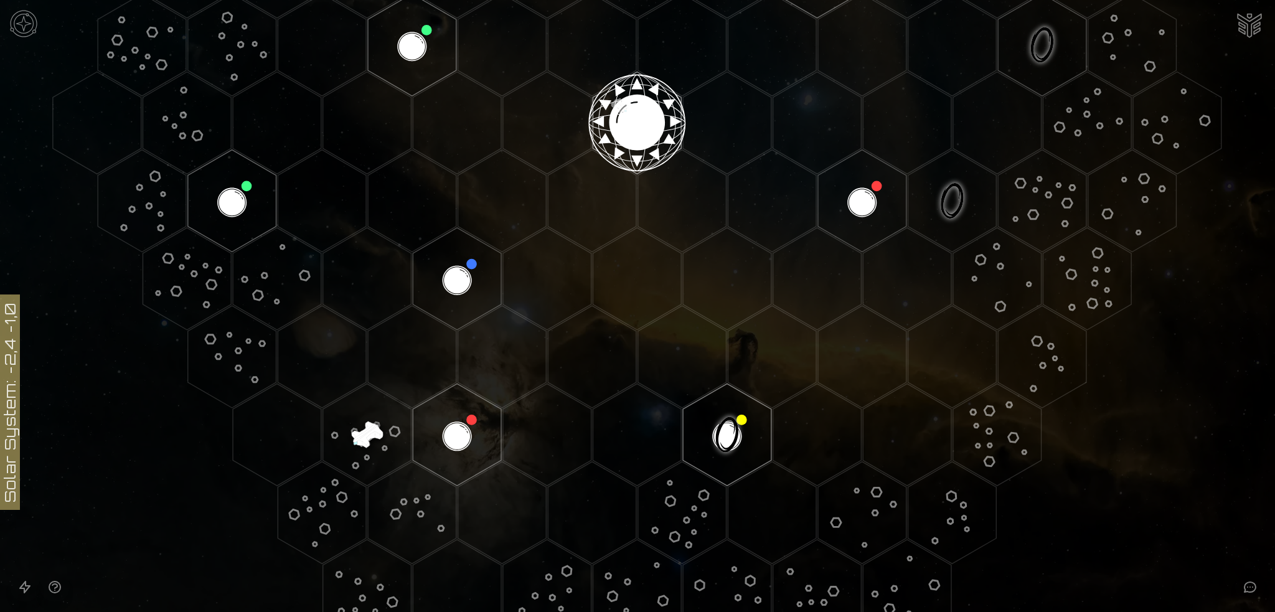
click at [26, 20] on img at bounding box center [23, 23] width 37 height 37
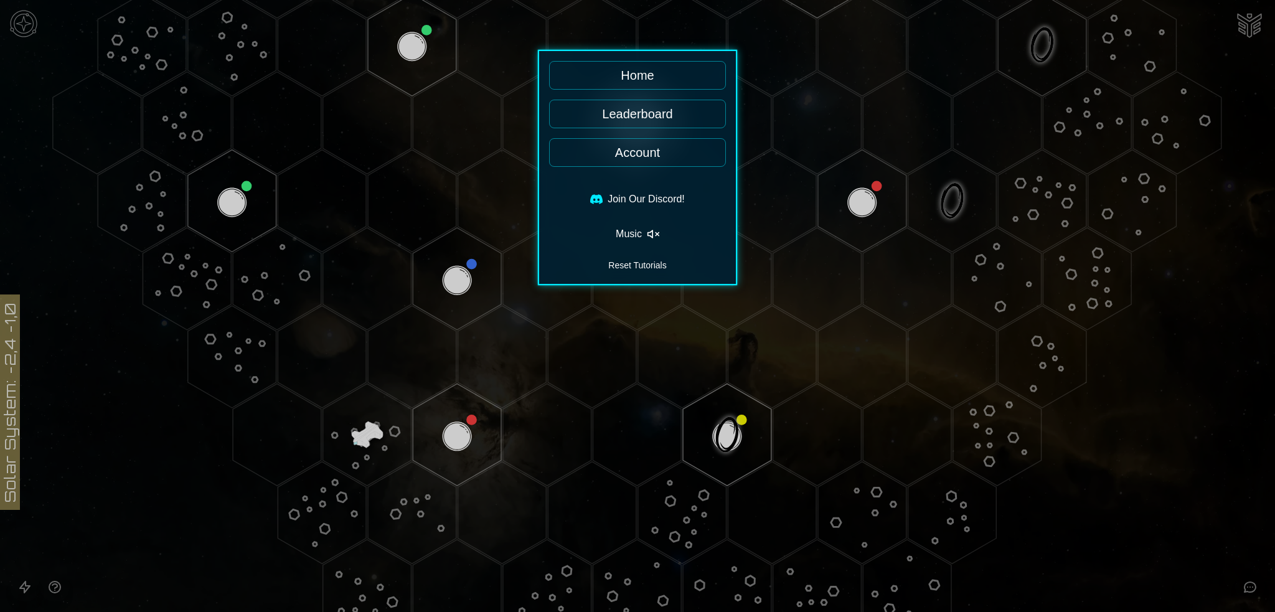
click at [637, 151] on link "Account" at bounding box center [637, 152] width 177 height 29
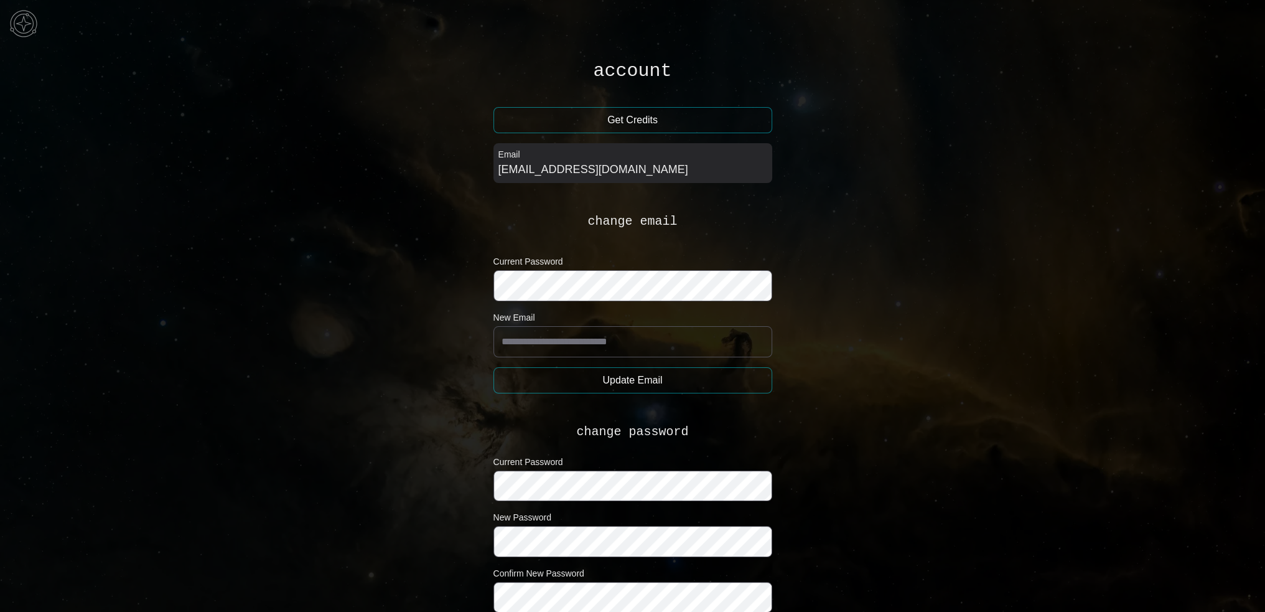
click at [632, 118] on button "Get Credits" at bounding box center [633, 120] width 279 height 26
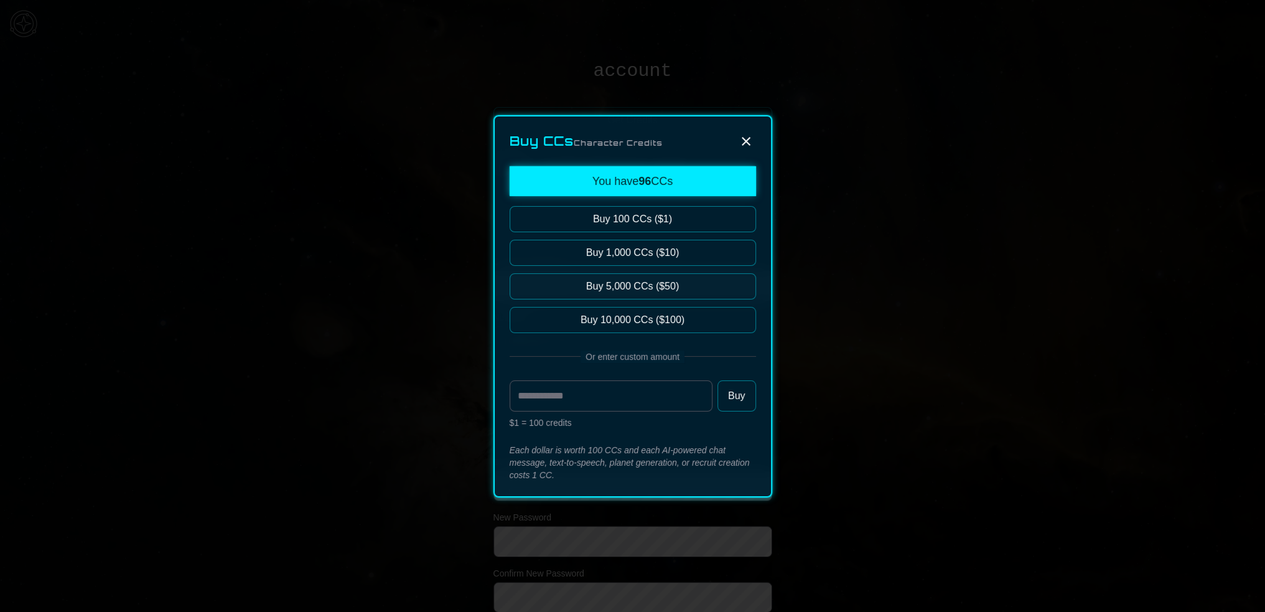
click at [750, 143] on icon at bounding box center [746, 141] width 15 height 15
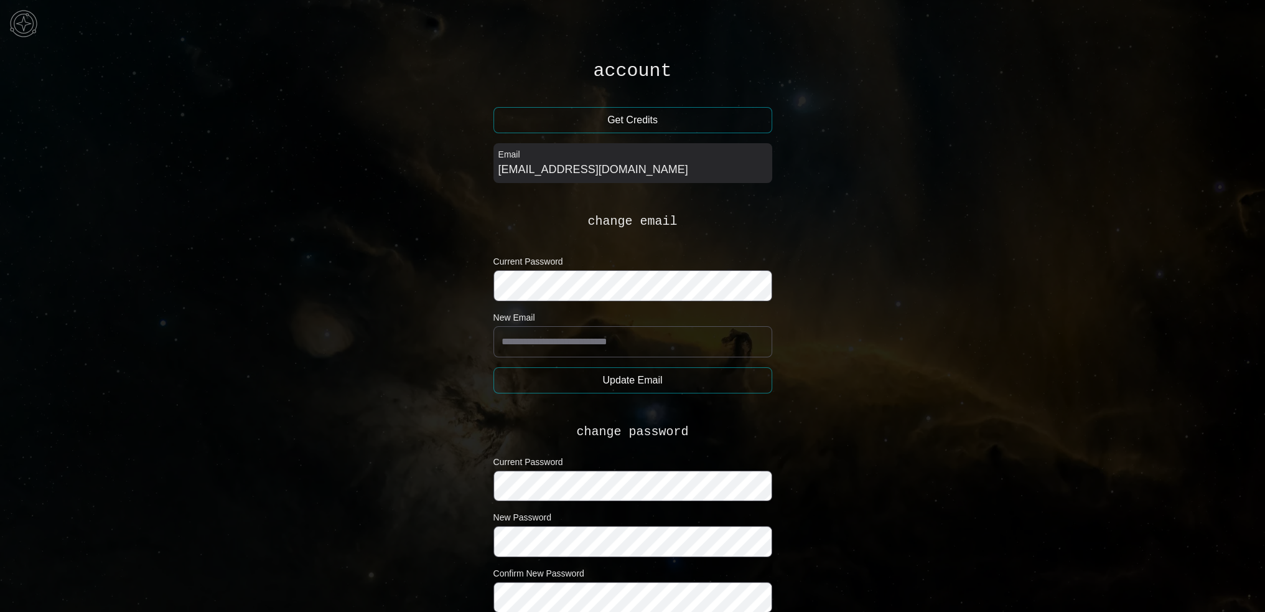
click at [31, 19] on img at bounding box center [23, 23] width 37 height 37
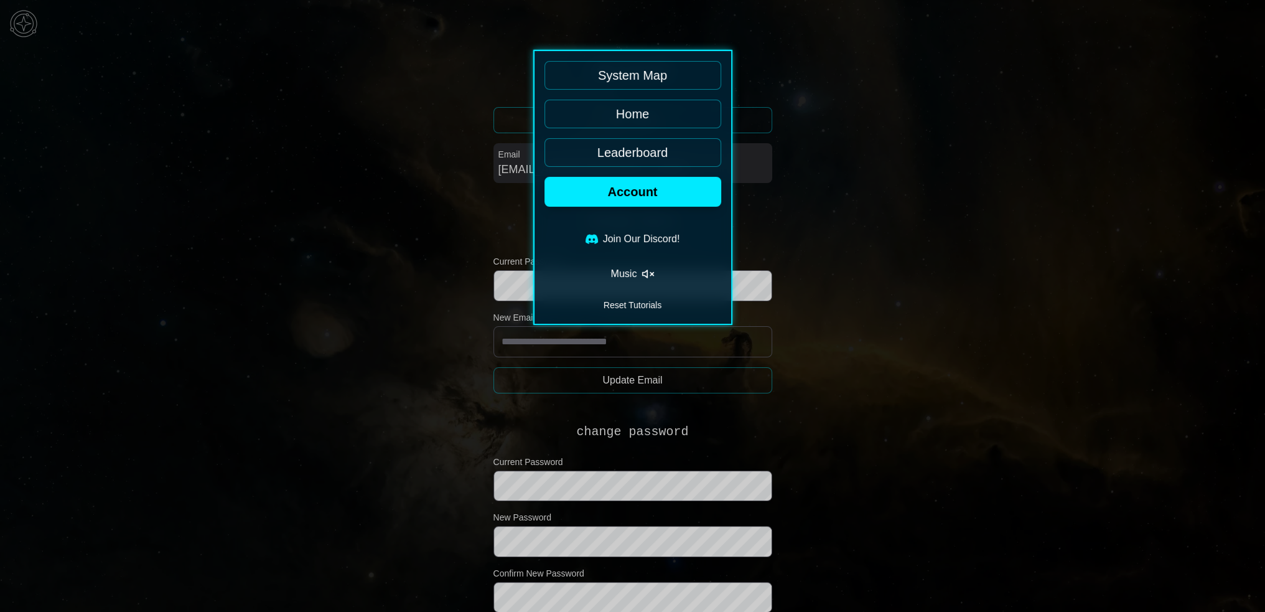
drag, startPoint x: 667, startPoint y: 77, endPoint x: 697, endPoint y: 78, distance: 30.5
click at [667, 77] on link "System Map" at bounding box center [633, 75] width 177 height 29
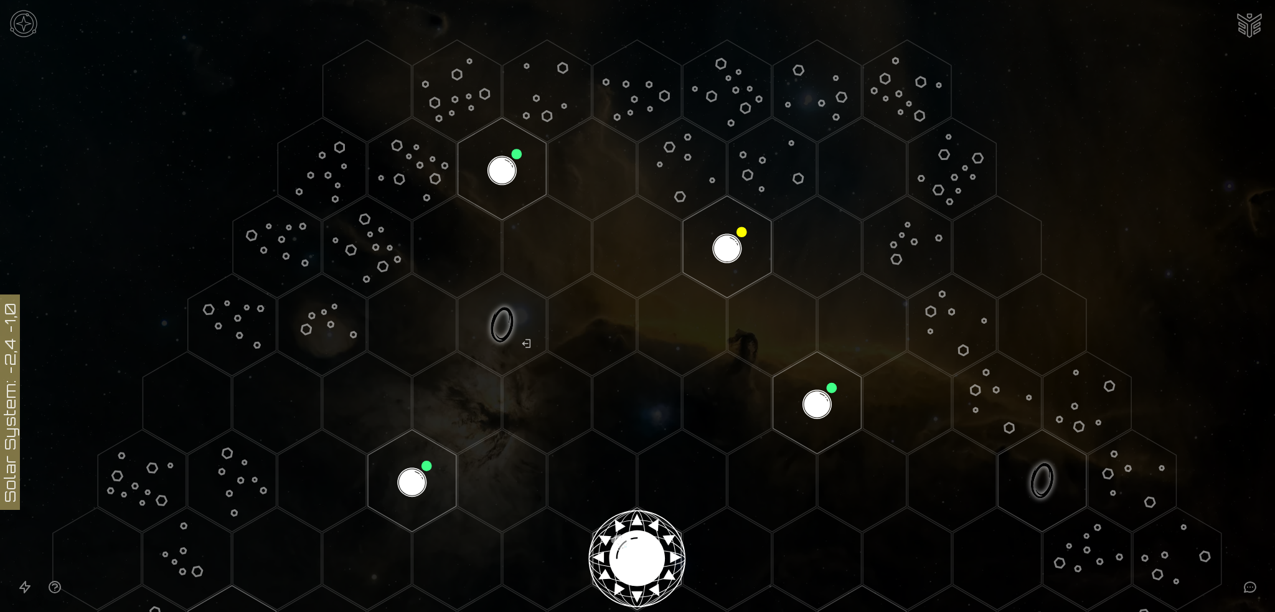
click at [22, 25] on img at bounding box center [23, 23] width 37 height 37
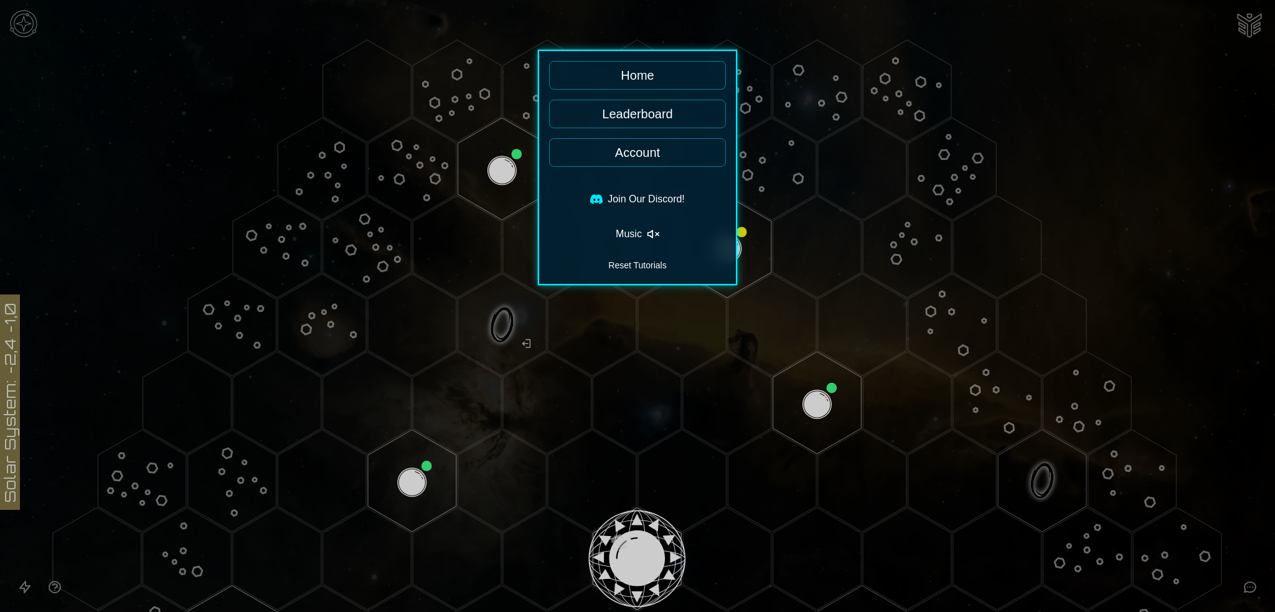
click at [662, 108] on link "Leaderboard" at bounding box center [637, 114] width 177 height 29
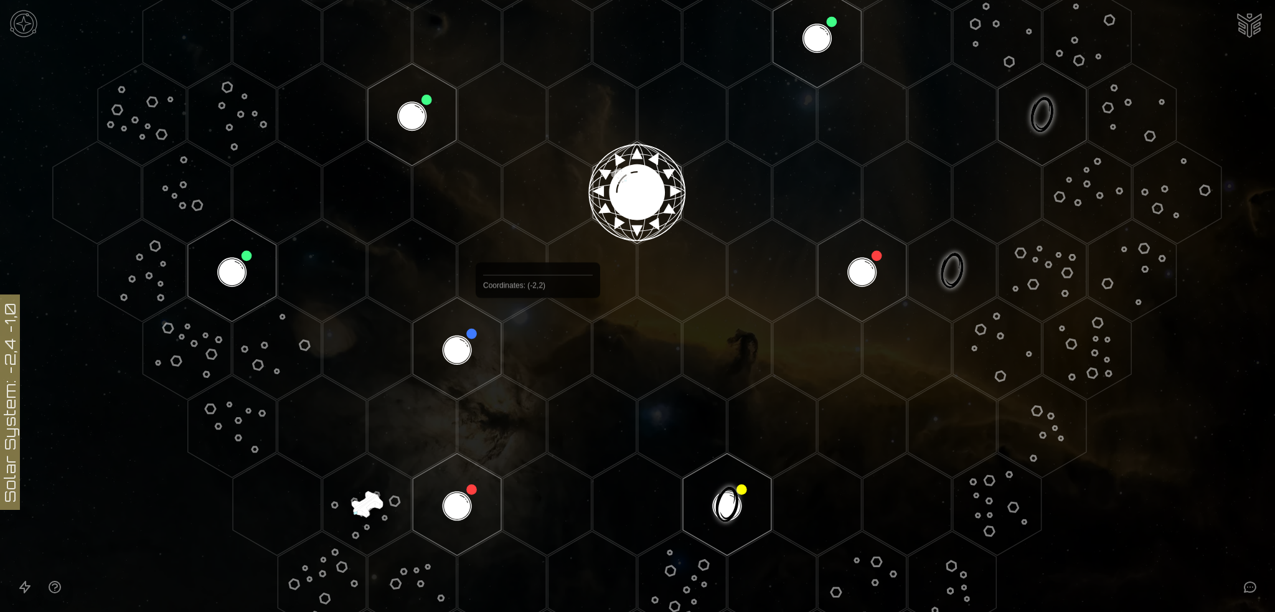
scroll to position [497, 0]
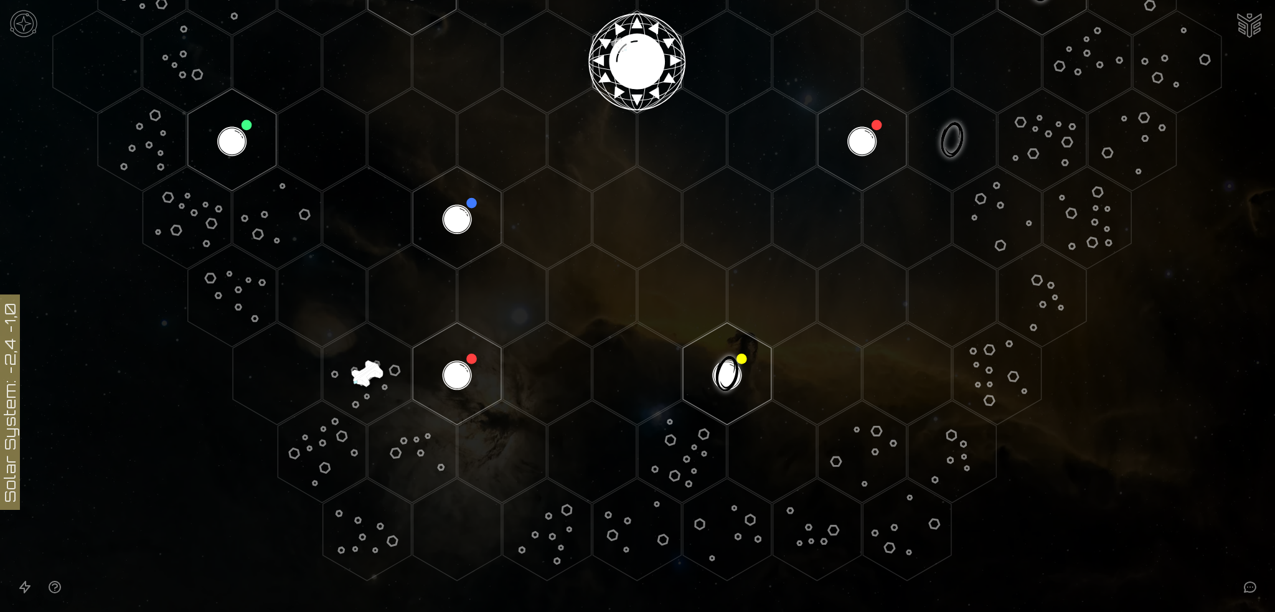
click at [361, 364] on image at bounding box center [367, 373] width 147 height 147
